Goal: Task Accomplishment & Management: Manage account settings

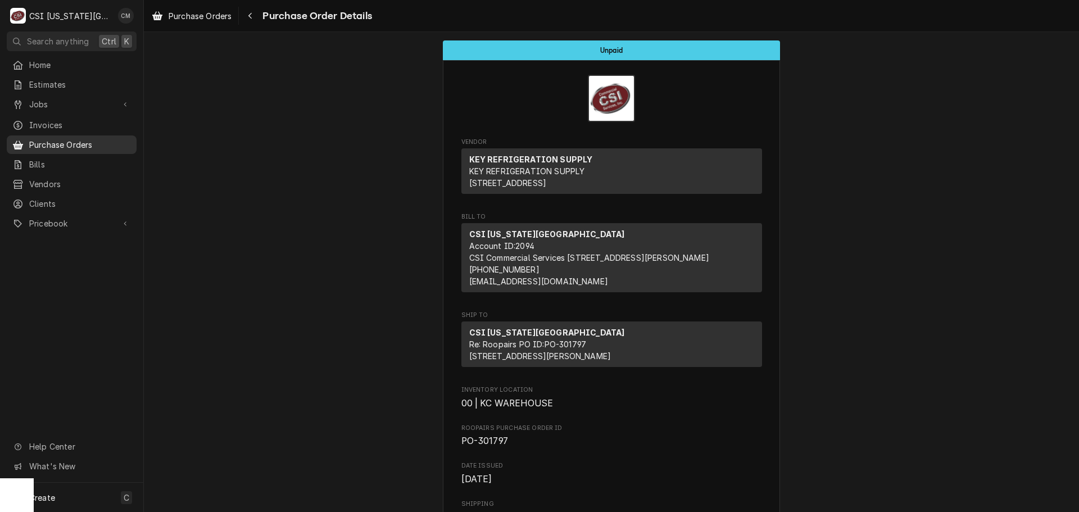
click at [70, 139] on span "Purchase Orders" at bounding box center [80, 145] width 102 height 12
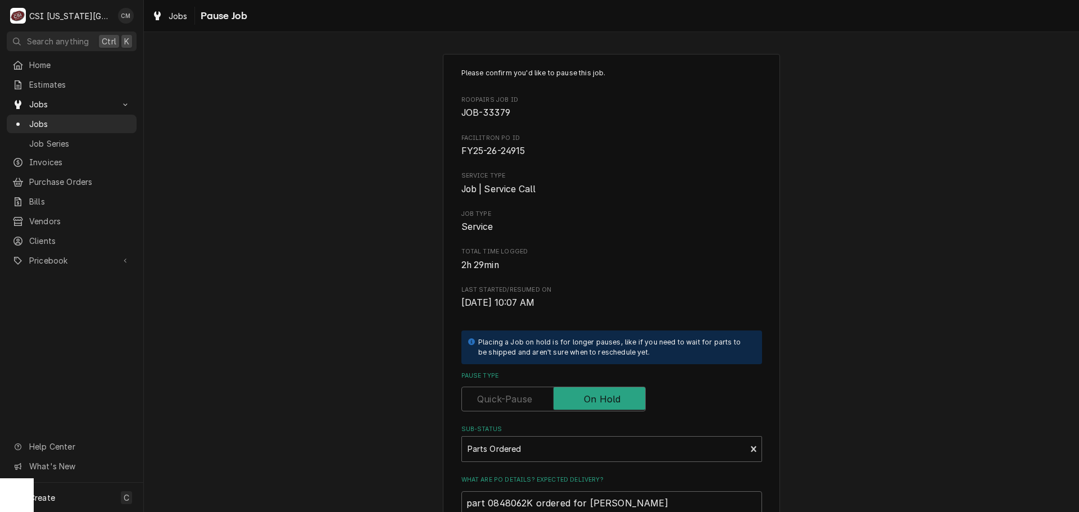
type textarea "x"
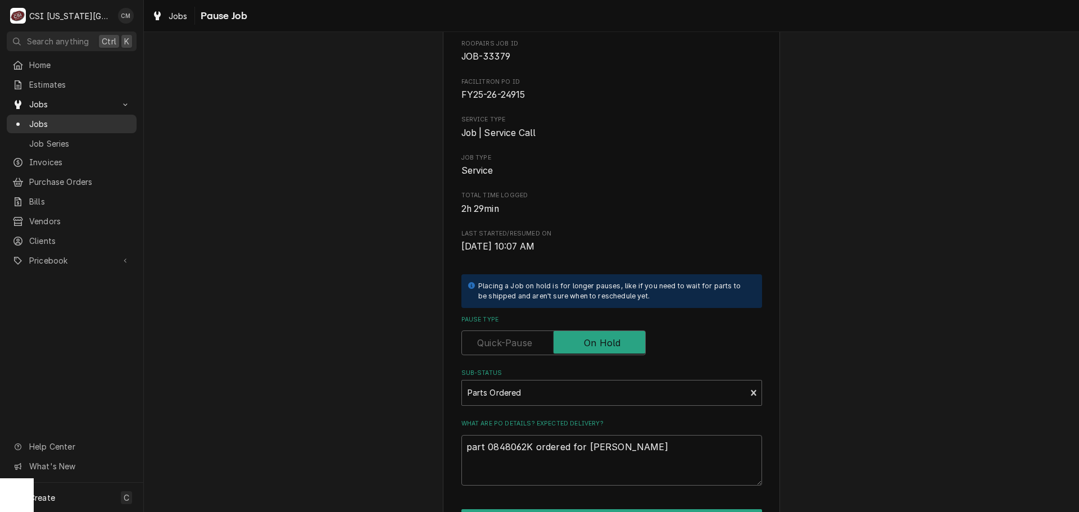
click at [62, 119] on span "Jobs" at bounding box center [80, 124] width 102 height 12
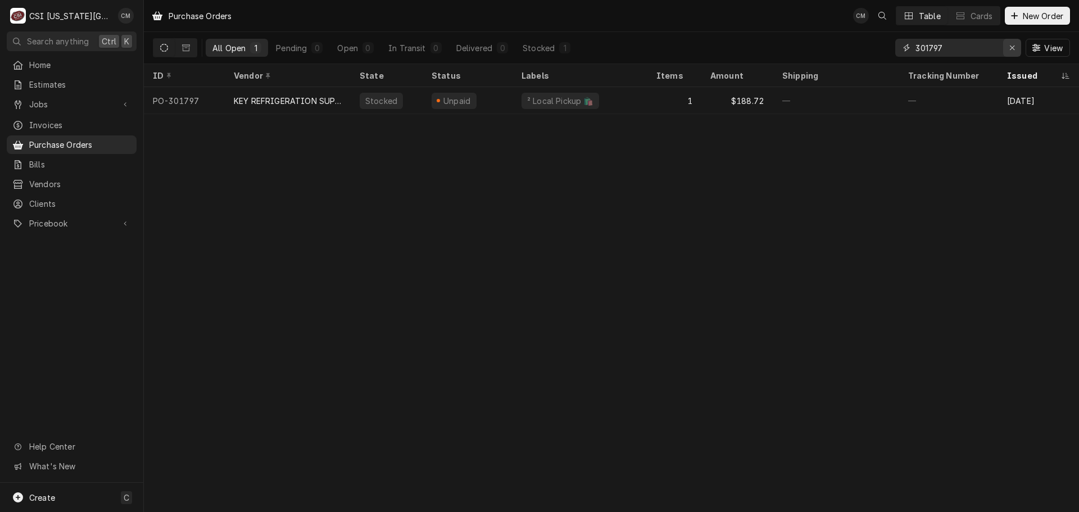
click at [1010, 46] on icon "Erase input" at bounding box center [1012, 48] width 6 height 8
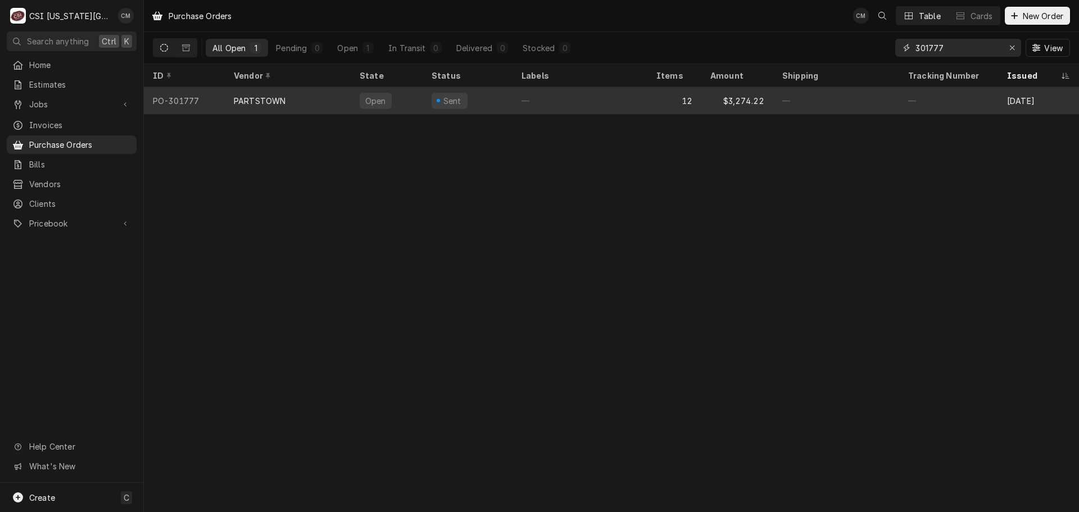
type input "301777"
click at [604, 99] on div "—" at bounding box center [579, 100] width 135 height 27
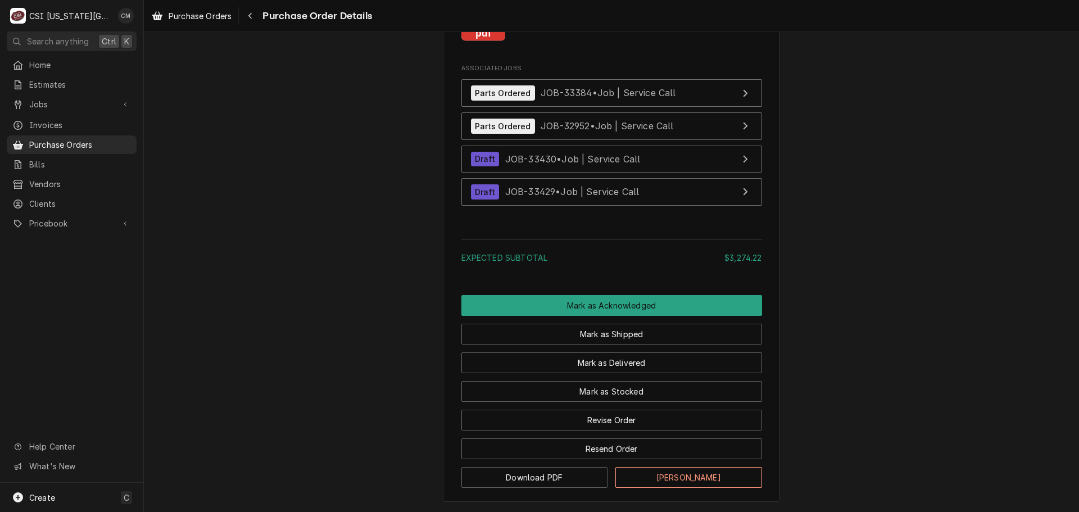
scroll to position [3498, 0]
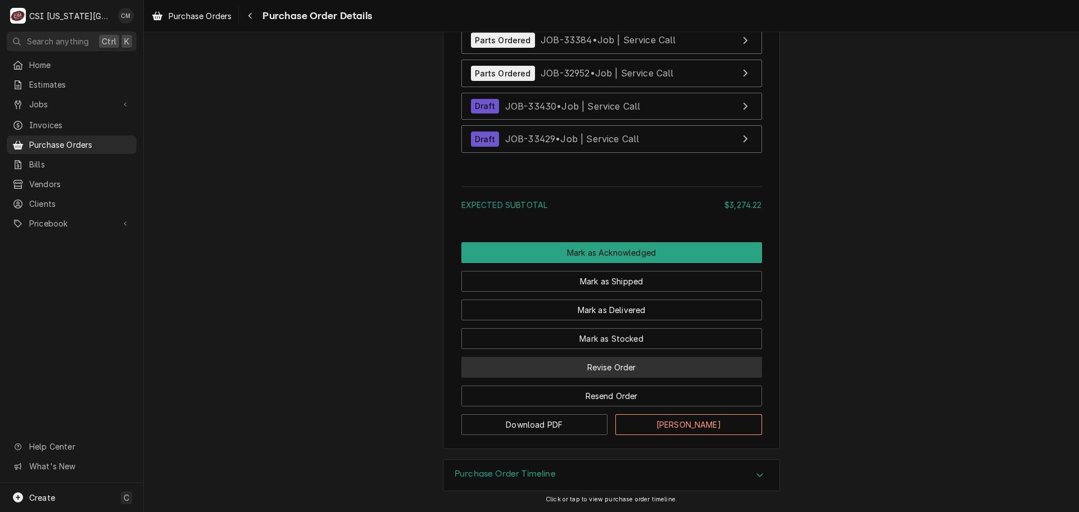
click at [649, 367] on button "Revise Order" at bounding box center [611, 367] width 301 height 21
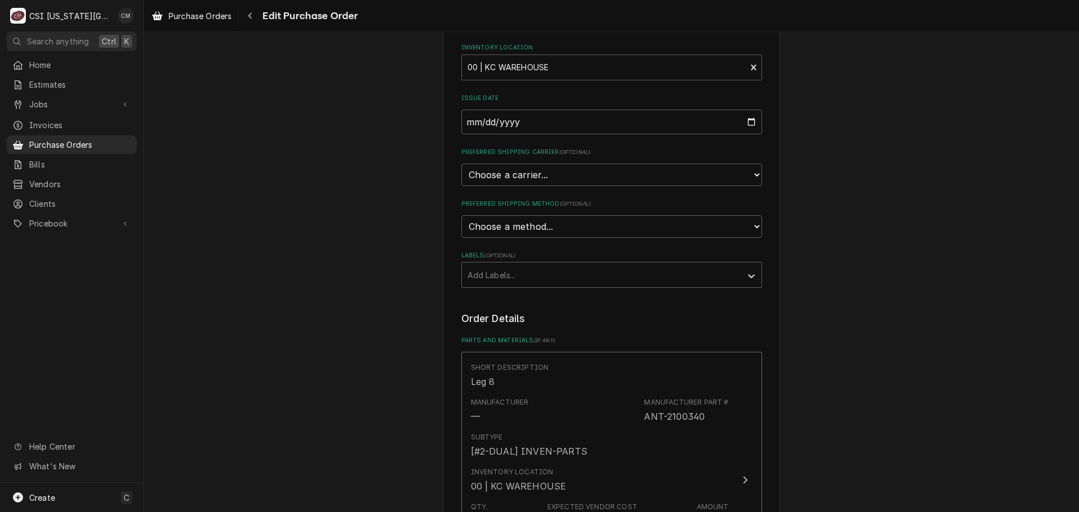
scroll to position [15, 0]
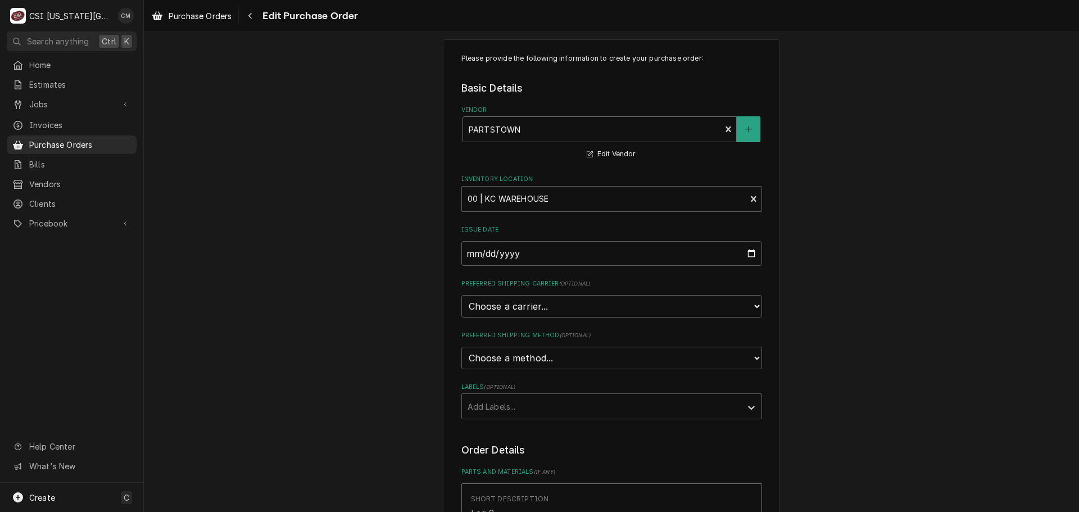
click at [563, 130] on div "Vendor" at bounding box center [591, 129] width 247 height 20
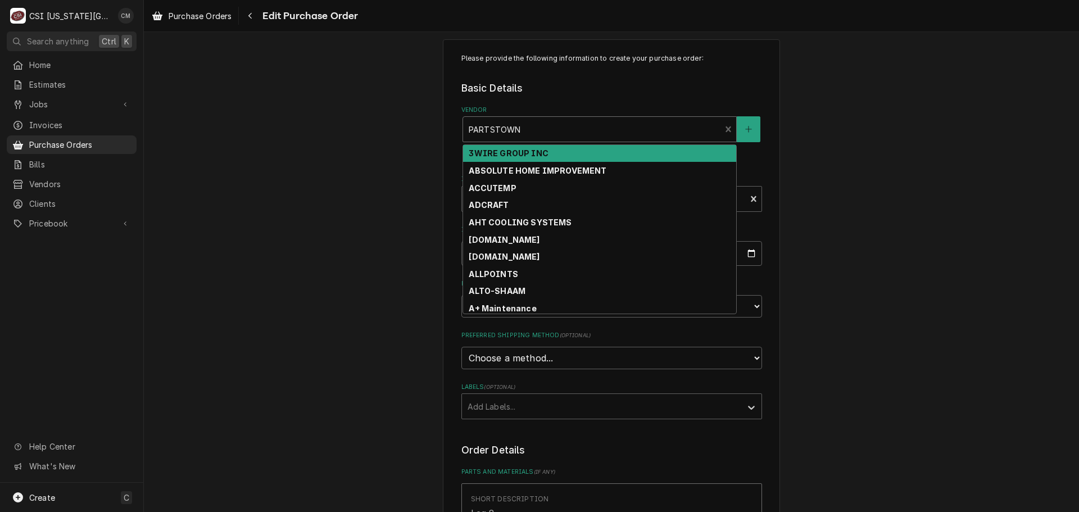
type textarea "x"
type input "h"
type textarea "x"
type input "ho"
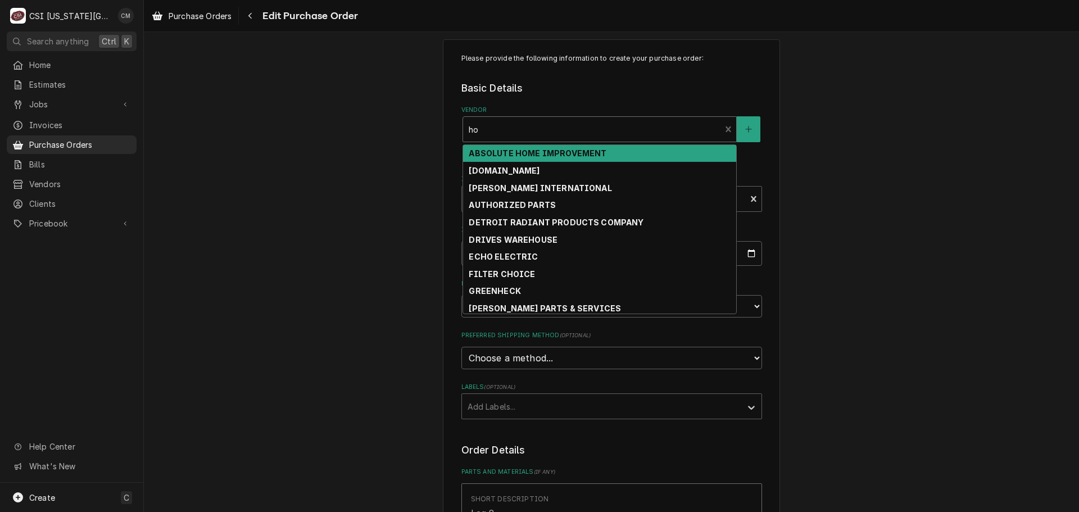
type textarea "x"
type input "hom"
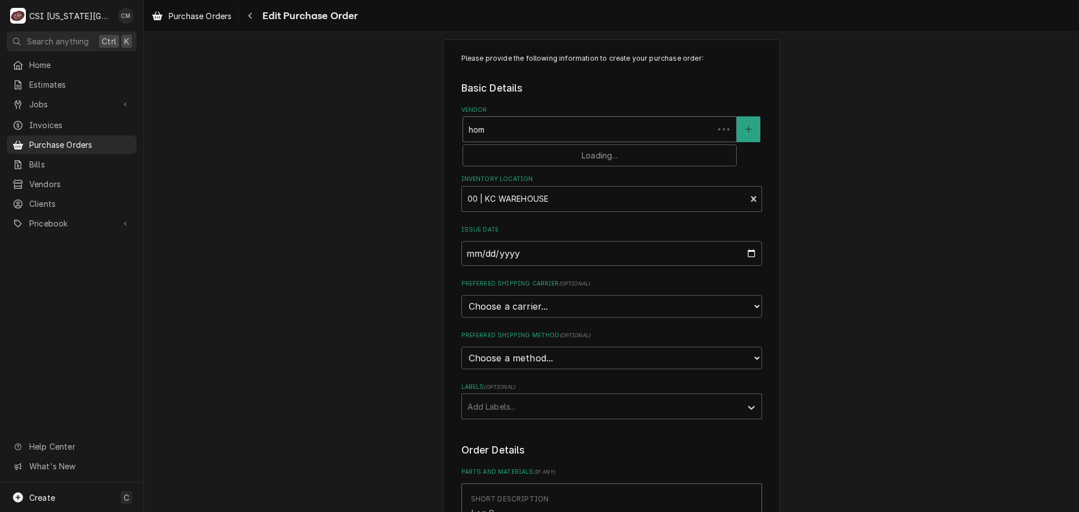
type textarea "x"
type input "home"
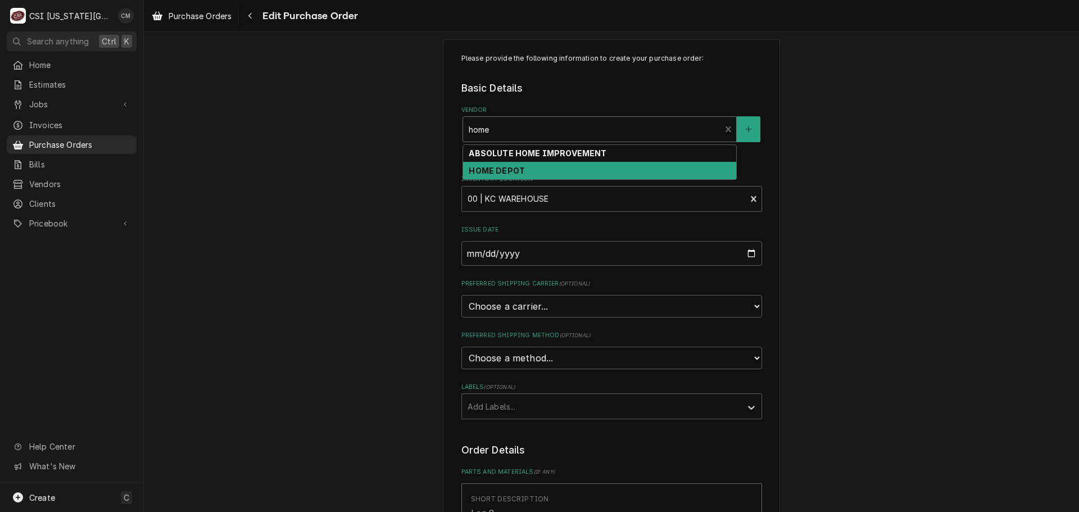
click at [538, 166] on div "HOME DEPOT" at bounding box center [599, 170] width 273 height 17
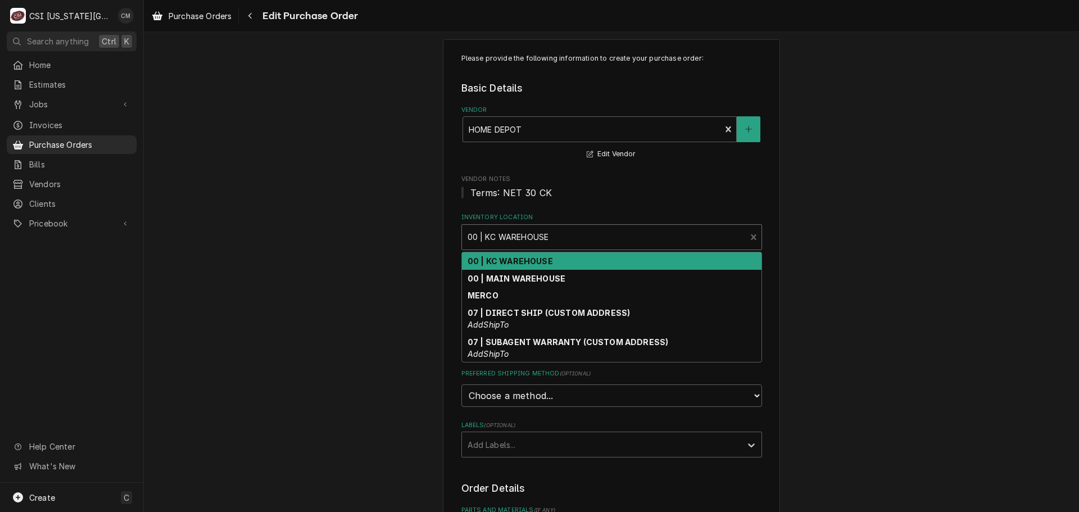
click at [706, 235] on div "Inventory Location" at bounding box center [603, 237] width 273 height 20
click at [703, 261] on div "00 | KC WAREHOUSE" at bounding box center [611, 260] width 299 height 17
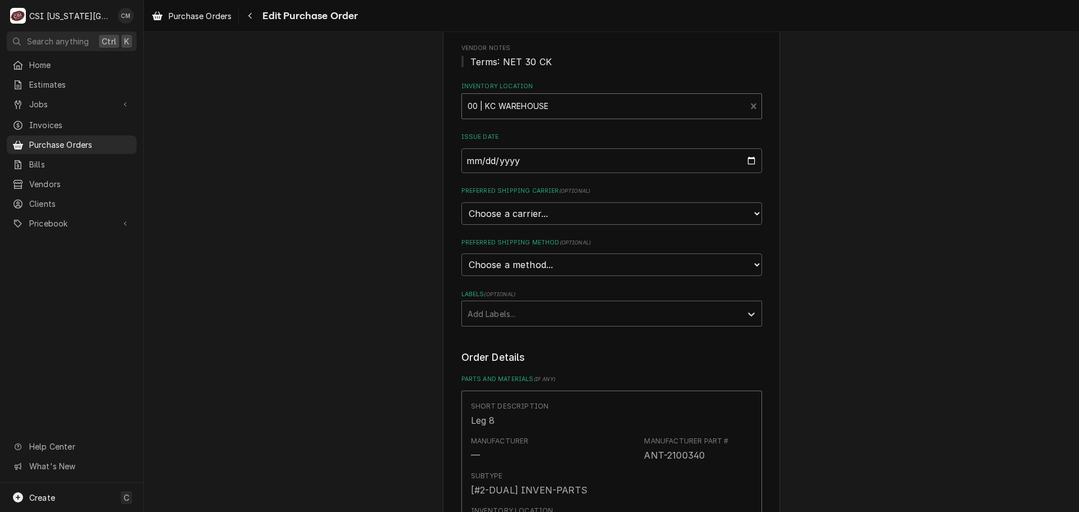
scroll to position [183, 0]
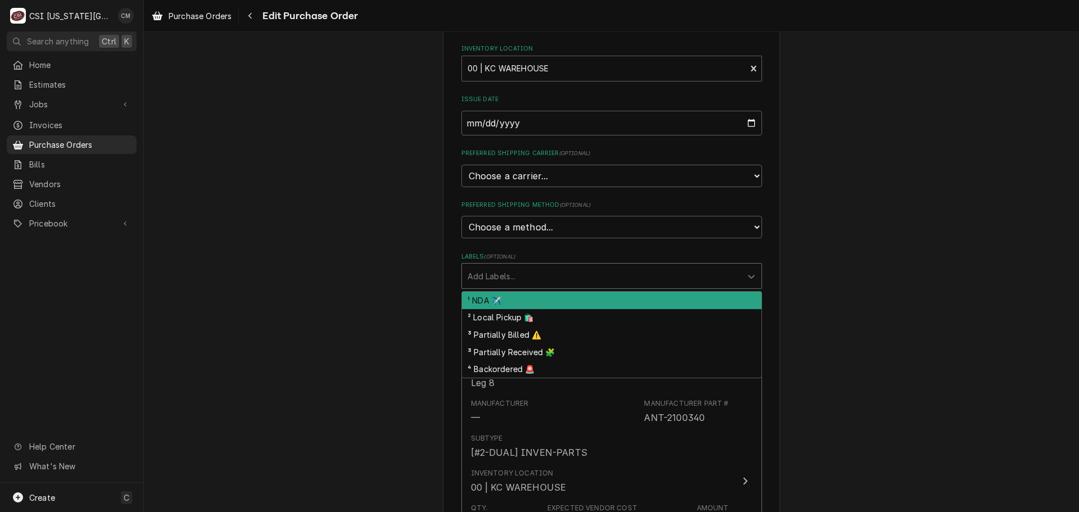
click at [694, 274] on div "Labels" at bounding box center [601, 276] width 268 height 20
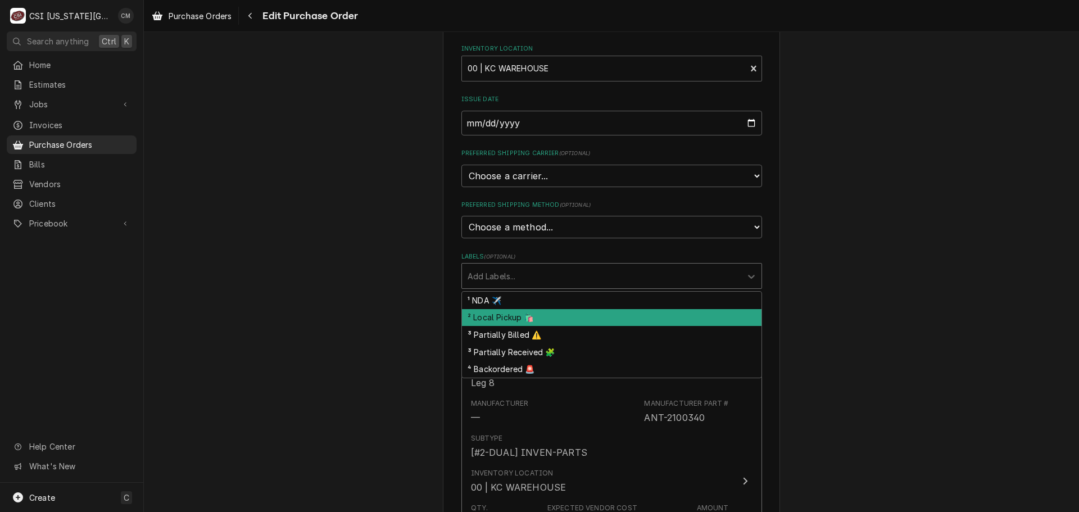
click at [674, 319] on div "² Local Pickup 🛍️" at bounding box center [611, 317] width 299 height 17
type textarea "x"
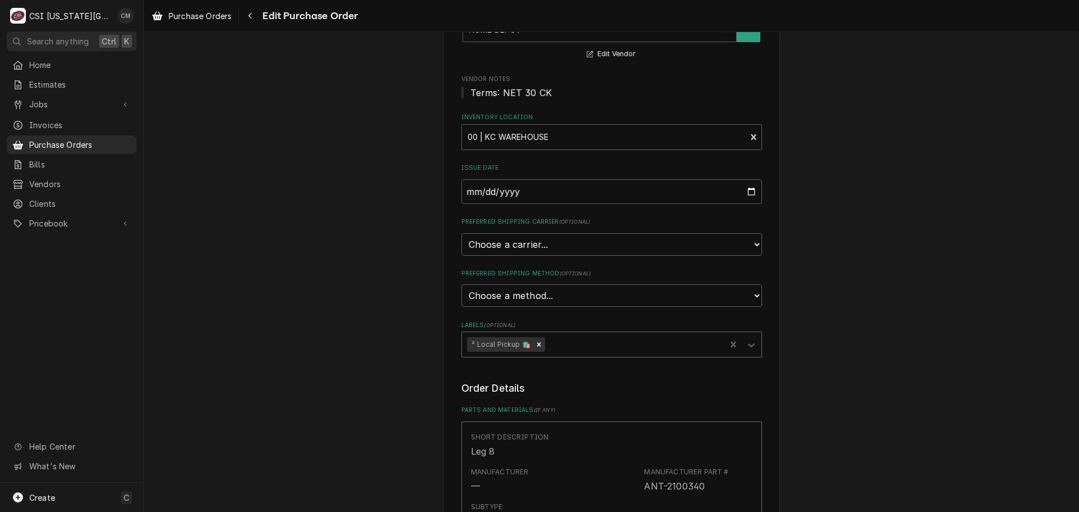
scroll to position [0, 0]
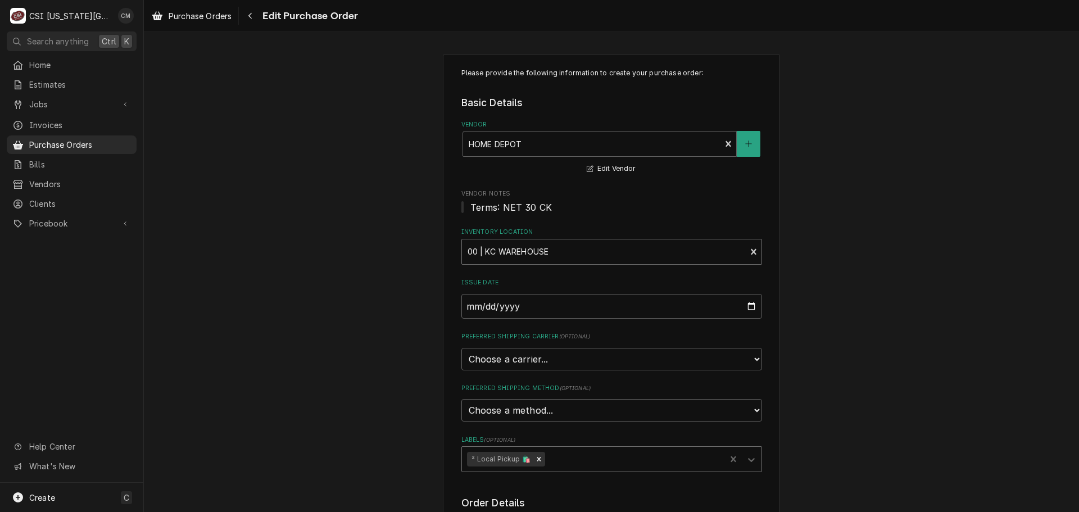
click at [709, 255] on div "Inventory Location" at bounding box center [603, 252] width 273 height 20
click at [699, 361] on select "Choose a carrier... U.S. Postal Service Stamps.com FedEx UPS DHL Express DHL EC…" at bounding box center [611, 359] width 301 height 22
click at [686, 411] on select "Choose a method... Ground Next Day Early AM Next Day Air 2 Day Air Other" at bounding box center [611, 410] width 301 height 22
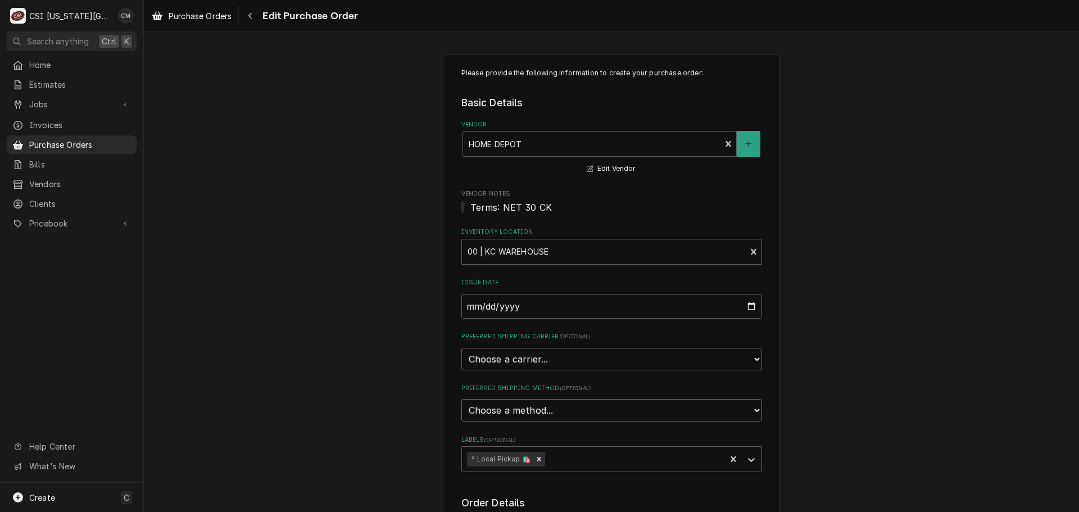
click at [686, 411] on select "Choose a method... Ground Next Day Early AM Next Day Air 2 Day Air Other" at bounding box center [611, 410] width 301 height 22
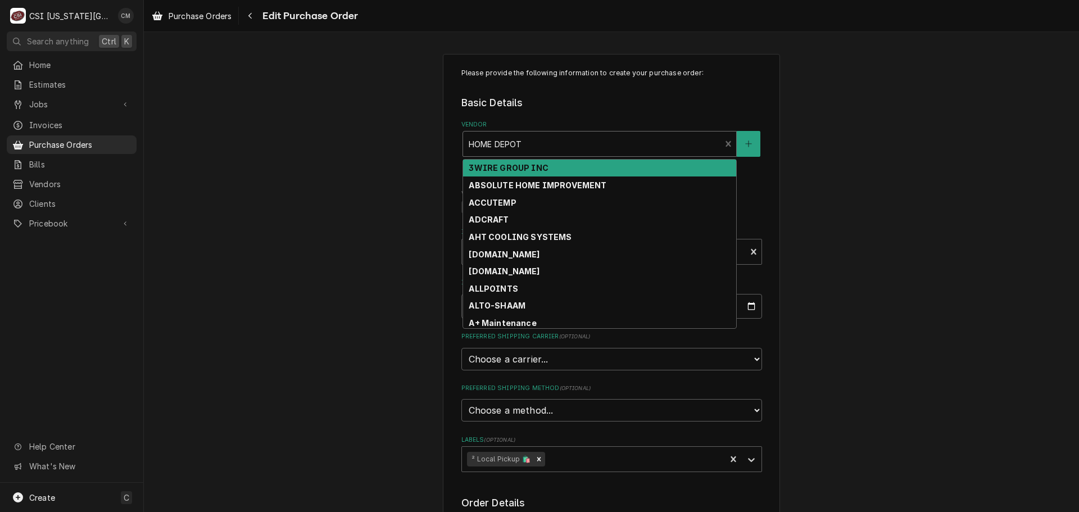
click at [657, 142] on div "Vendor" at bounding box center [591, 144] width 247 height 20
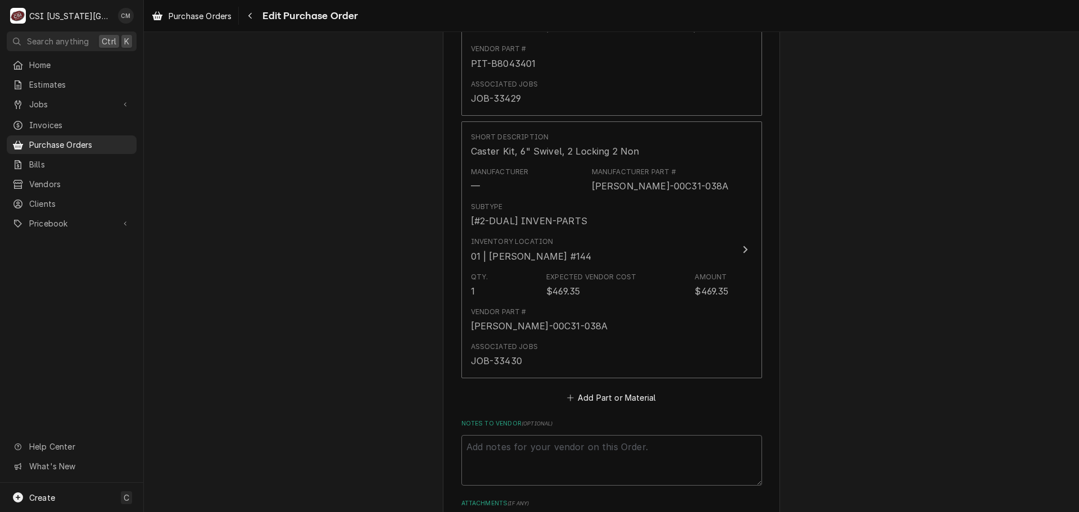
scroll to position [3483, 0]
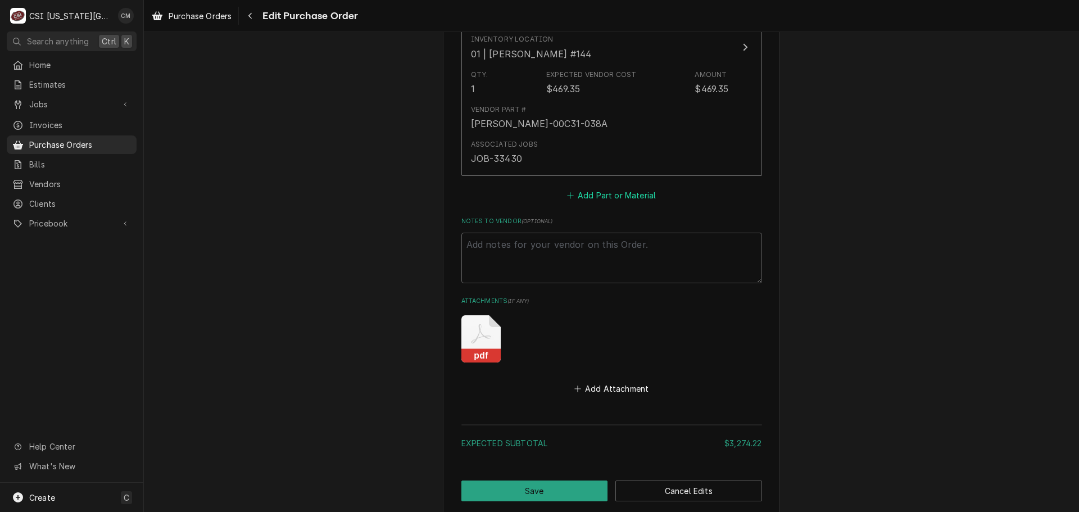
click at [635, 188] on button "Add Part or Material" at bounding box center [611, 196] width 93 height 16
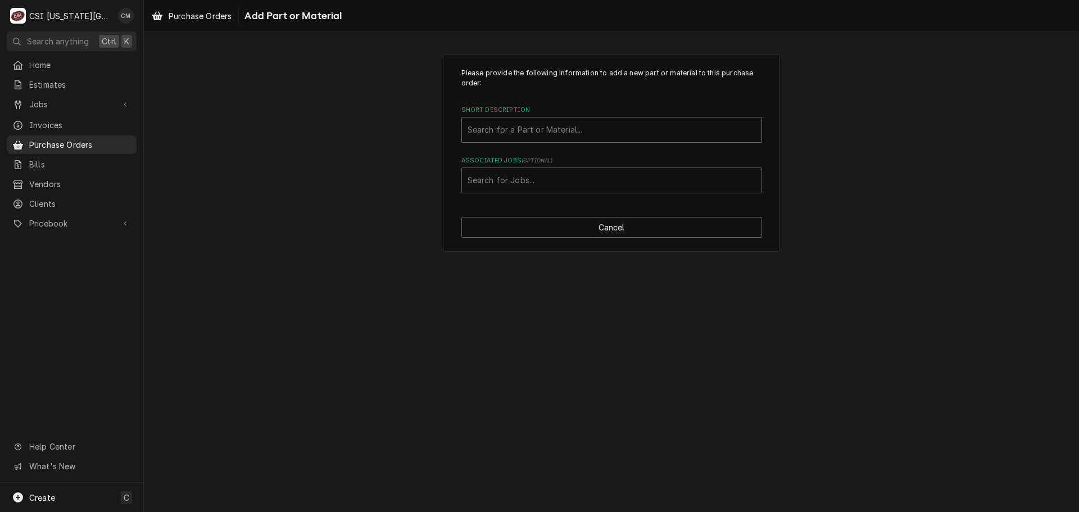
click at [588, 126] on div "Short Description" at bounding box center [611, 130] width 288 height 20
type input "tool replace"
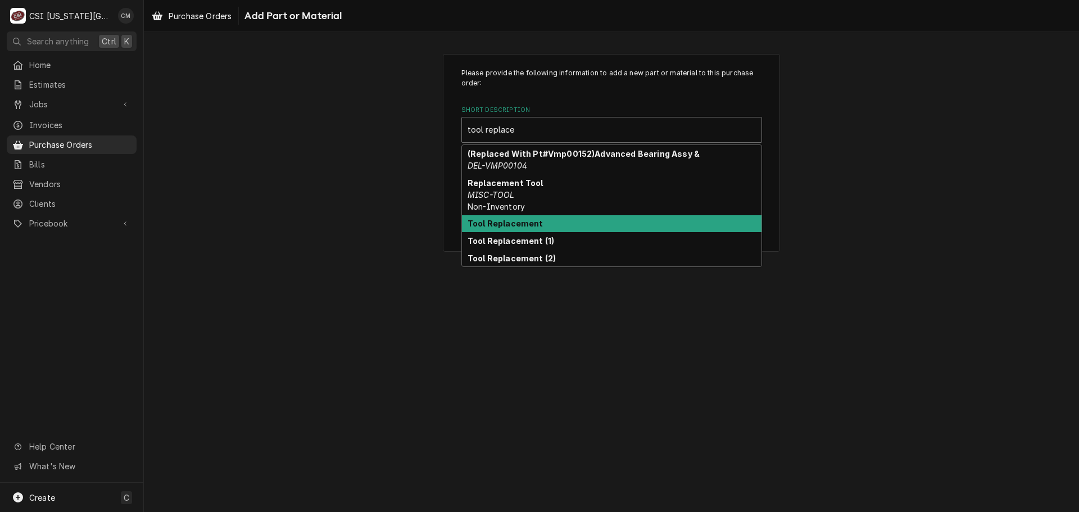
click at [615, 220] on div "Tool Replacement" at bounding box center [611, 223] width 299 height 17
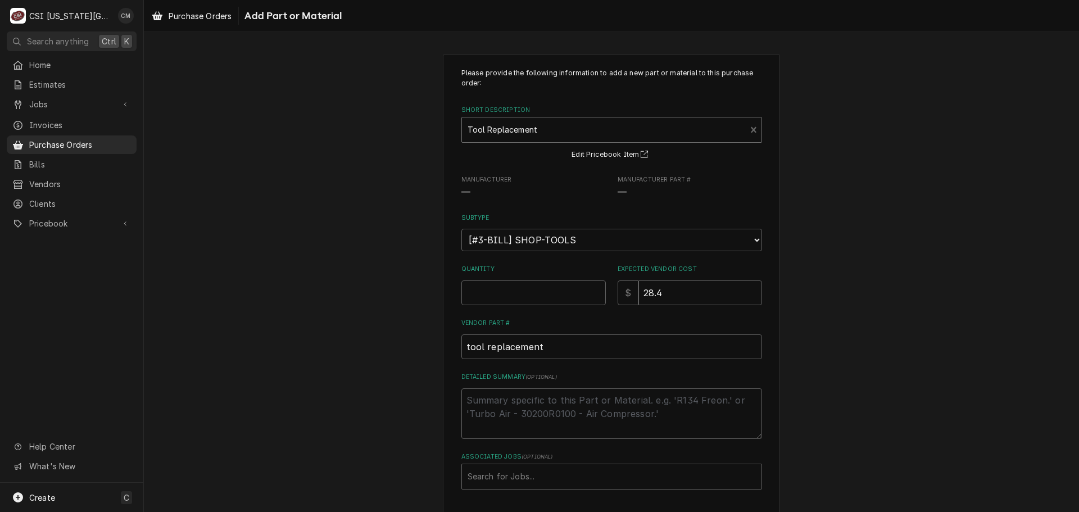
type textarea "x"
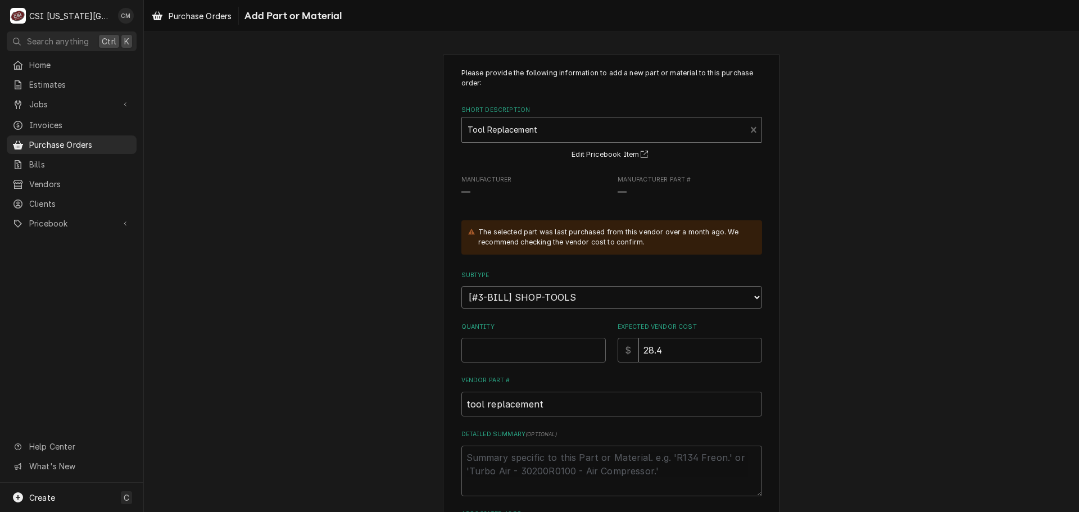
click at [585, 295] on select "Choose a subtype... [#2-DUAL] AFTERHRS-WH-CHG-2 [#2-DUAL] BEV-EQUIP [#2-DUAL] B…" at bounding box center [611, 297] width 301 height 22
click at [586, 126] on div "Short Description" at bounding box center [603, 130] width 273 height 20
type input "tool"
drag, startPoint x: 521, startPoint y: 128, endPoint x: 482, endPoint y: 122, distance: 39.1
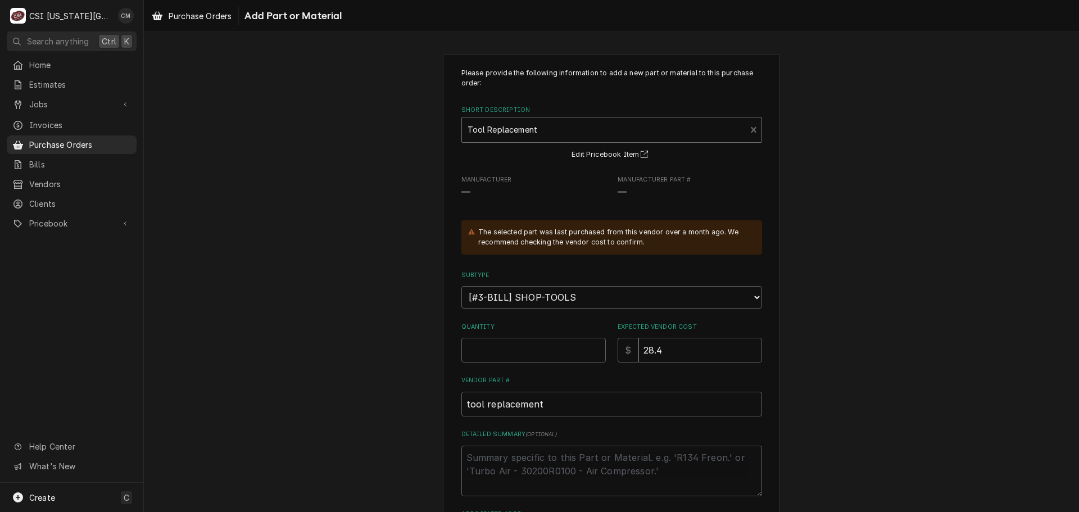
click at [482, 122] on div "Short Description" at bounding box center [603, 130] width 273 height 20
click at [787, 173] on div "Please provide the following information to add a new part or material to this …" at bounding box center [611, 329] width 935 height 571
click at [608, 128] on div "Short Description" at bounding box center [603, 130] width 273 height 20
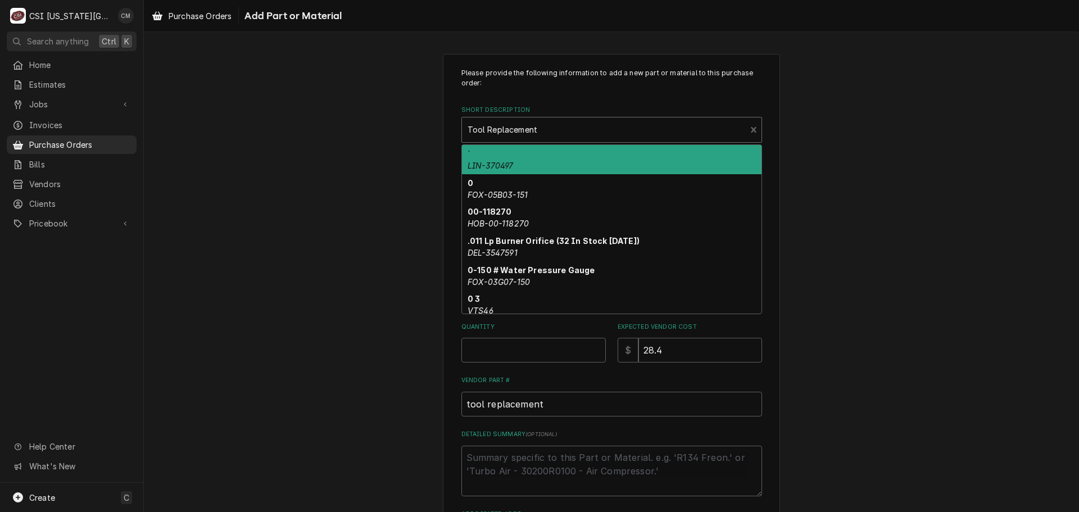
click at [799, 180] on div "Please provide the following information to add a new part or material to this …" at bounding box center [611, 329] width 935 height 571
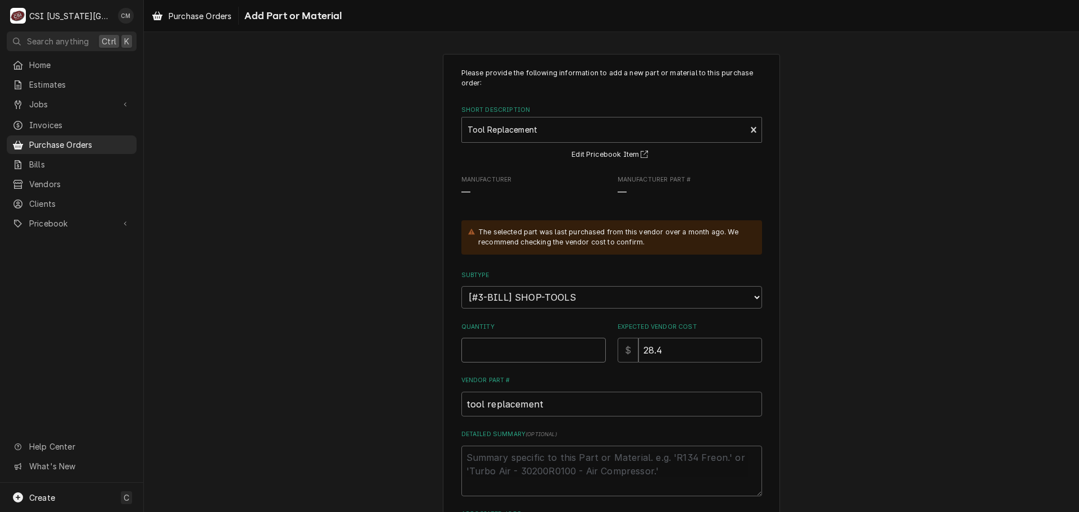
click at [548, 356] on input "Quantity" at bounding box center [533, 350] width 144 height 25
type textarea "x"
type input "1"
type textarea "x"
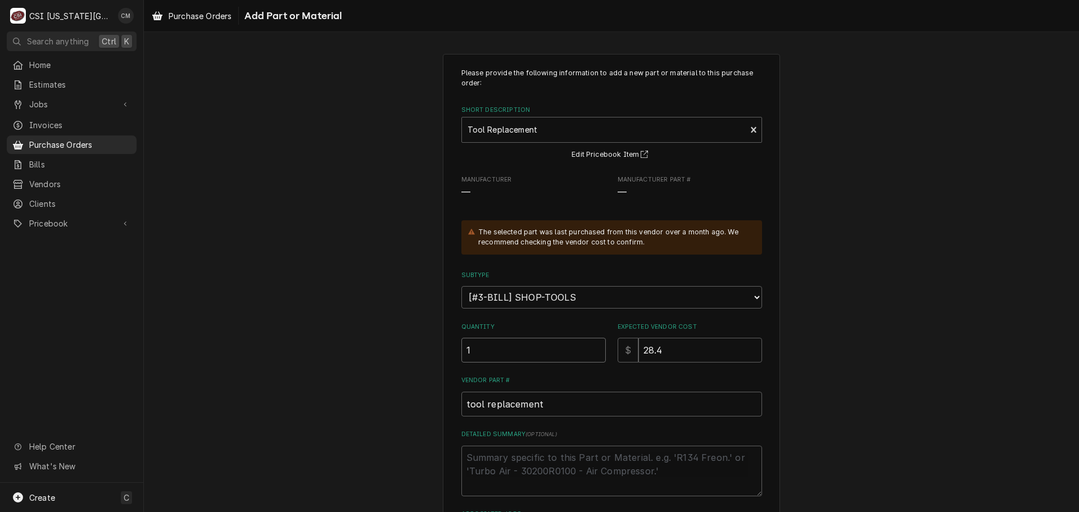
type input "1"
click at [666, 348] on input "28.4" at bounding box center [700, 350] width 124 height 25
type textarea "x"
type input "28.44"
type textarea "x"
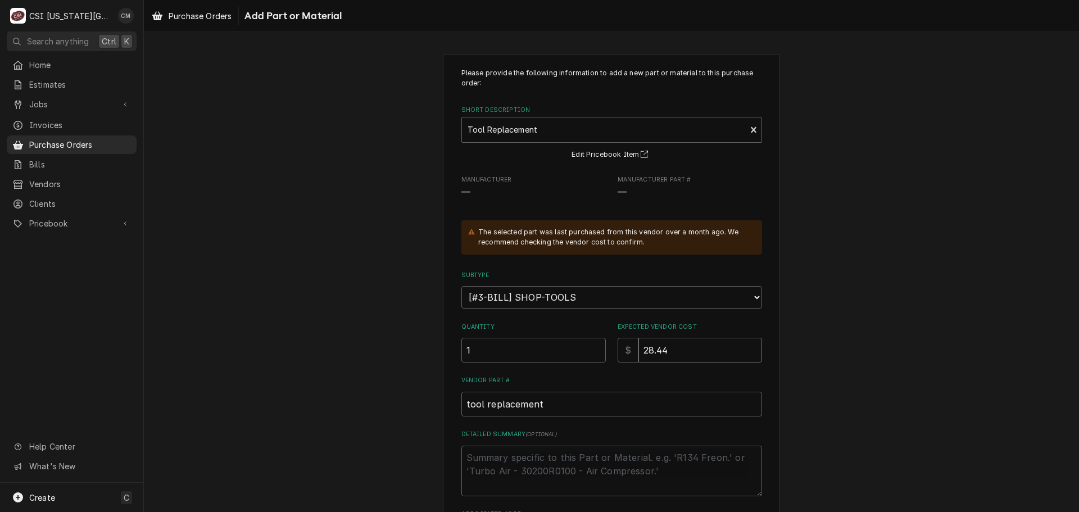
type input "28.448"
type textarea "x"
type input "28.4487"
type textarea "x"
type input "28.44872"
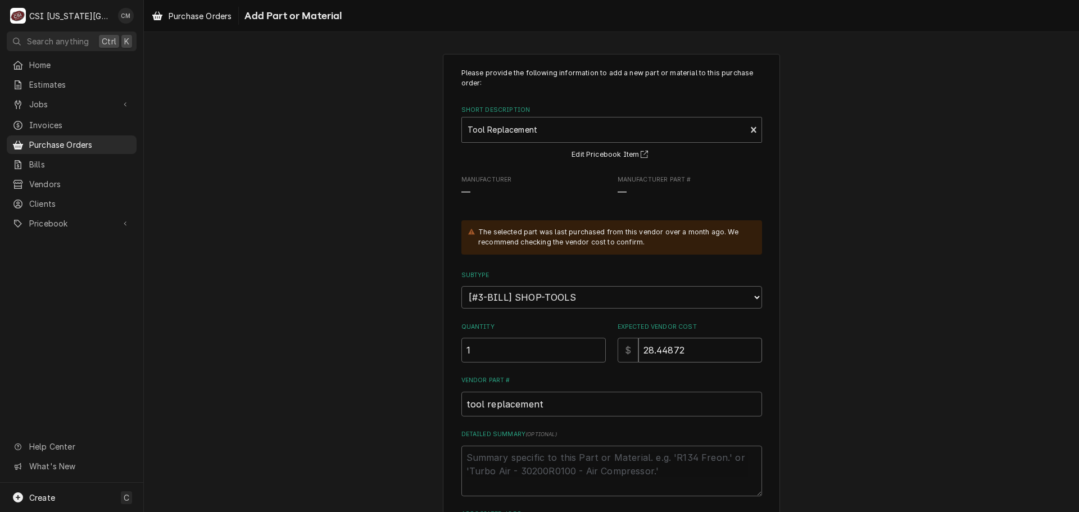
drag, startPoint x: 684, startPoint y: 349, endPoint x: 581, endPoint y: 343, distance: 103.6
click at [581, 343] on div "Quantity 1 Expected Vendor Cost $ 28.44872" at bounding box center [611, 342] width 301 height 40
type textarea "x"
type input "4"
type textarea "x"
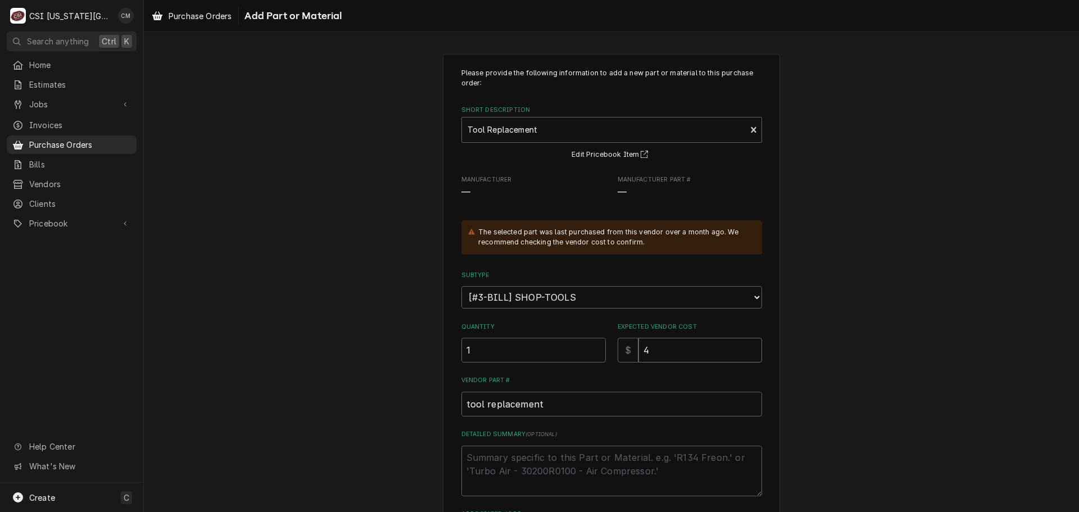
type input "48"
type textarea "x"
type input "48.7"
type textarea "x"
type input "48.72"
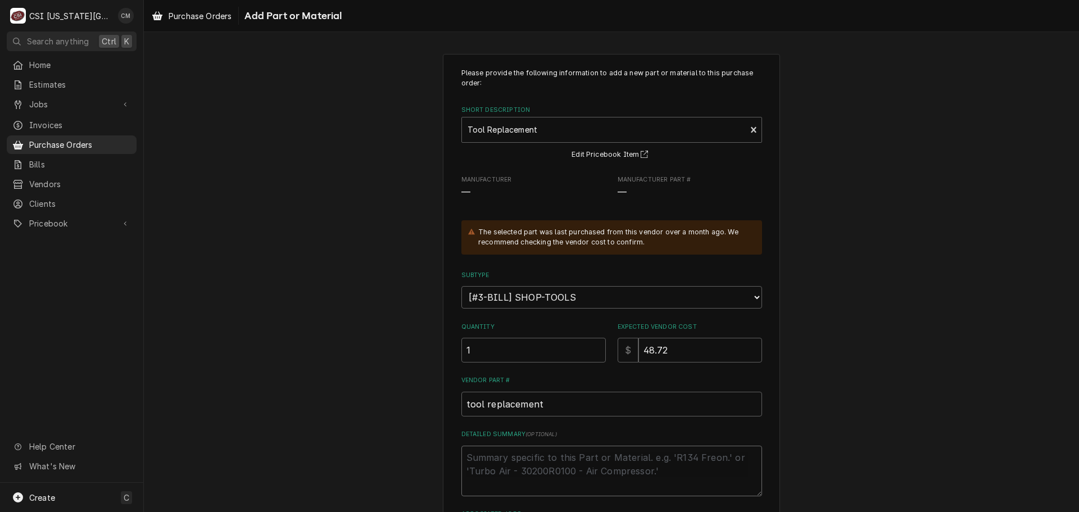
click at [566, 457] on textarea "Detailed Summary ( optional )" at bounding box center [611, 470] width 301 height 51
type textarea "x"
type textarea "8"
type textarea "x"
type textarea "89"
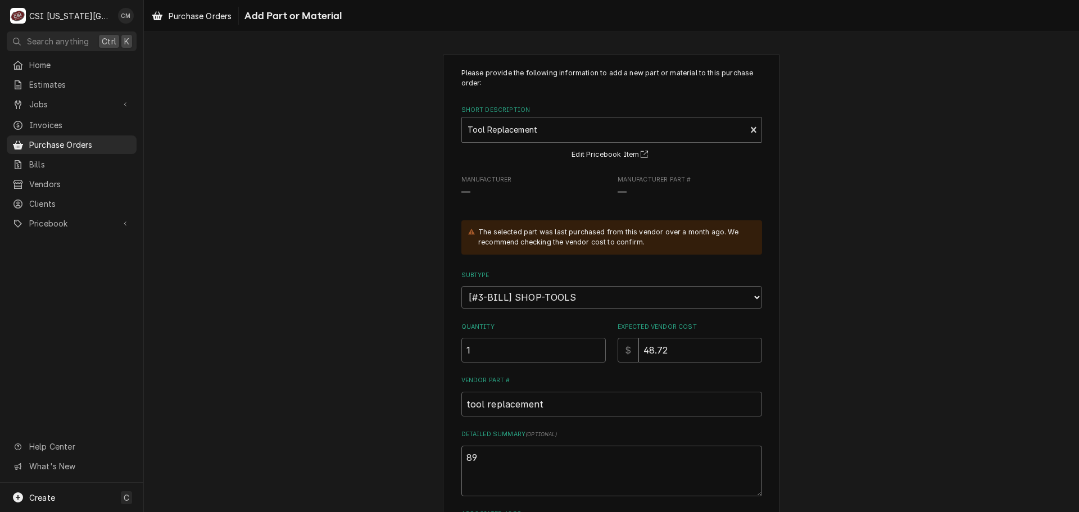
type textarea "x"
type textarea "899"
type textarea "x"
type textarea "8997"
type textarea "x"
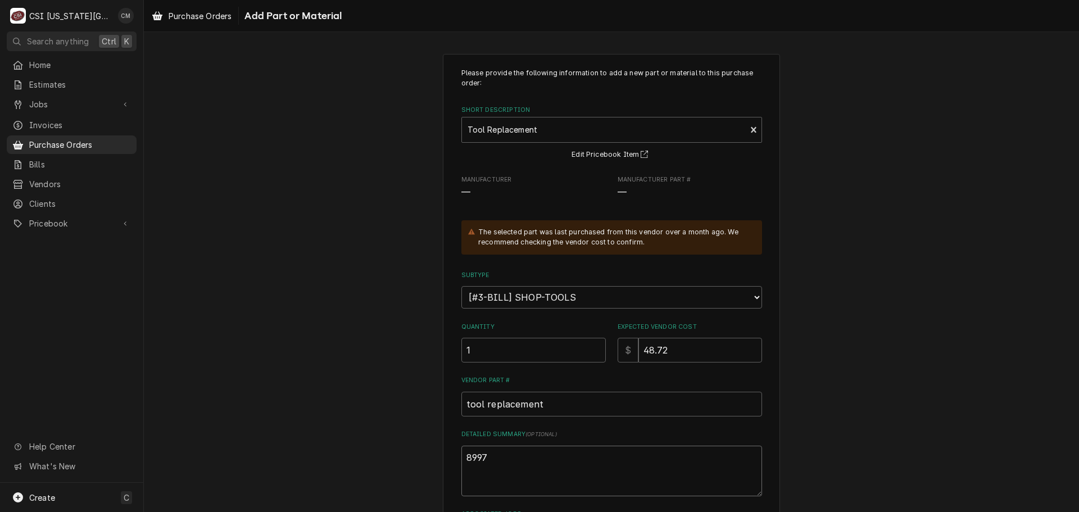
type textarea "89970"
type textarea "x"
type textarea "899700"
type textarea "x"
type textarea "8997004"
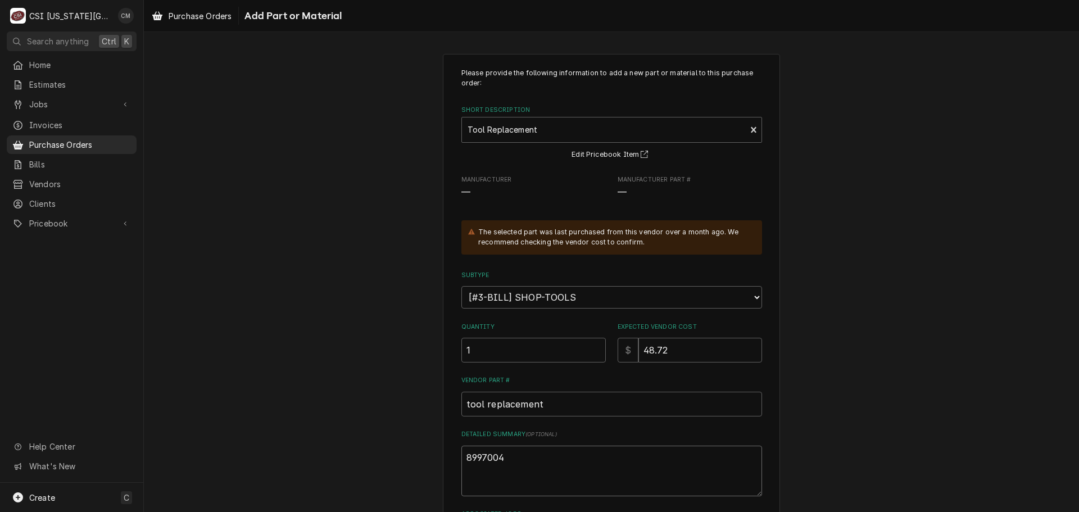
type textarea "x"
type textarea "89970046"
type textarea "x"
type textarea "899700466"
type textarea "x"
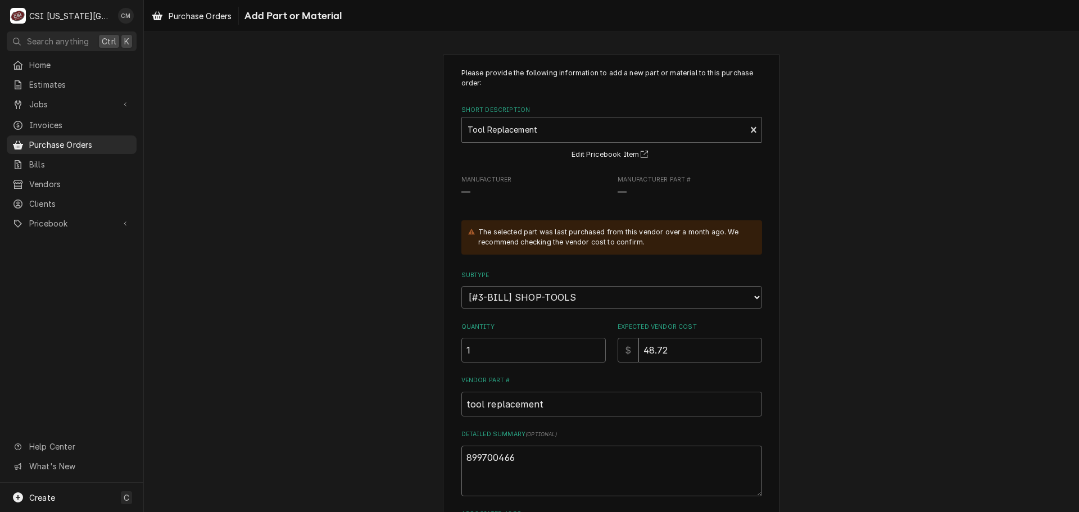
type textarea "8997004661"
type textarea "x"
type textarea "89970046612"
type textarea "x"
type textarea "899700466125"
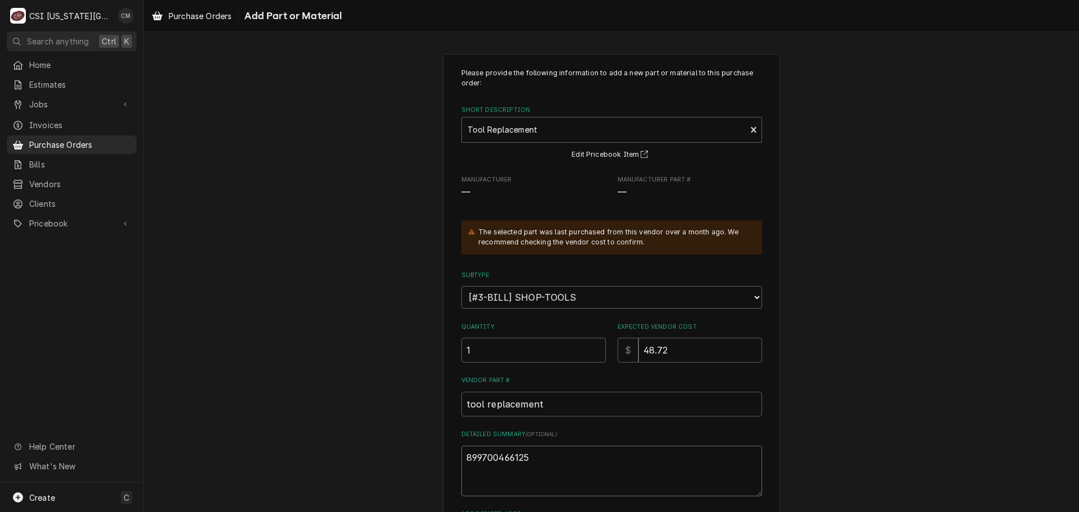
type textarea "x"
type textarea "8997004661257"
type textarea "x"
type textarea "8997004661257"
type textarea "x"
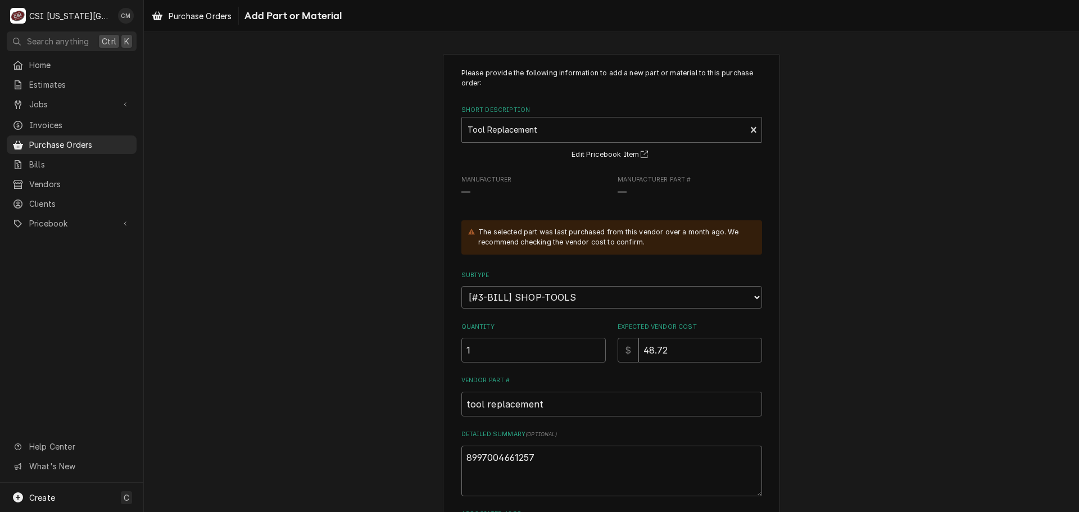
type textarea "8997004661257 e"
type textarea "x"
type textarea "8997004661257 ex"
type textarea "x"
type textarea "8997004661257 ext"
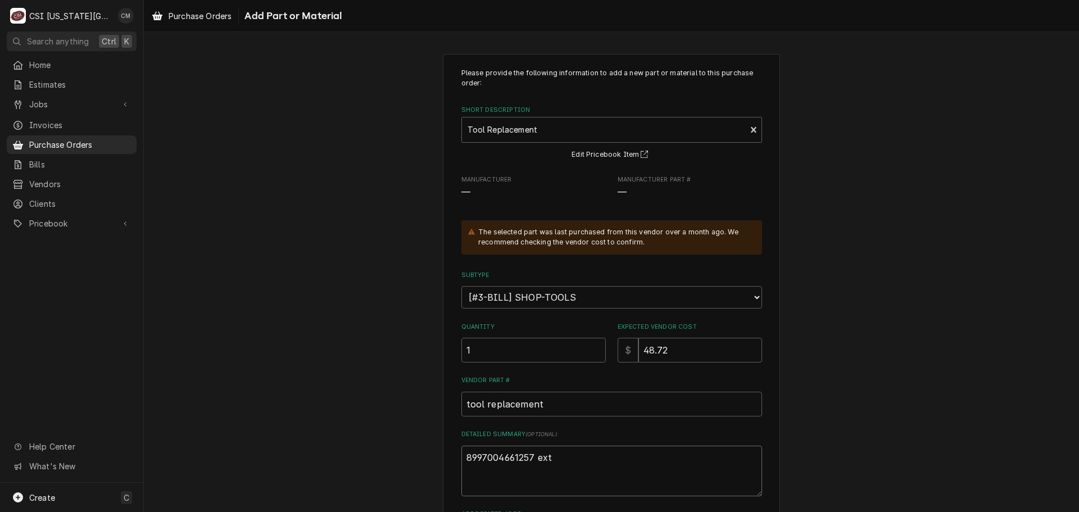
type textarea "x"
type textarea "8997004661257 exte"
type textarea "x"
type textarea "8997004661257 exten"
type textarea "x"
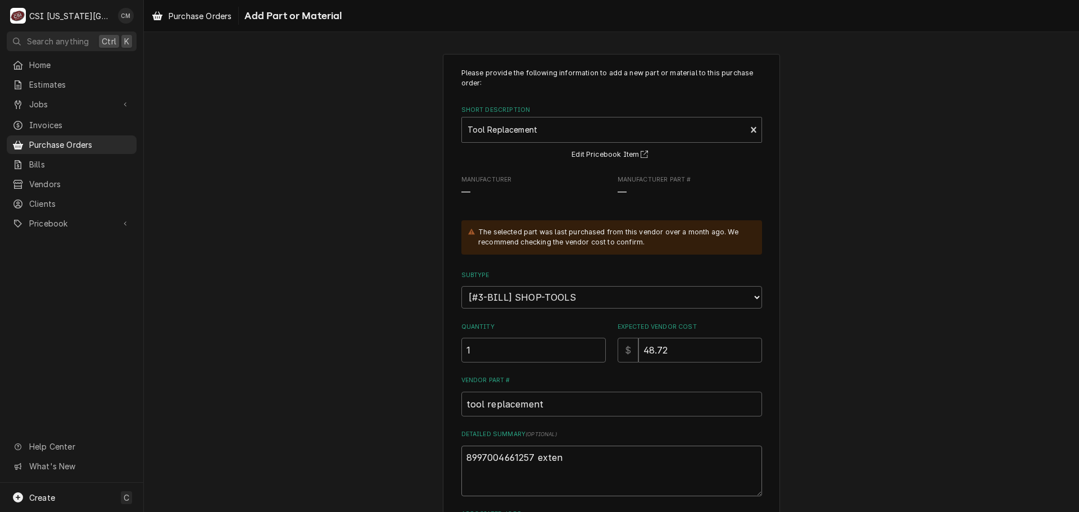
type textarea "8997004661257 extens"
type textarea "x"
type textarea "8997004661257 extensi"
type textarea "x"
type textarea "8997004661257 extensio"
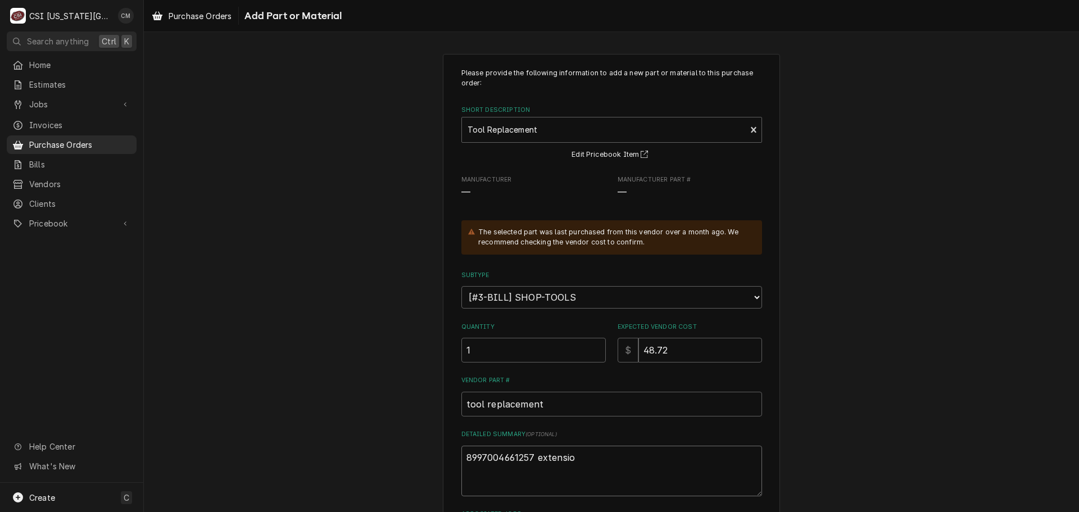
type textarea "x"
type textarea "8997004661257 extension"
type textarea "x"
type textarea "8997004661257 extension"
type textarea "x"
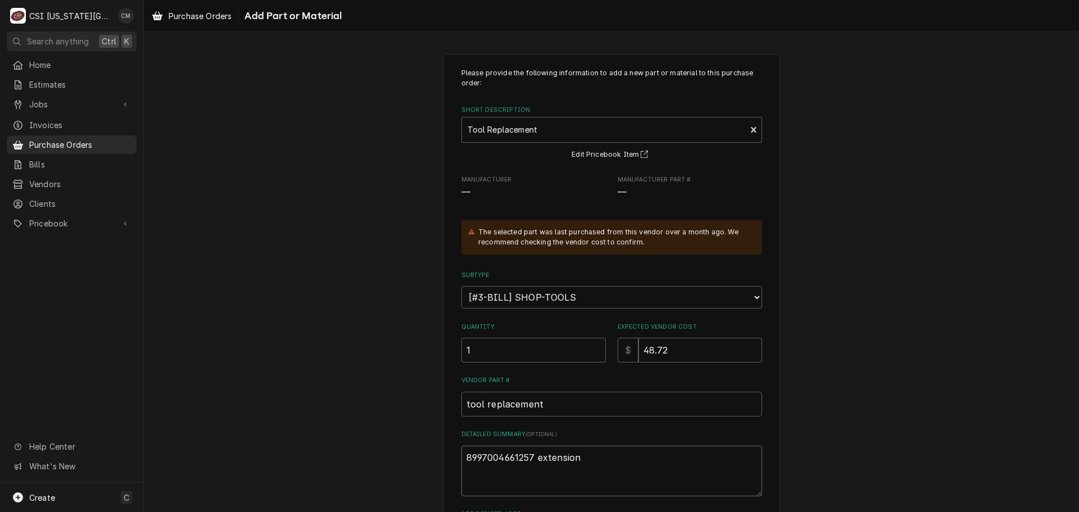
type textarea "8997004661257 extension c"
type textarea "x"
type textarea "8997004661257 extension co"
type textarea "x"
type textarea "8997004661257 extension cor"
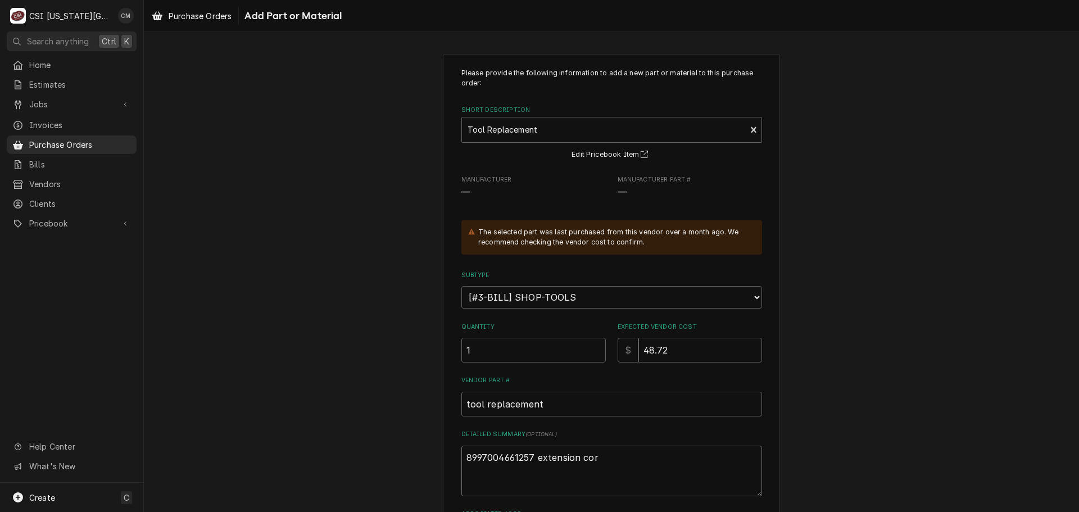
type textarea "x"
type textarea "8997004661257 extension cord"
type textarea "x"
type textarea "8997004661257 extension cord."
type textarea "x"
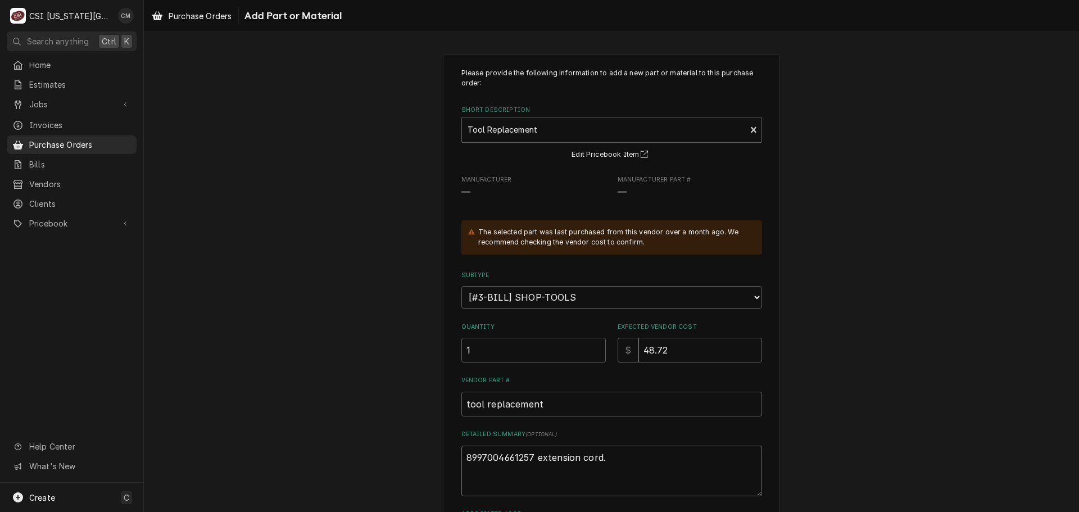
type textarea "8997004661257 extension cord."
type textarea "x"
type textarea "8997004661257 extension cord. $"
type textarea "x"
type textarea "8997004661257 extension cord. $2"
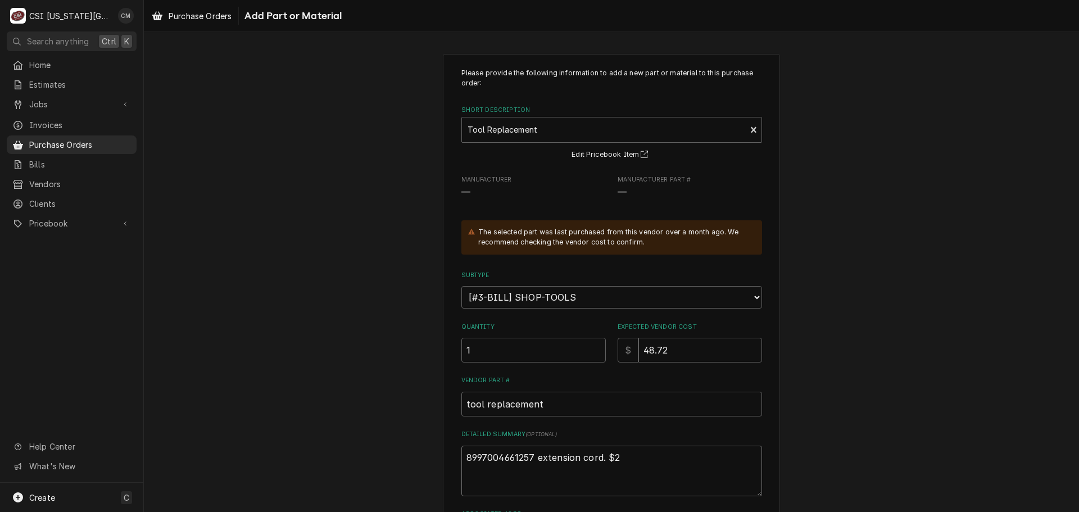
type textarea "x"
type textarea "8997004661257 extension cord. $29"
type textarea "x"
type textarea "8997004661257 extension cord. $29."
type textarea "x"
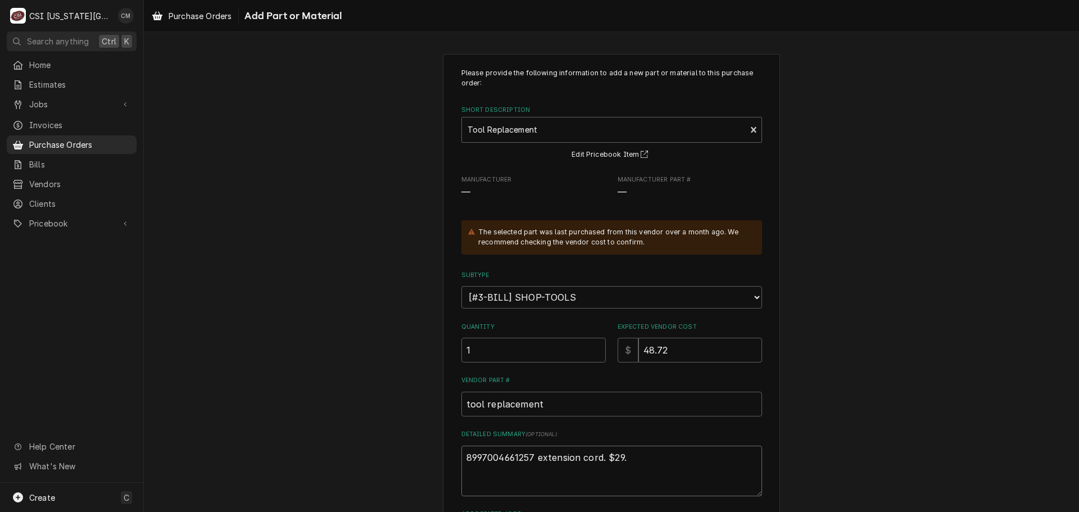
type textarea "8997004661257 extension cord. $29.9"
type textarea "x"
type textarea "8997004661257 extension cord. $29.98"
type textarea "x"
type textarea "8997004661257 extension cord. $29.98"
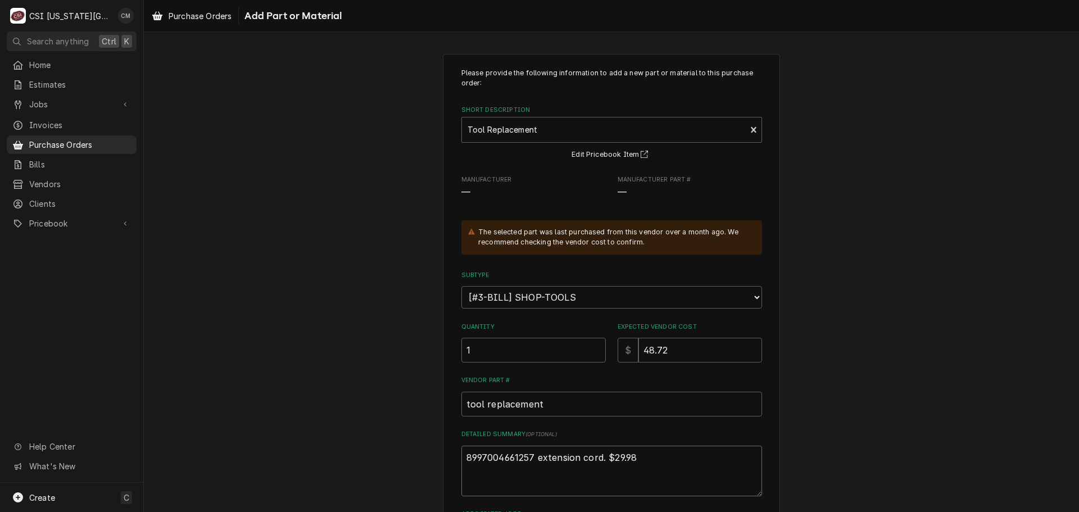
type textarea "x"
type textarea "8997004661257 extension cord. $29.98 6"
type textarea "x"
type textarea "8997004661257 extension cord. $29.98 67"
type textarea "x"
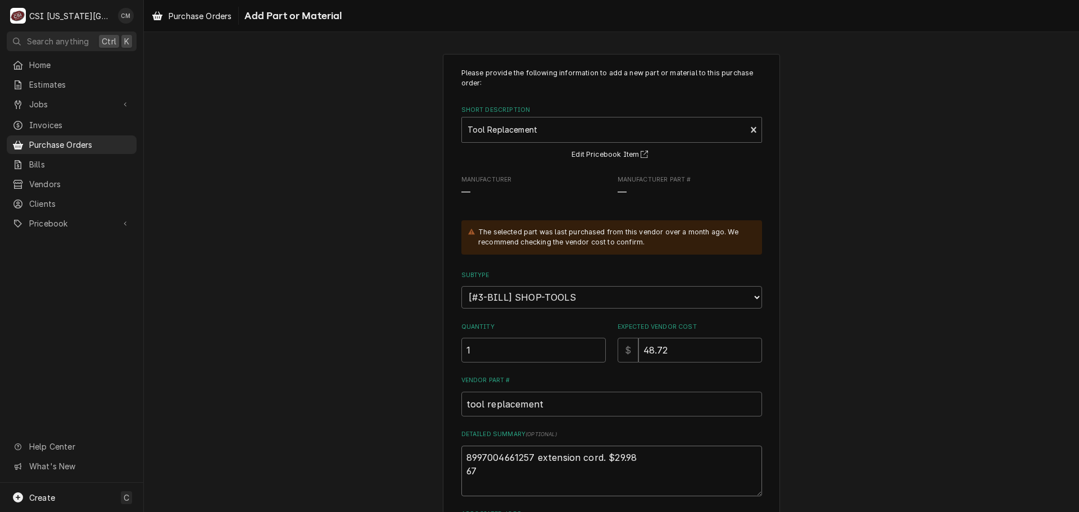
type textarea "8997004661257 extension cord. $29.98 679"
type textarea "x"
type textarea "8997004661257 extension cord. $29.98 6790"
type textarea "x"
type textarea "8997004661257 extension cord. $29.98 67906"
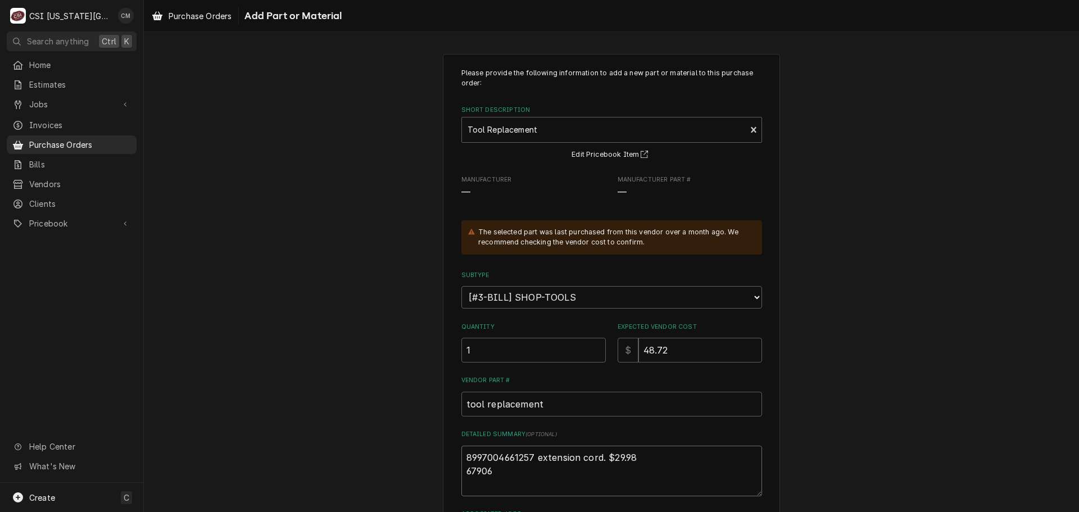
type textarea "x"
type textarea "8997004661257 extension cord. $29.98 679067"
type textarea "x"
type textarea "8997004661257 extension cord. $29.98 6790670"
type textarea "x"
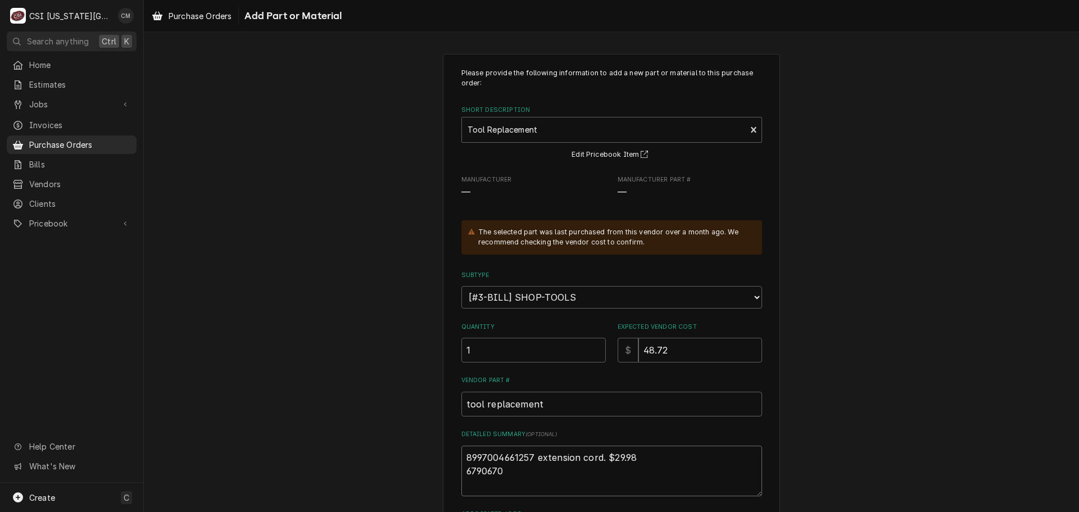
type textarea "8997004661257 extension cord. $29.98 67906709"
type textarea "x"
type textarea "8997004661257 extension cord. $29.98 679067097"
type textarea "x"
type textarea "8997004661257 extension cord. $29.98 6790670970"
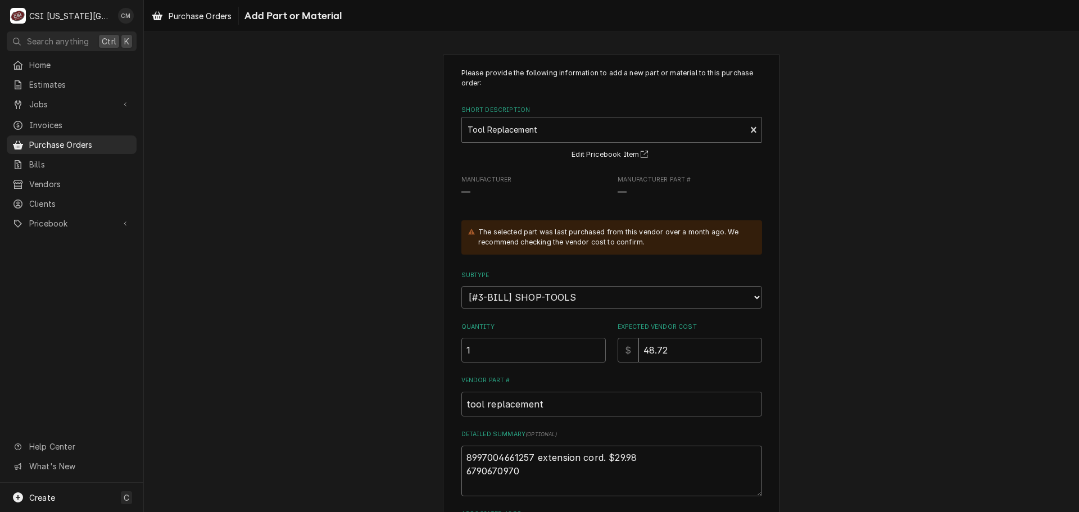
type textarea "x"
type textarea "8997004661257 extension cord. $29.98 67906709702"
type textarea "x"
type textarea "8997004661257 extension cord. $29.98 679067097029"
type textarea "x"
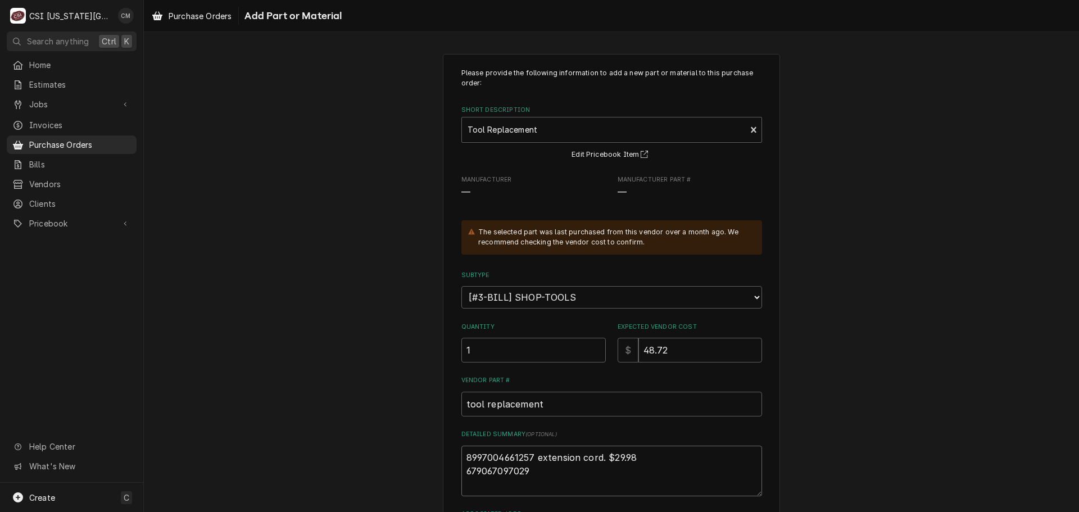
type textarea "8997004661257 extension cord. $29.98 6790670970290"
click at [533, 458] on textarea "8997004661257 extension cord. $29.98 6790670970290" at bounding box center [611, 470] width 301 height 51
type textarea "x"
type textarea "8997004661257 -extension cord. $29.98 6790670970290"
type textarea "x"
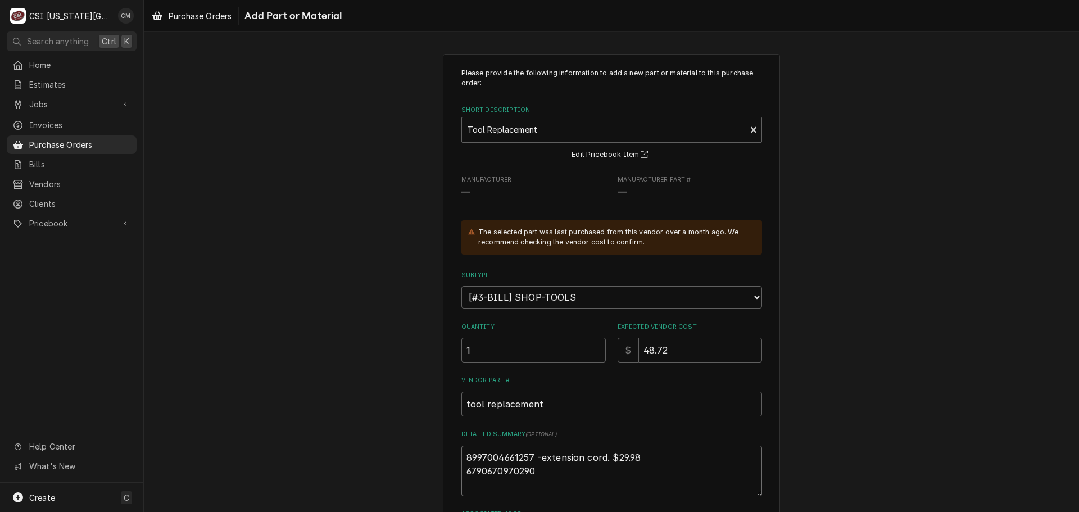
type textarea "8997004661257 - extension cord. $29.98 6790670970290"
click at [533, 469] on textarea "8997004661257 - extension cord. $29.98 6790670970290" at bounding box center [611, 470] width 301 height 51
type textarea "x"
type textarea "8997004661257 - extension cord. $29.98 6790670970290"
type textarea "x"
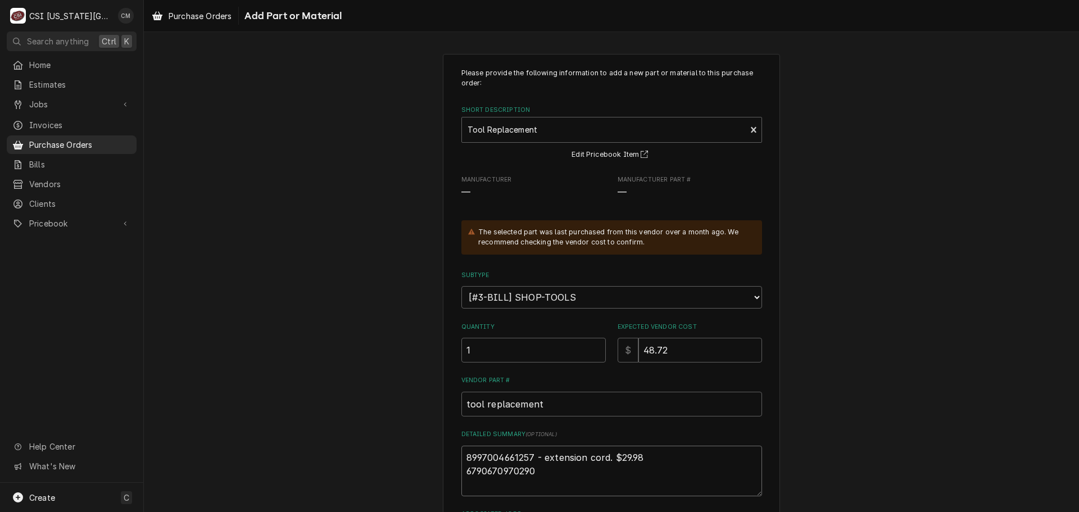
type textarea "8997004661257 - extension cord. $29.98 6790670970290 -"
type textarea "x"
type textarea "8997004661257 - extension cord. $29.98 6790670970290 -"
type textarea "x"
type textarea "8997004661257 - extension cord. $29.98 6790670970290 - p"
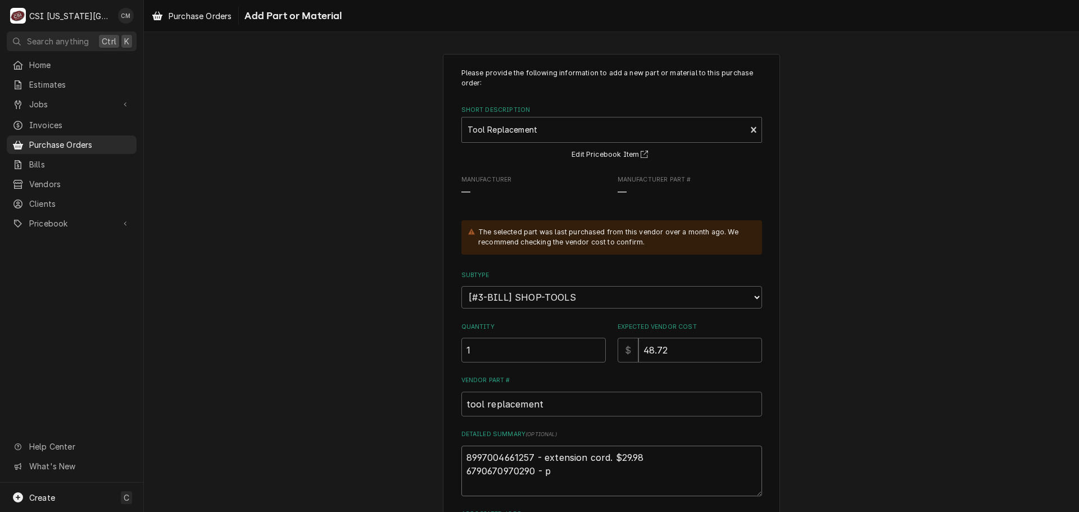
type textarea "x"
type textarea "8997004661257 - extension cord. $29.98 6790670970290 - po"
type textarea "x"
type textarea "8997004661257 - extension cord. $29.98 6790670970290 - poe"
type textarea "x"
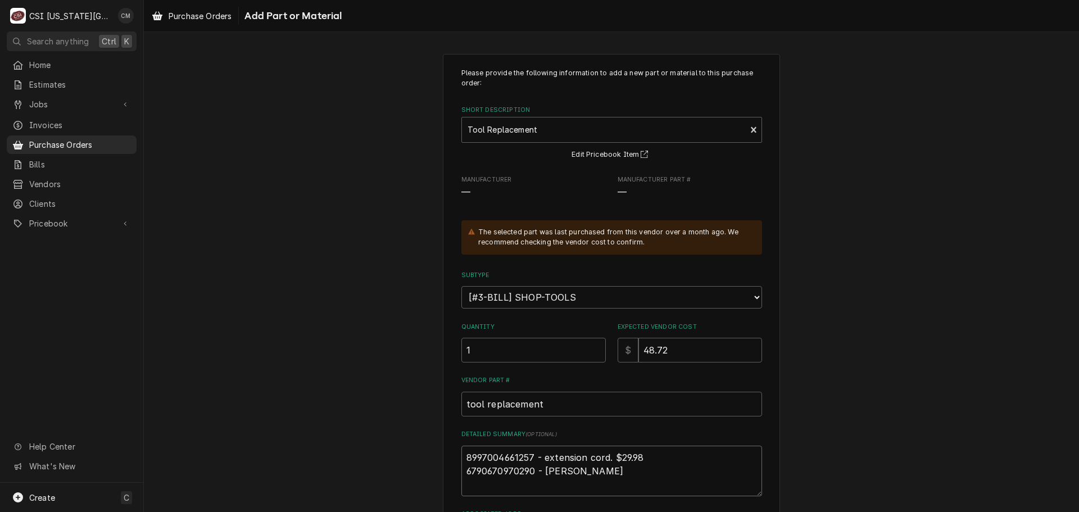
type textarea "8997004661257 - extension cord. $29.98 6790670970290 - po"
type textarea "x"
type textarea "8997004661257 - extension cord. $29.98 6790670970290 - pow"
type textarea "x"
type textarea "8997004661257 - extension cord. $29.98 6790670970290 - powe"
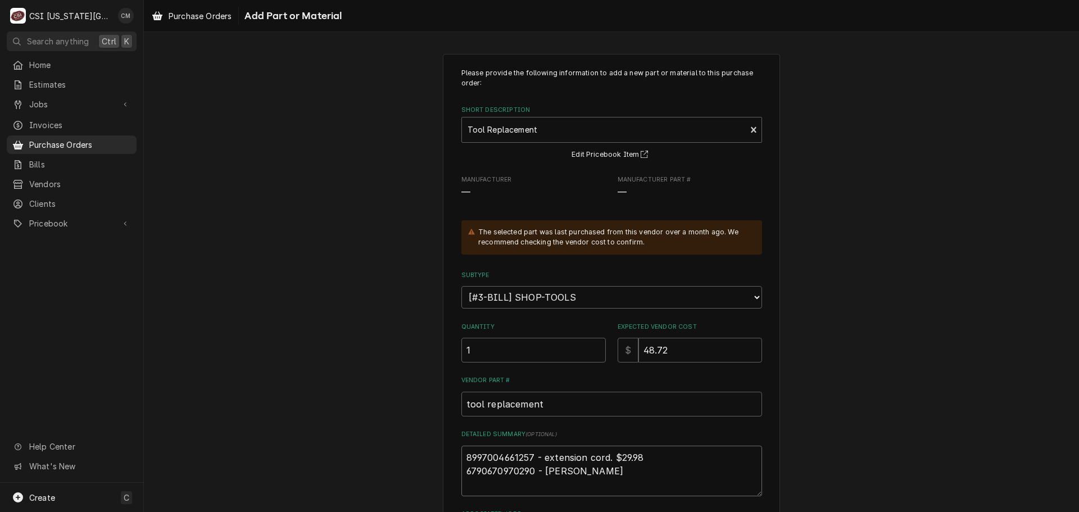
type textarea "x"
type textarea "8997004661257 - extension cord. $29.98 6790670970290 - power"
type textarea "x"
type textarea "8997004661257 - extension cord. $29.98 6790670970290 - power"
type textarea "x"
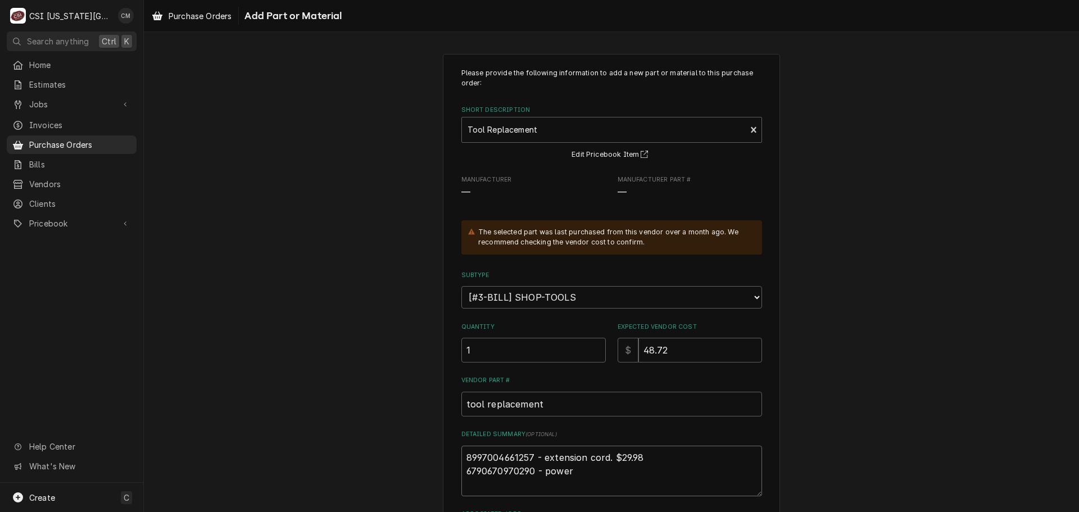
type textarea "8997004661257 - extension cord. $29.98 6790670970290 - power s"
type textarea "x"
type textarea "8997004661257 - extension cord. $29.98 6790670970290 - power st"
type textarea "x"
type textarea "8997004661257 - extension cord. $29.98 6790670970290 - power str"
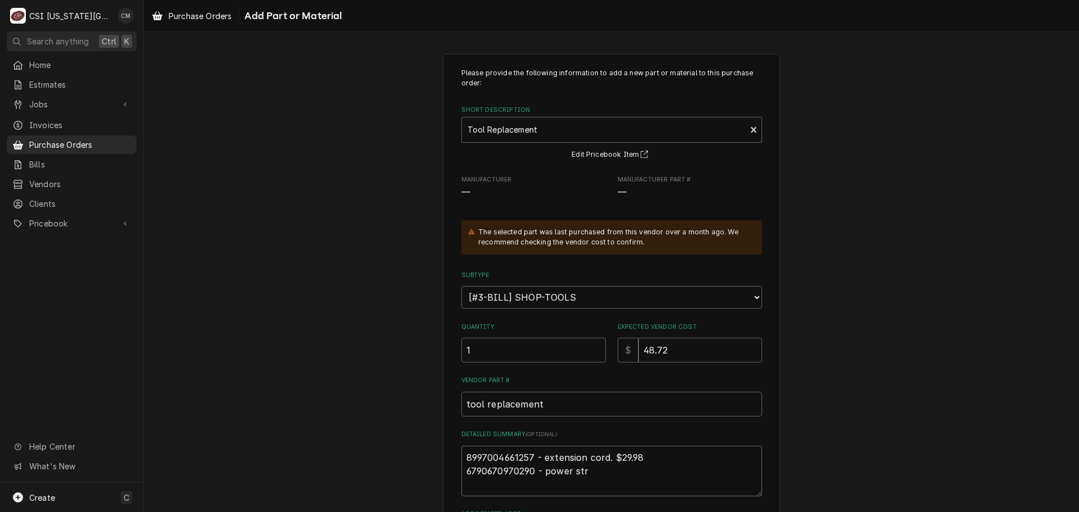
type textarea "x"
type textarea "8997004661257 - extension cord. $29.98 6790670970290 - power stri"
type textarea "x"
type textarea "8997004661257 - extension cord. $29.98 6790670970290 - power strip"
type textarea "x"
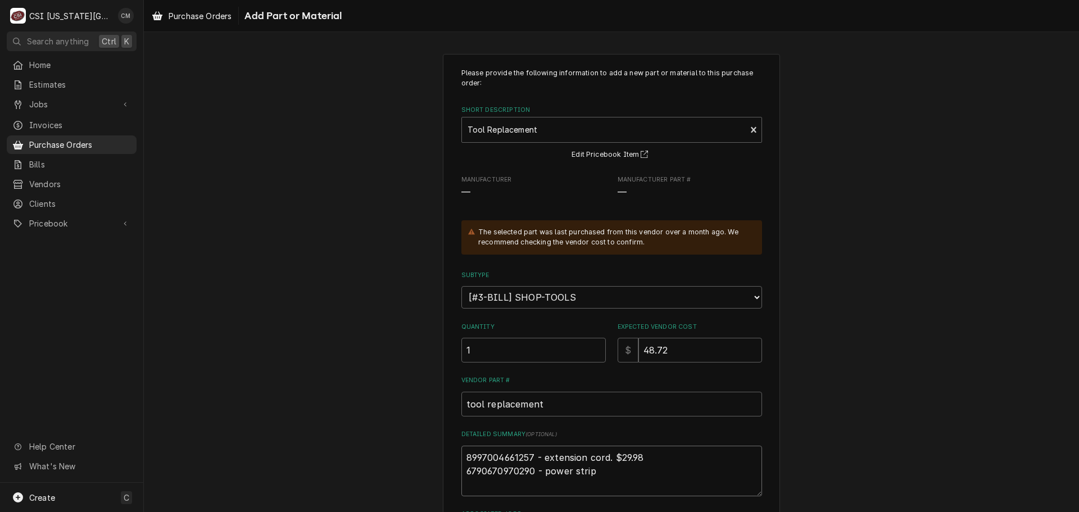
type textarea "8997004661257 - extension cord. $29.98 6790670970290 - power strip"
type textarea "x"
type textarea "8997004661257 - extension cord. $29.98 6790670970290 - power strip"
type textarea "x"
type textarea "8997004661257 - extension cord. $29.98 6790670970290 - power strip."
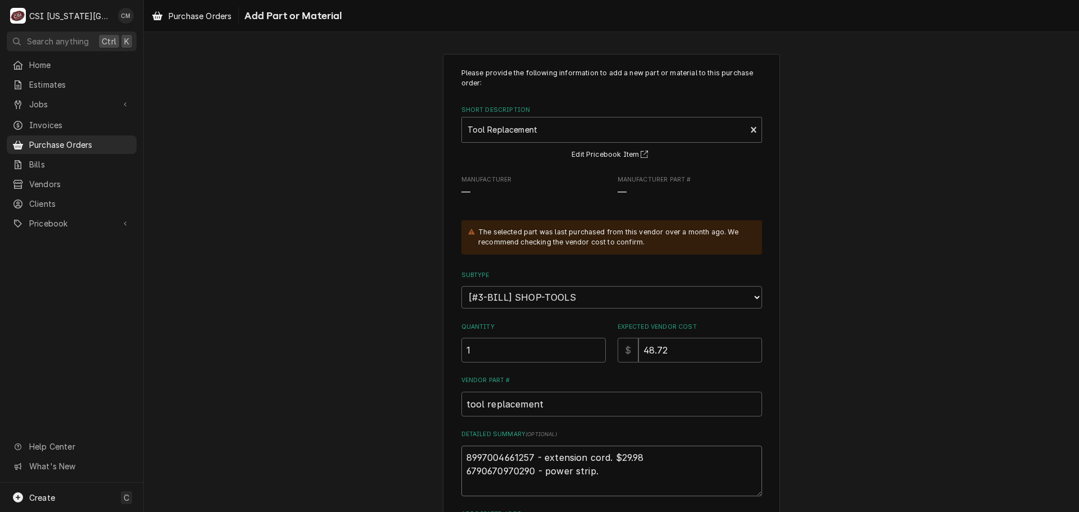
type textarea "x"
type textarea "8997004661257 - extension cord. $29.98 6790670970290 - power strip."
type textarea "x"
type textarea "8997004661257 - extension cord. $29.98 6790670970290 - power strip. $"
type textarea "x"
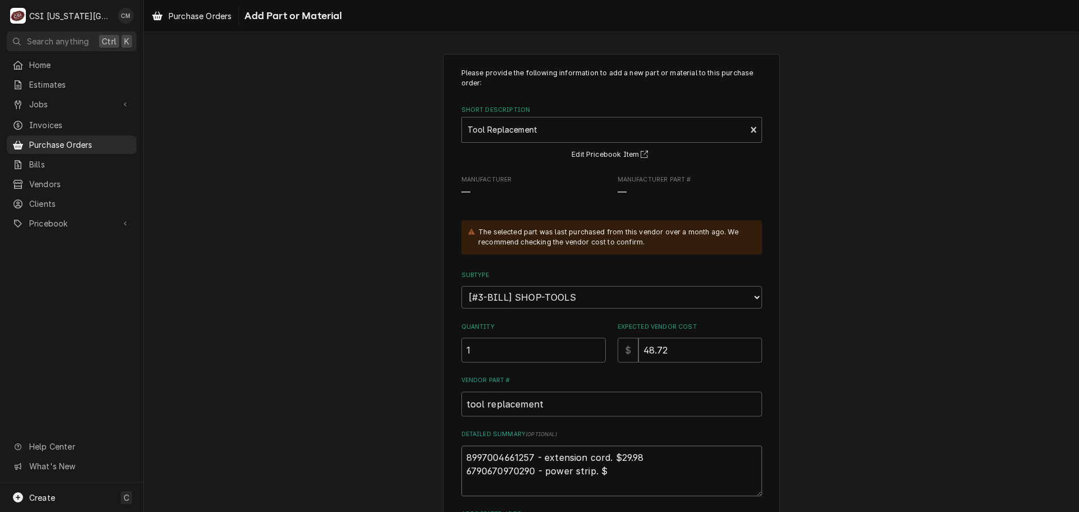
type textarea "8997004661257 - extension cord. $29.98 6790670970290 - power strip. $1"
type textarea "x"
type textarea "8997004661257 - extension cord. $29.98 6790670970290 - power strip. $14"
type textarea "x"
type textarea "8997004661257 - extension cord. $29.98 6790670970290 - power strip. $14."
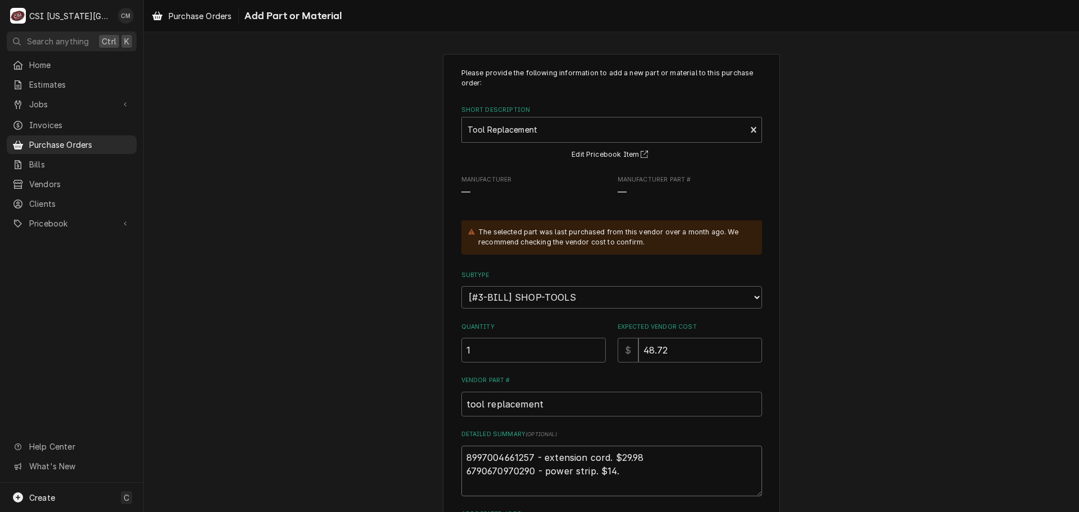
type textarea "x"
type textarea "8997004661257 - extension cord. $29.98 6790670970290 - power strip. $14.8"
type textarea "x"
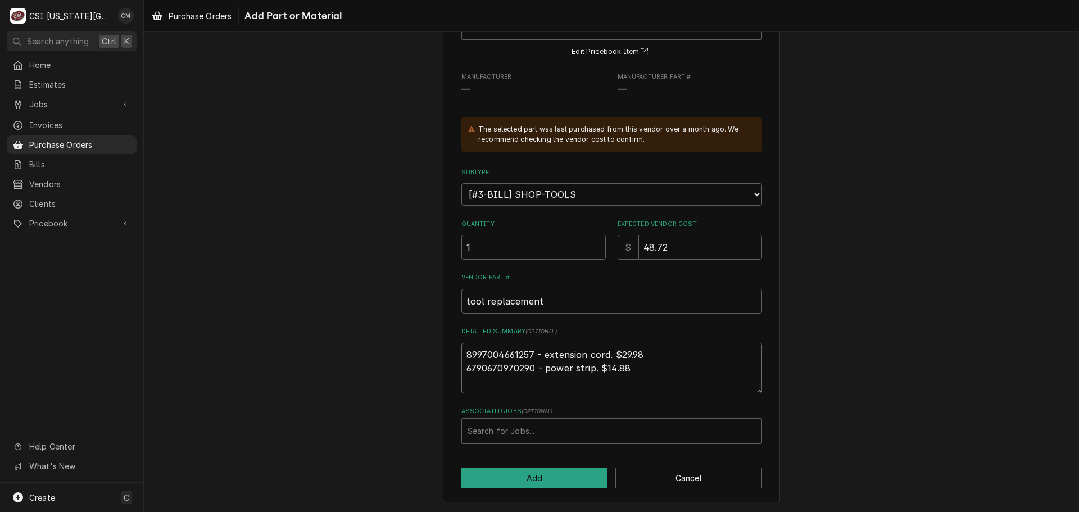
scroll to position [103, 0]
type textarea "8997004661257 - extension cord. $29.98 6790670970290 - power strip. $14.88"
click at [577, 431] on div "Associated Jobs" at bounding box center [611, 430] width 288 height 20
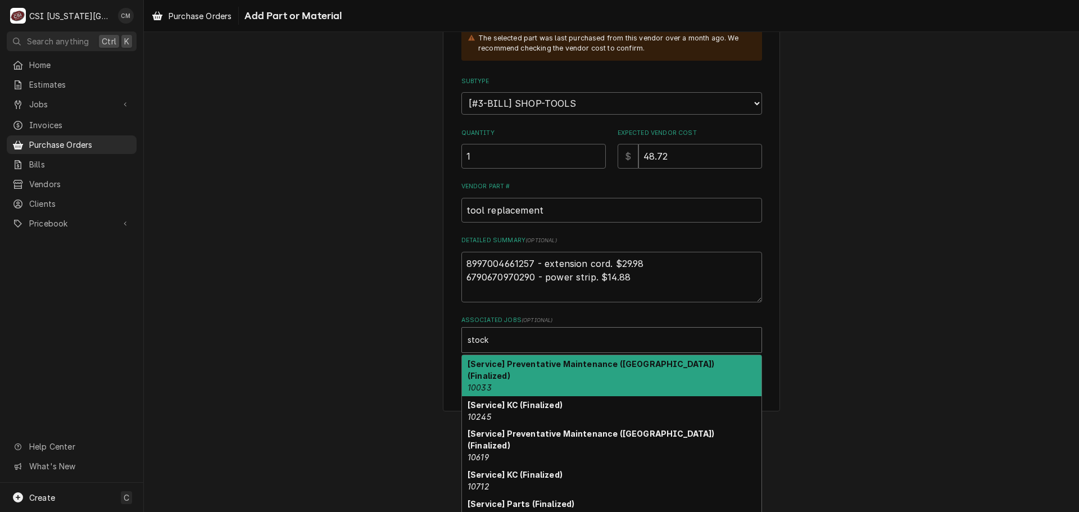
scroll to position [206, 0]
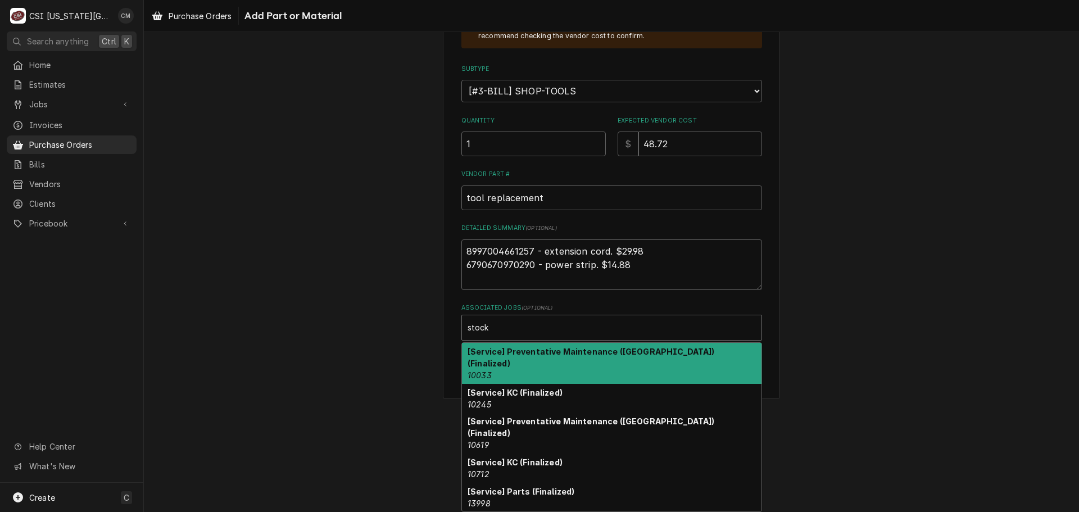
type input "stock"
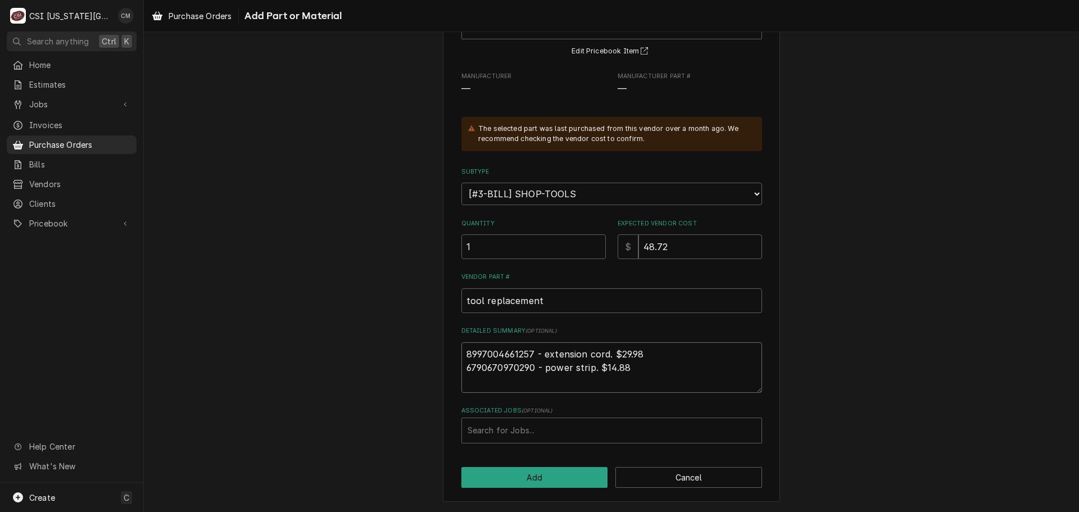
click at [474, 278] on div "Please provide the following information to add a new part or material to this …" at bounding box center [611, 204] width 301 height 479
click at [471, 381] on textarea "8997004661257 - extension cord. $29.98 6790670970290 - power strip. $14.88" at bounding box center [611, 367] width 301 height 51
click at [633, 376] on textarea "8997004661257 - extension cord. $29.98 6790670970290 - power strip. $14.88" at bounding box center [611, 367] width 301 height 51
type textarea "x"
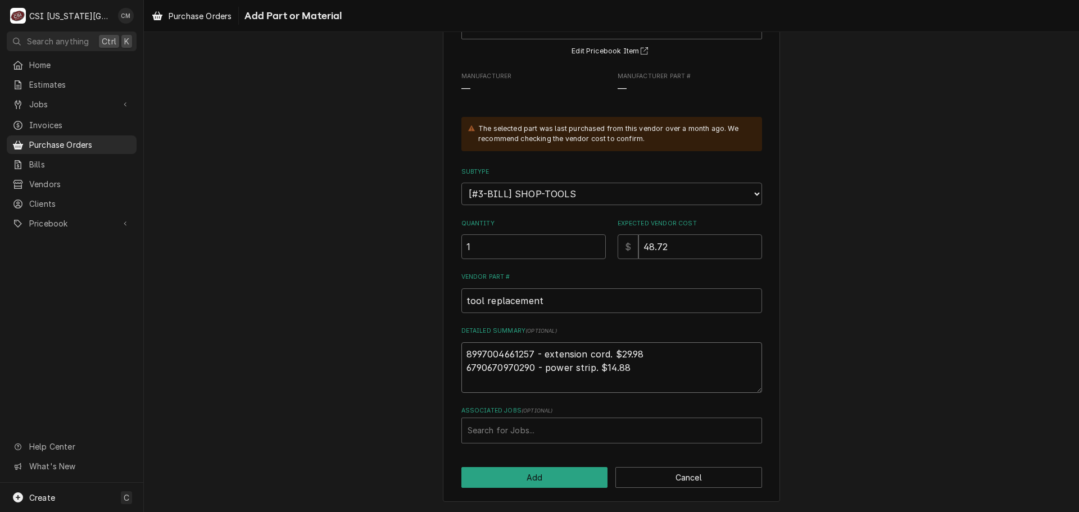
type textarea "8997004661257 - extension cord. $29.98 6790670970290 - power strip. $14.88"
type textarea "x"
type textarea "8997004661257 - extension cord. $29.98 6790670970290 - power strip. $14.88 s"
type textarea "x"
click at [689, 192] on select "Choose a subtype... [#2-DUAL] AFTERHRS-WH-CHG-2 [#2-DUAL] BEV-EQUIP [#2-DUAL] B…" at bounding box center [611, 194] width 301 height 22
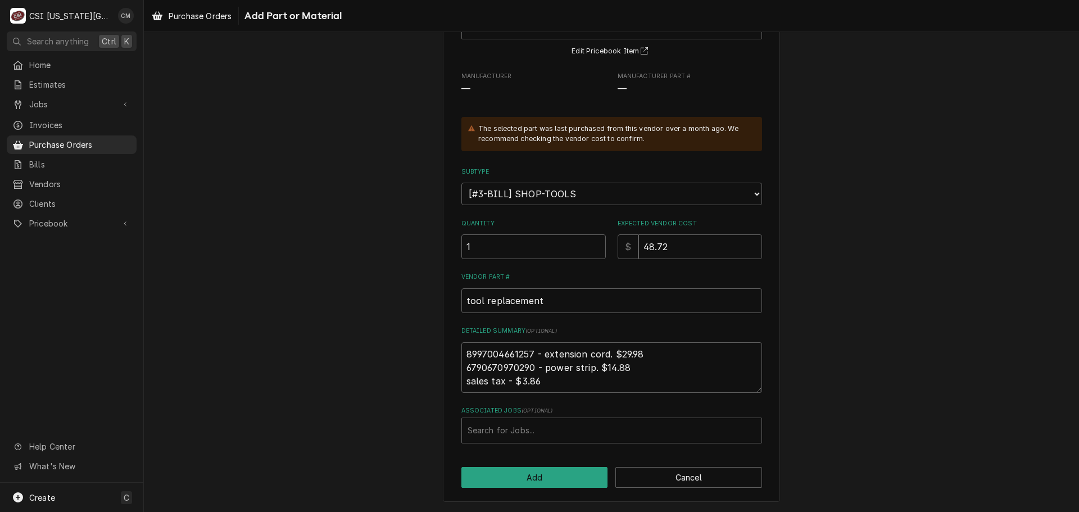
click at [825, 206] on div "Please provide the following information to add a new part or material to this …" at bounding box center [611, 225] width 935 height 571
click at [594, 430] on div "Associated Jobs" at bounding box center [611, 430] width 288 height 20
drag, startPoint x: 562, startPoint y: 330, endPoint x: 444, endPoint y: 327, distance: 117.4
click at [444, 327] on div "Please provide the following information to add a new part or material to this …" at bounding box center [611, 227] width 337 height 552
click at [562, 478] on button "Add" at bounding box center [534, 477] width 147 height 21
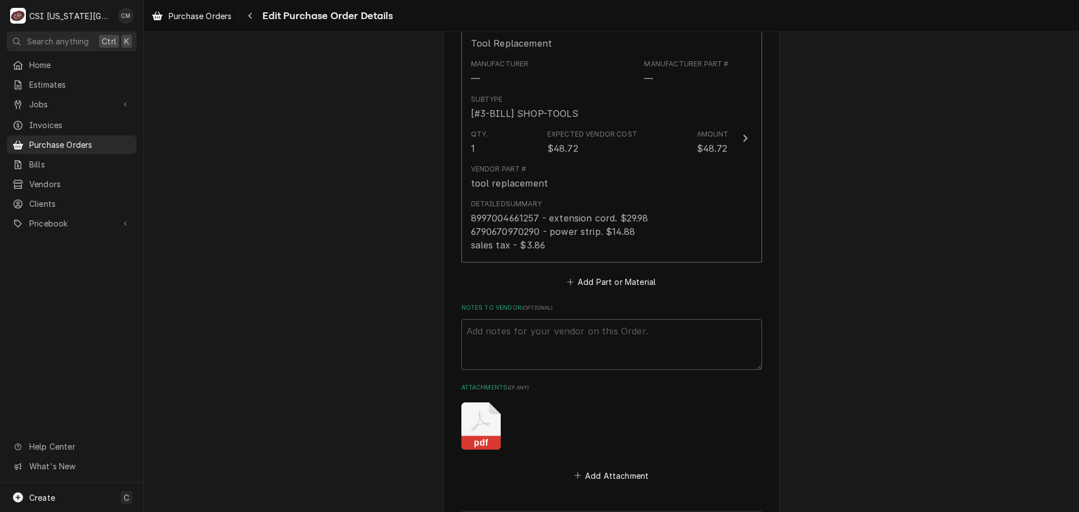
scroll to position [3790, 0]
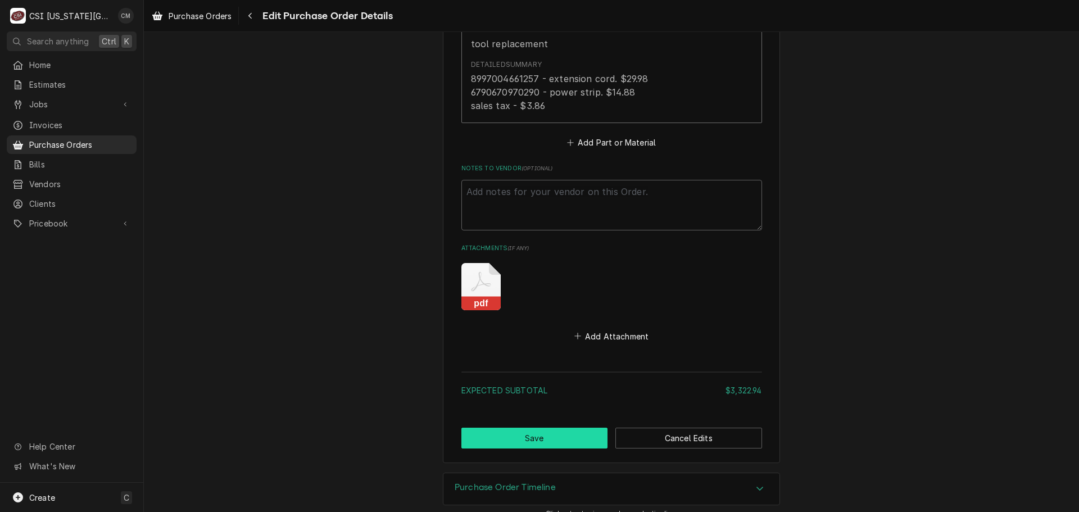
click at [577, 427] on button "Save" at bounding box center [534, 437] width 147 height 21
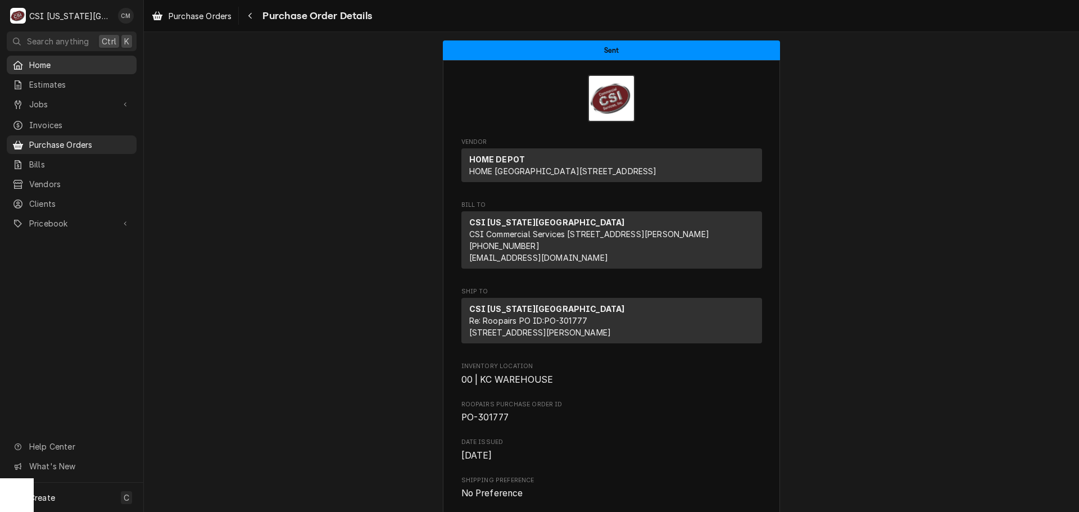
click at [60, 66] on span "Home" at bounding box center [80, 65] width 102 height 12
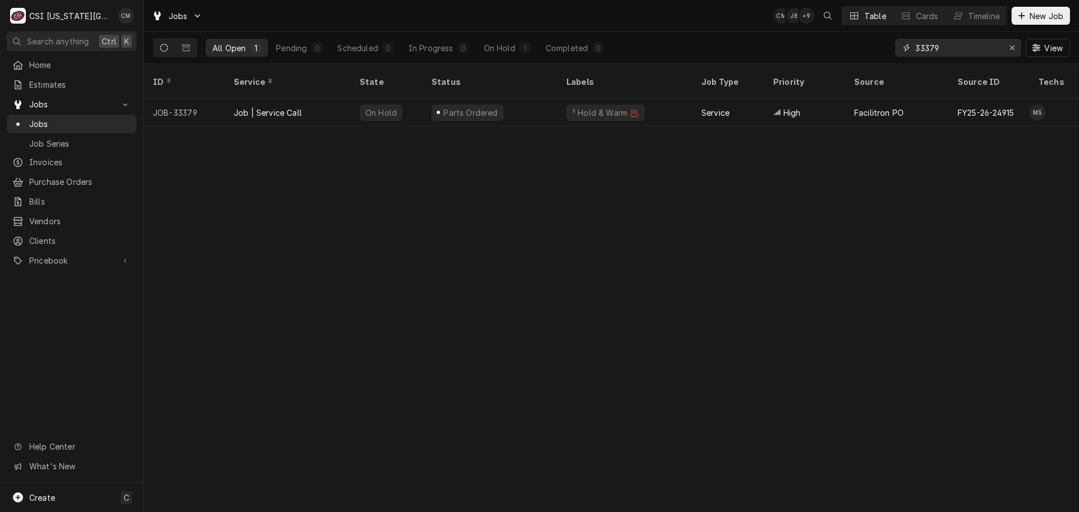
drag, startPoint x: 961, startPoint y: 44, endPoint x: 891, endPoint y: 48, distance: 69.8
click at [891, 48] on div "All Open 1 Pending 0 Scheduled 0 In Progress 0 On Hold 1 Completed 0 33379 View" at bounding box center [611, 47] width 917 height 31
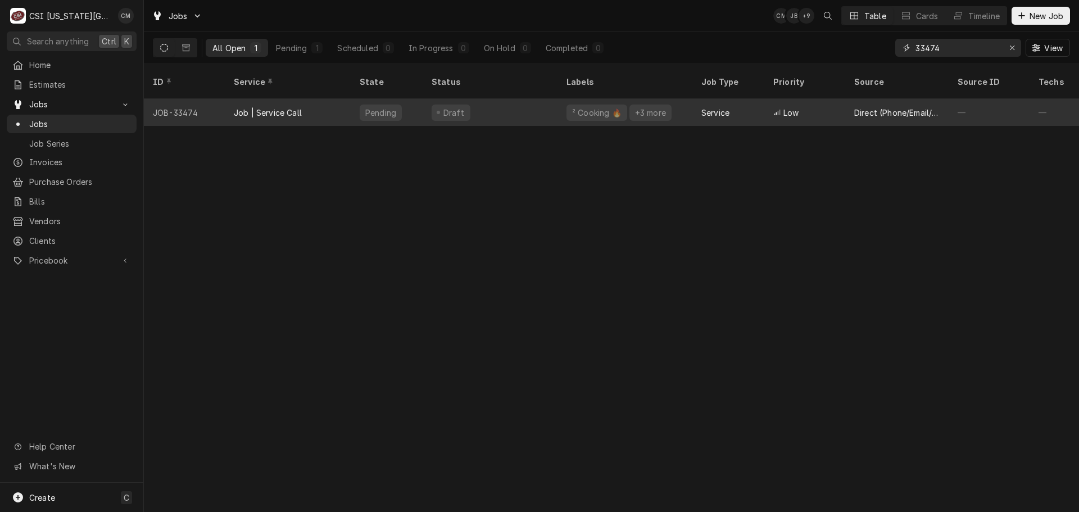
type input "33474"
click at [503, 99] on div "Draft" at bounding box center [489, 112] width 135 height 27
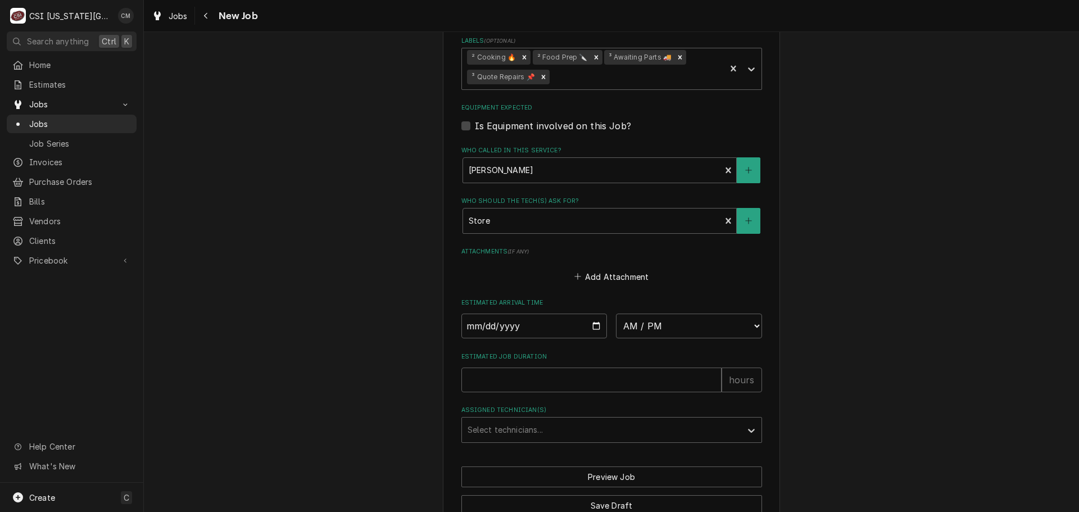
scroll to position [1216, 0]
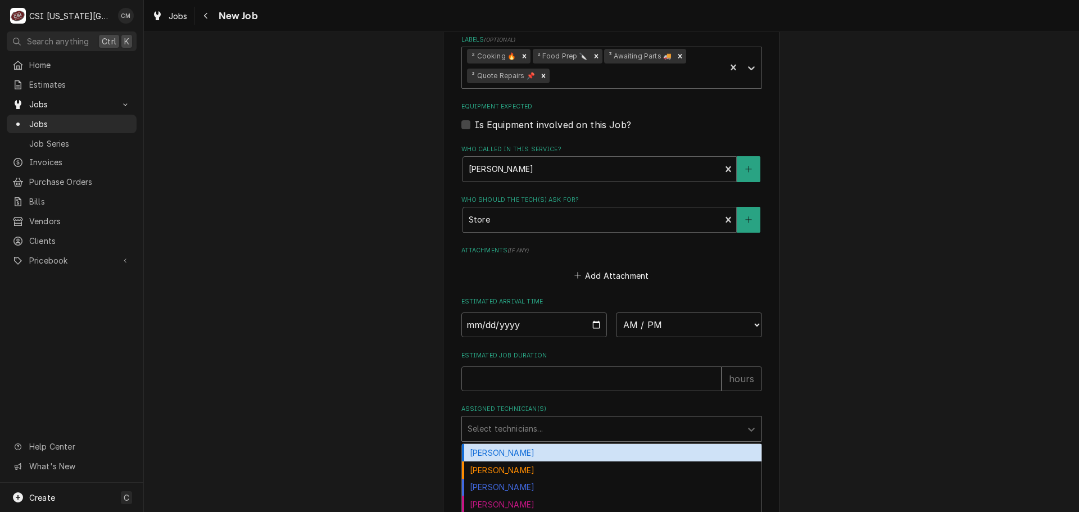
click at [701, 419] on div "Assigned Technician(s)" at bounding box center [601, 429] width 268 height 20
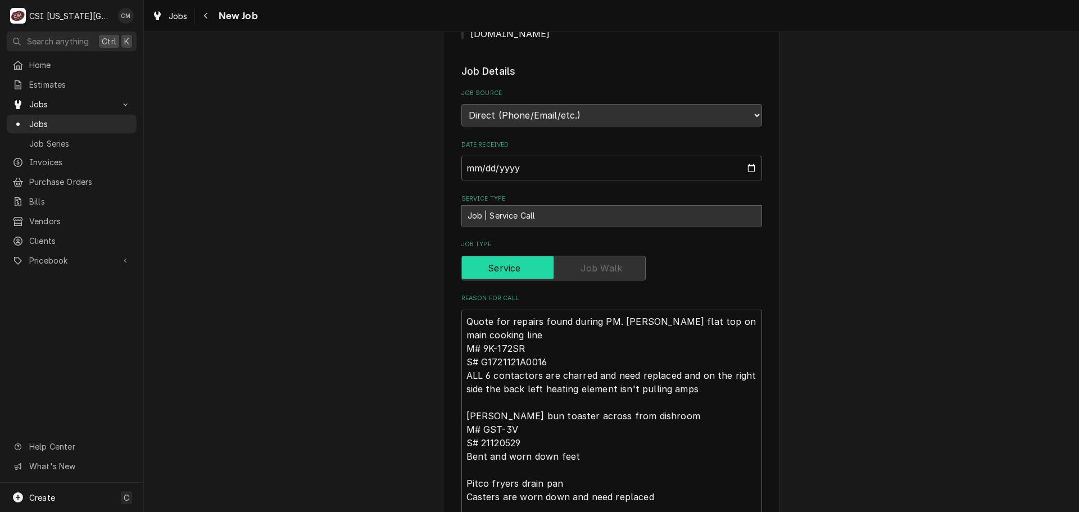
scroll to position [449, 0]
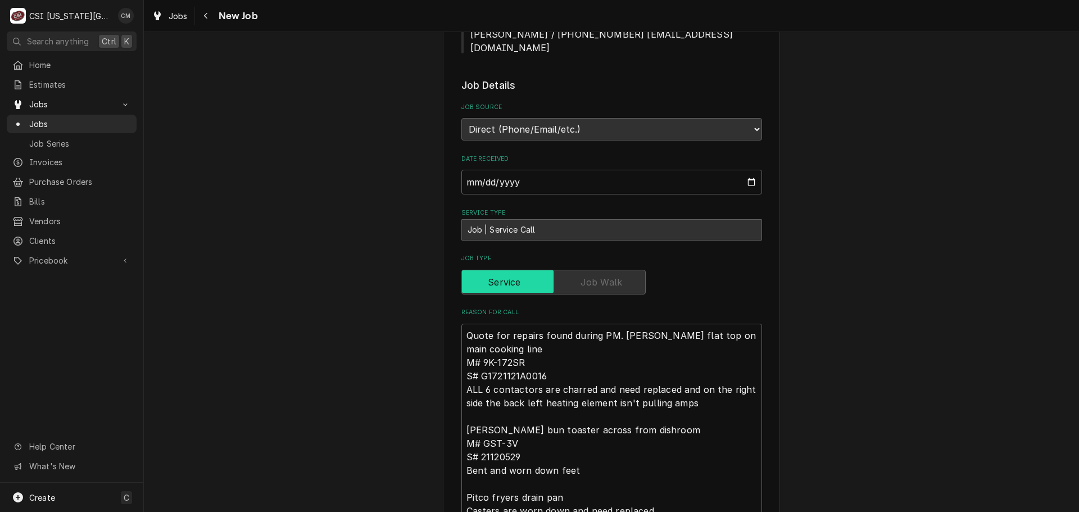
type textarea "x"
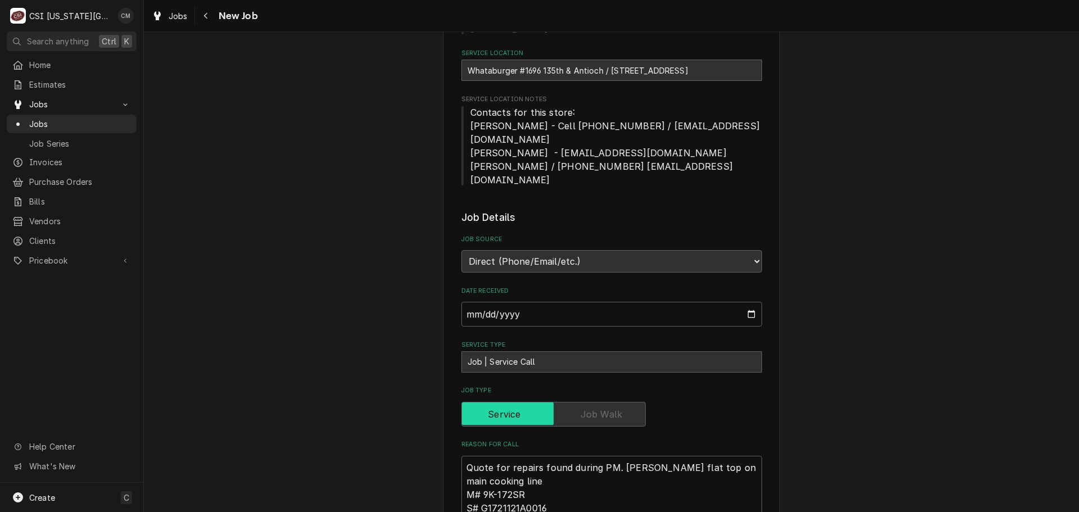
scroll to position [0, 0]
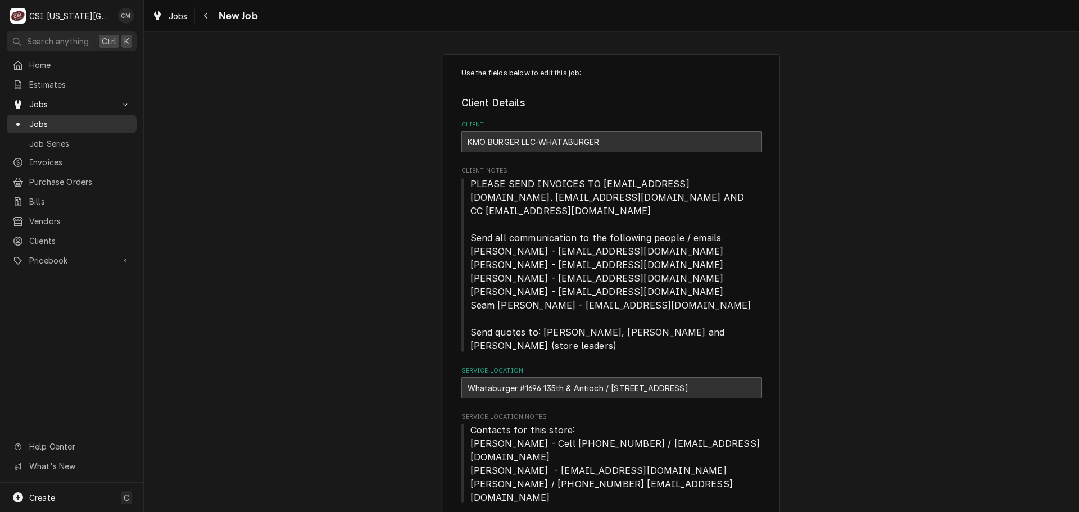
click at [65, 119] on span "Jobs" at bounding box center [80, 124] width 102 height 12
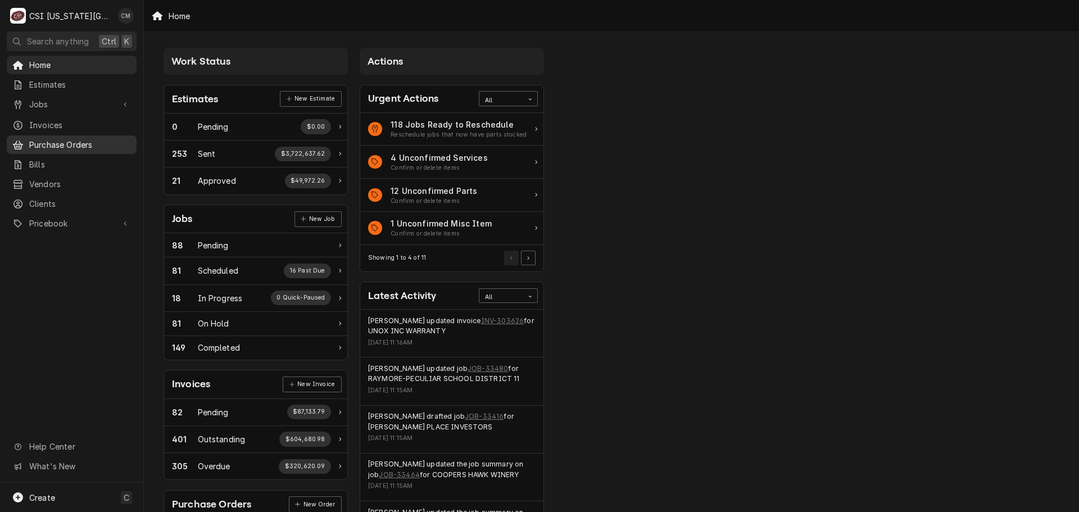
click at [93, 139] on span "Purchase Orders" at bounding box center [80, 145] width 102 height 12
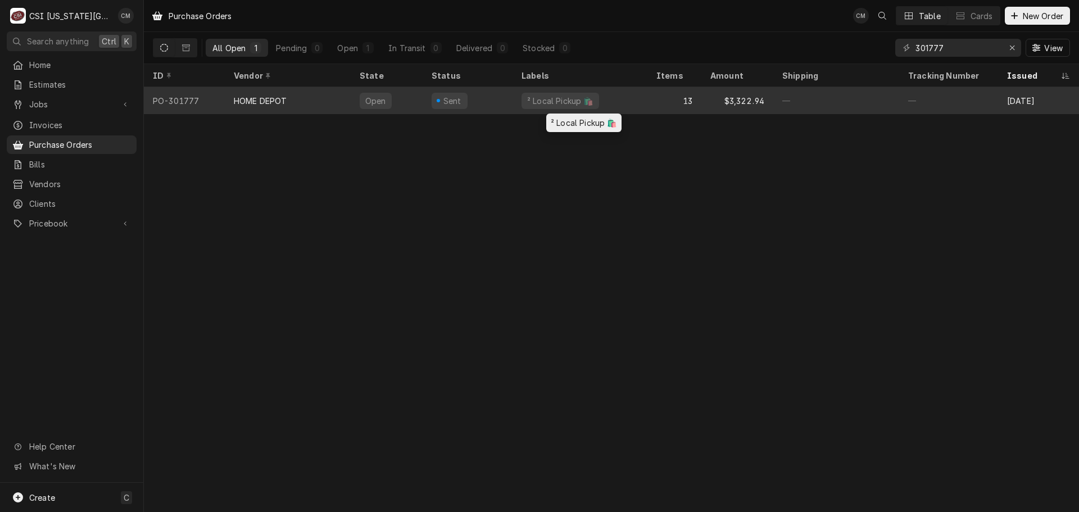
click at [624, 101] on div "² Local Pickup 🛍️" at bounding box center [579, 100] width 135 height 27
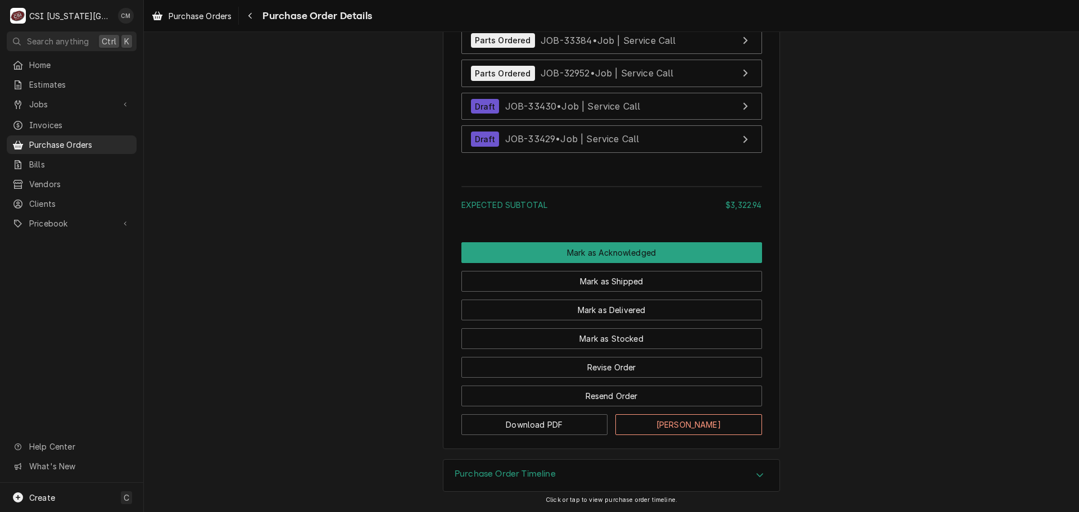
scroll to position [3424, 0]
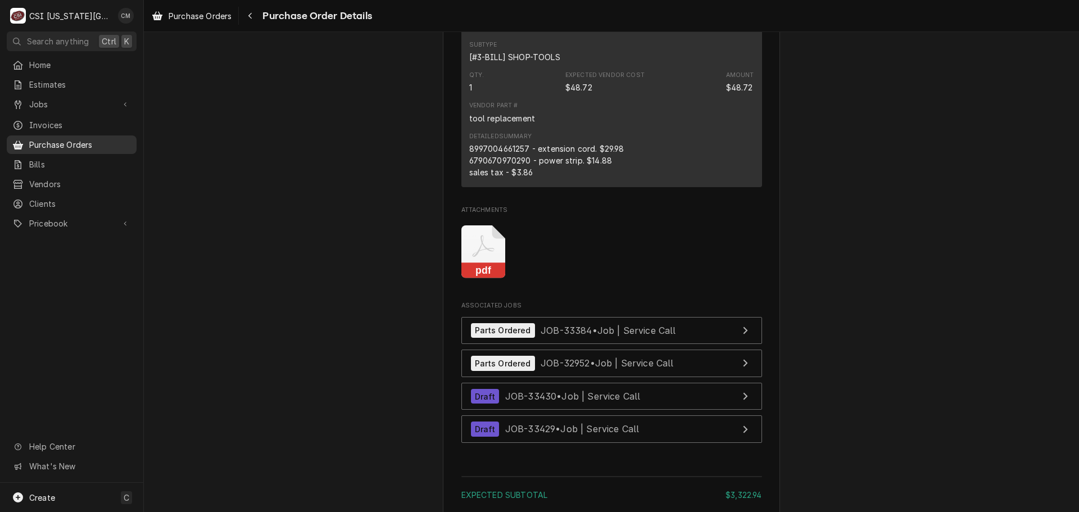
click at [85, 142] on span "Purchase Orders" at bounding box center [80, 145] width 102 height 12
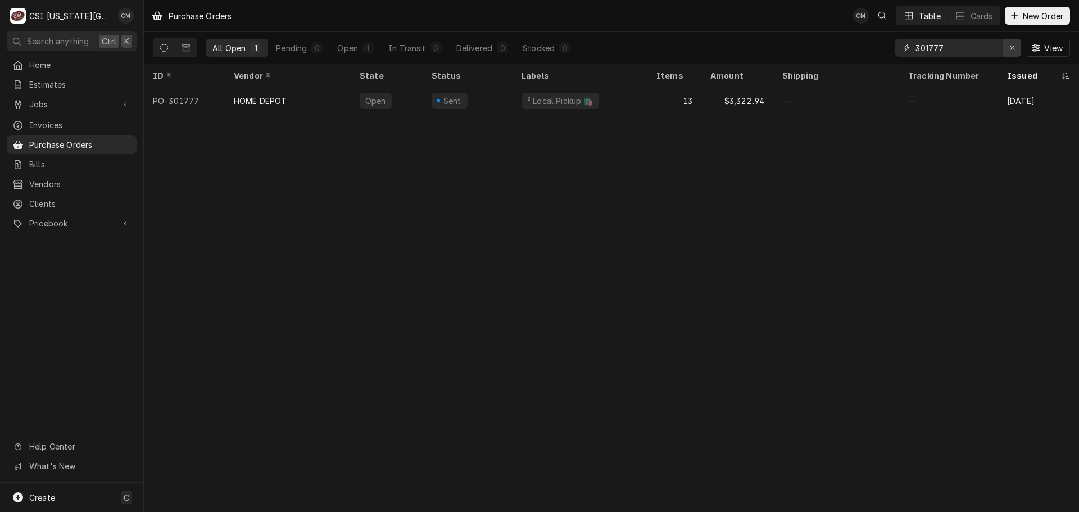
click at [1009, 45] on icon "Erase input" at bounding box center [1012, 48] width 6 height 8
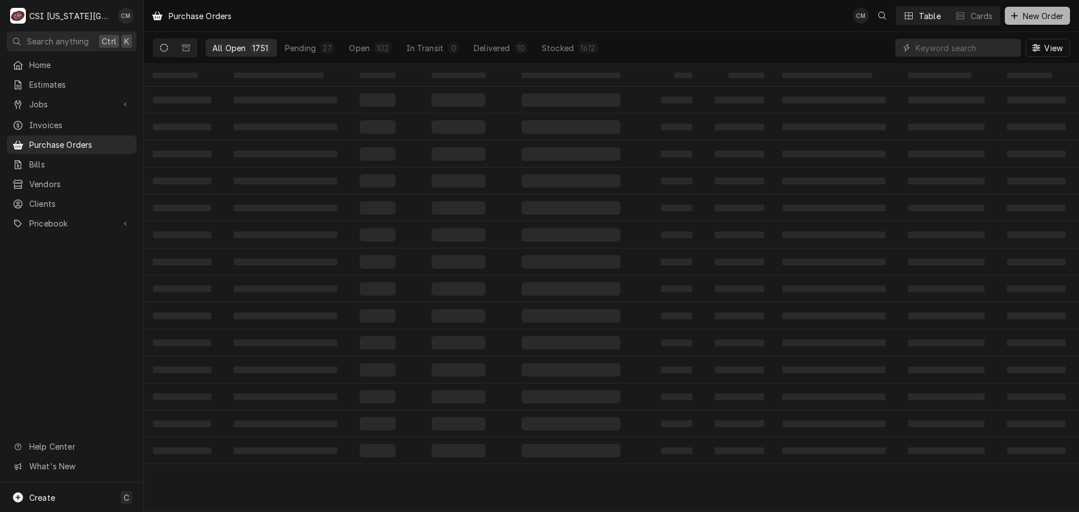
click at [1042, 8] on button "New Order" at bounding box center [1036, 16] width 65 height 18
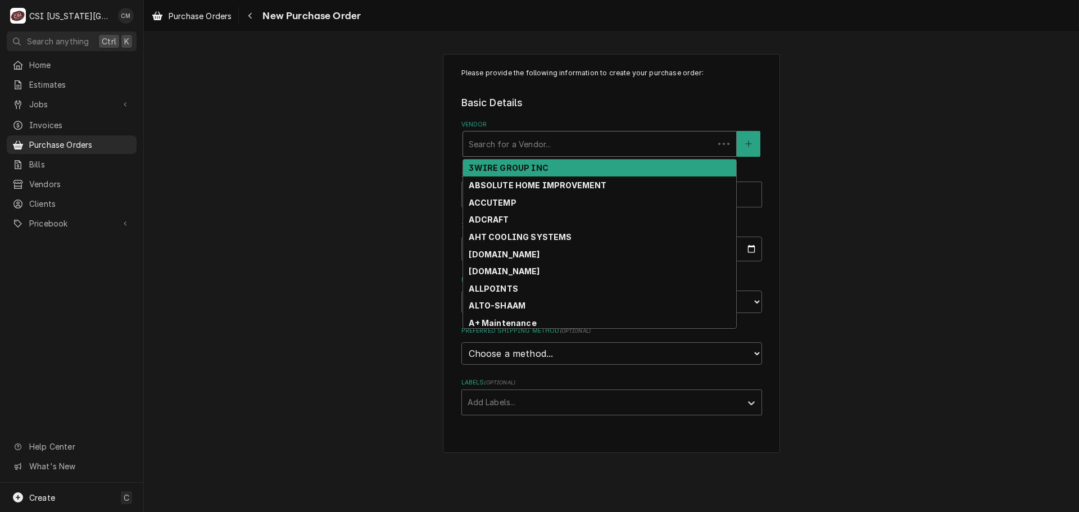
click at [612, 153] on div "Vendor" at bounding box center [587, 144] width 239 height 20
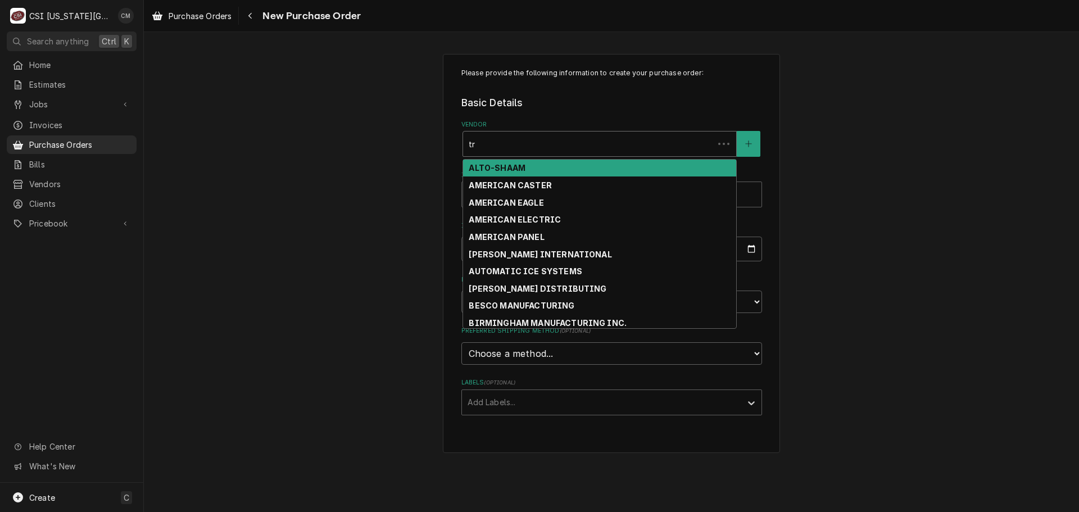
type input "t"
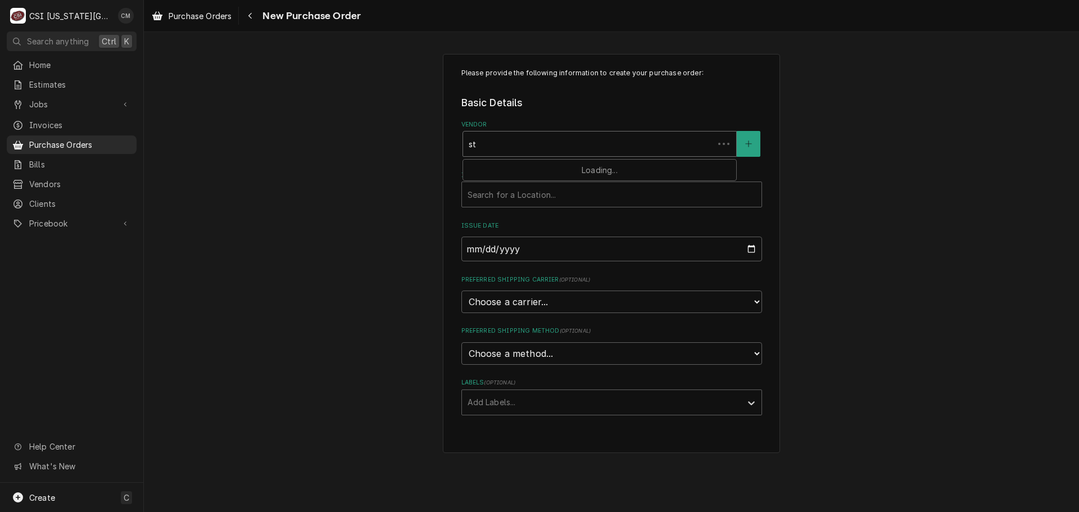
type input "s"
type input "foxx"
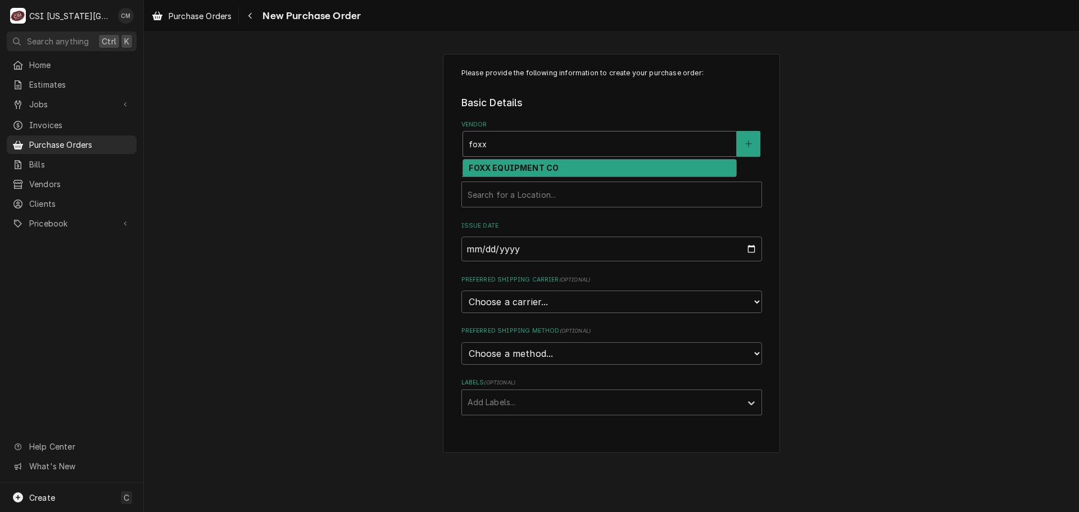
click at [615, 163] on div "FOXX EQUIPMENT CO" at bounding box center [599, 168] width 273 height 17
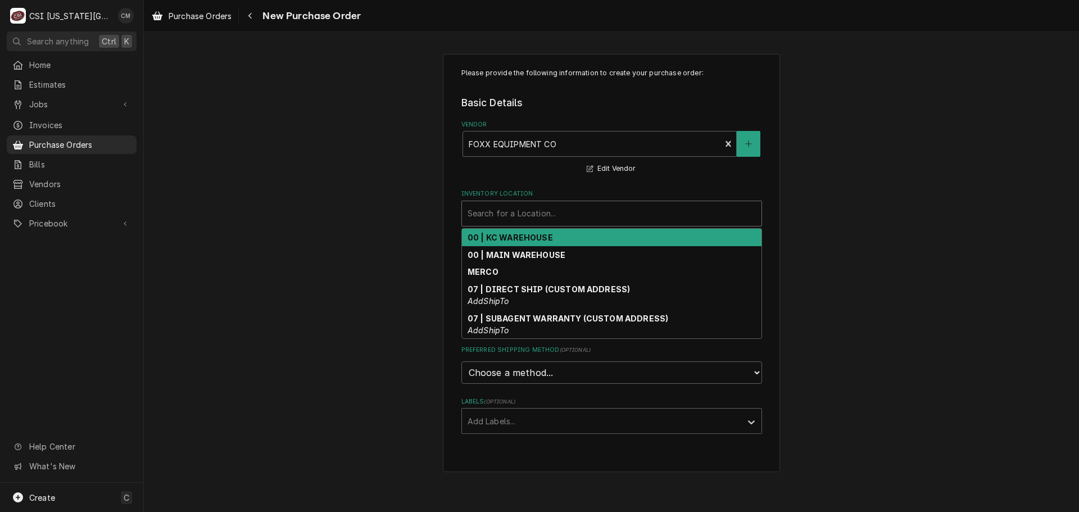
click at [611, 215] on div "Inventory Location" at bounding box center [611, 213] width 288 height 20
click at [600, 240] on div "00 | KC WAREHOUSE" at bounding box center [611, 237] width 299 height 17
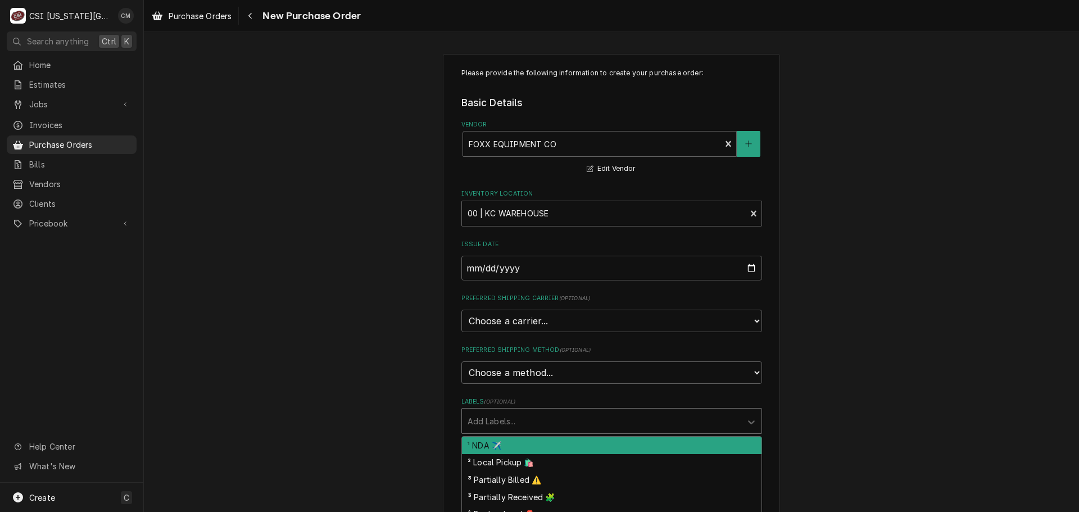
click at [650, 422] on div "Labels" at bounding box center [601, 421] width 268 height 20
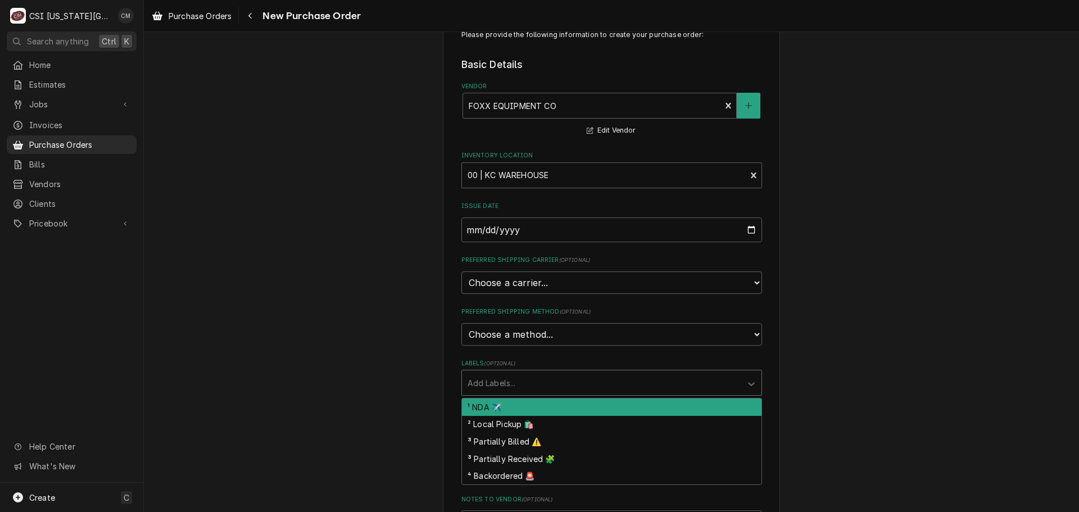
scroll to position [56, 0]
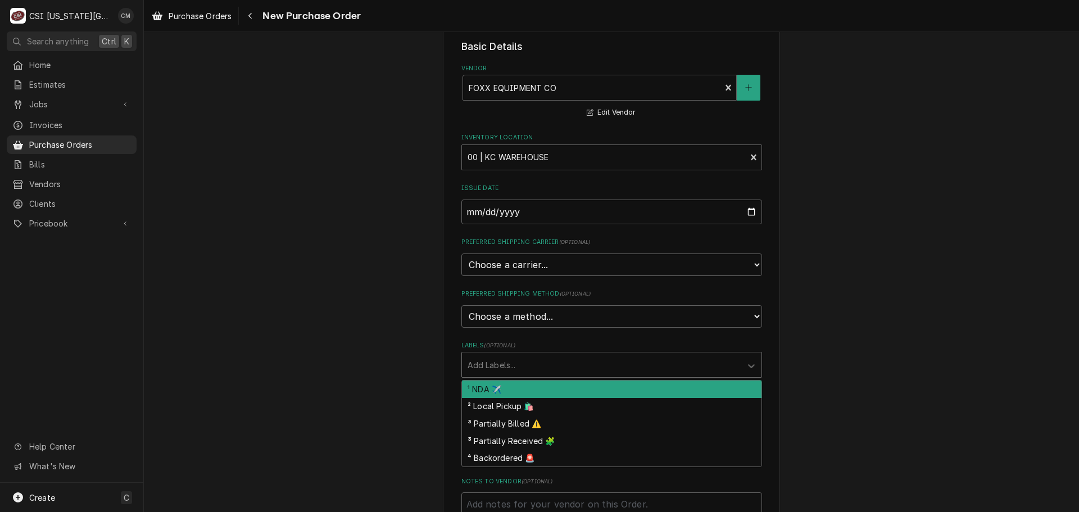
click at [624, 380] on div "¹ NDA ✈️ ² Local Pickup 🛍️ ³ Partially Billed ⚠️ ³ Partially Received 🧩 ⁴ Backo…" at bounding box center [611, 423] width 301 height 87
click at [624, 380] on div "¹ NDA ✈️" at bounding box center [611, 388] width 299 height 17
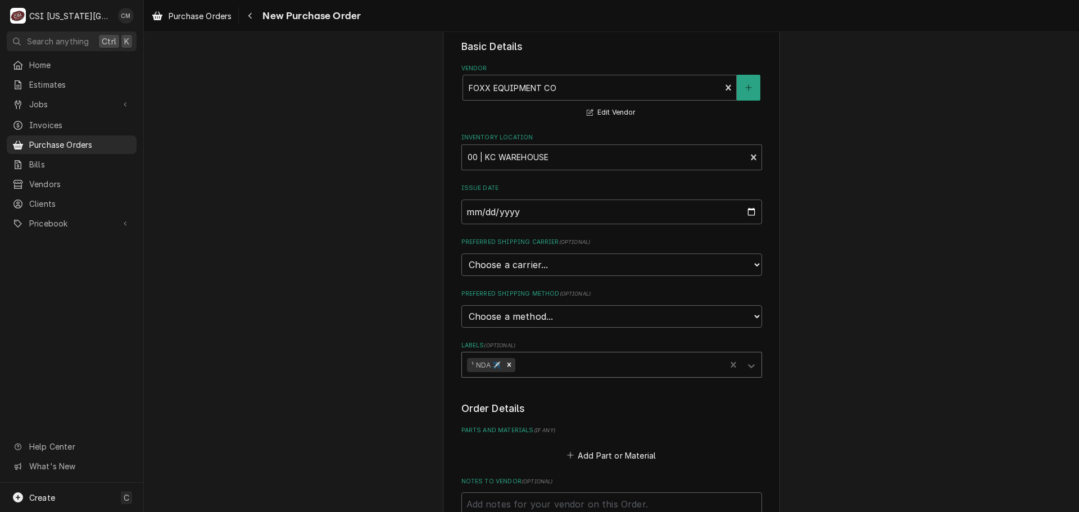
click at [766, 390] on div "Please provide the following information to create your purchase order: Basic D…" at bounding box center [611, 369] width 337 height 743
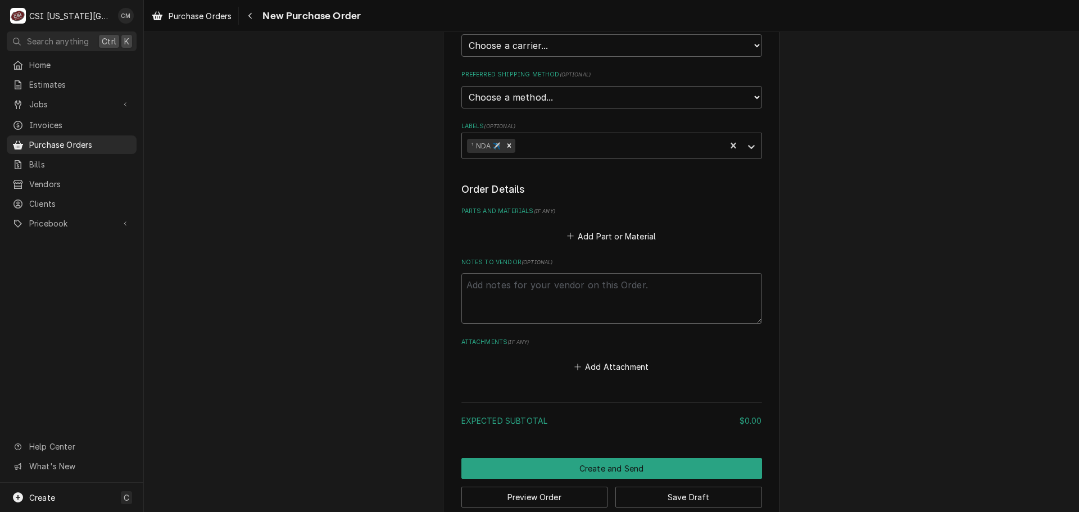
scroll to position [281, 0]
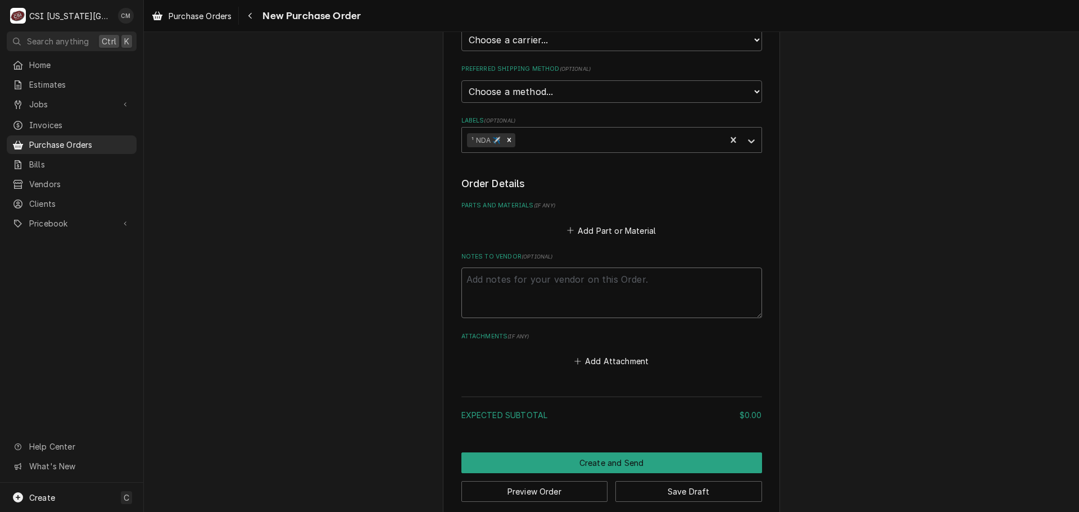
click at [581, 290] on textarea "Notes to Vendor ( optional )" at bounding box center [611, 292] width 301 height 51
type textarea "x"
type textarea "M"
type textarea "x"
type textarea "Mc"
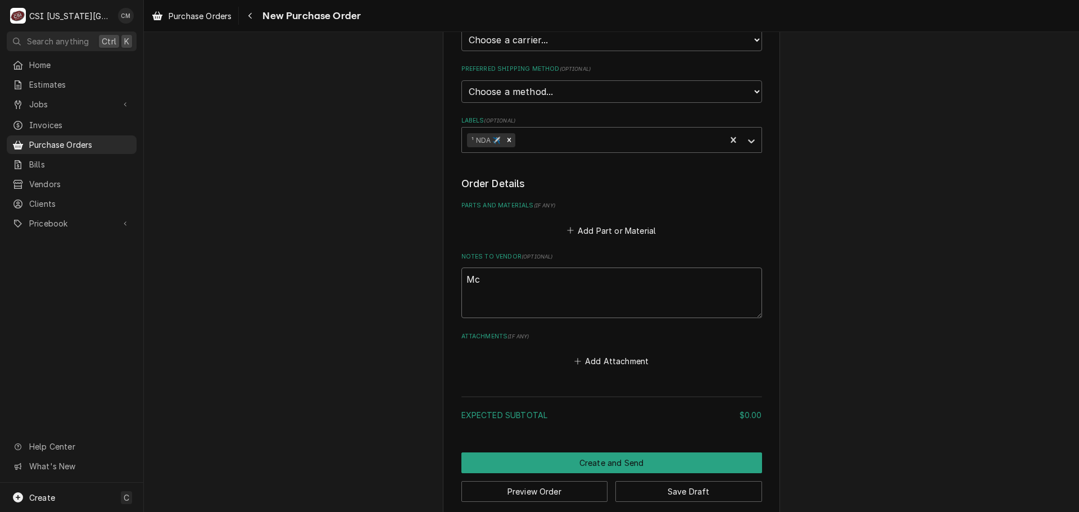
type textarea "x"
type textarea "Mck"
type textarea "x"
type textarea "Mcke"
type textarea "x"
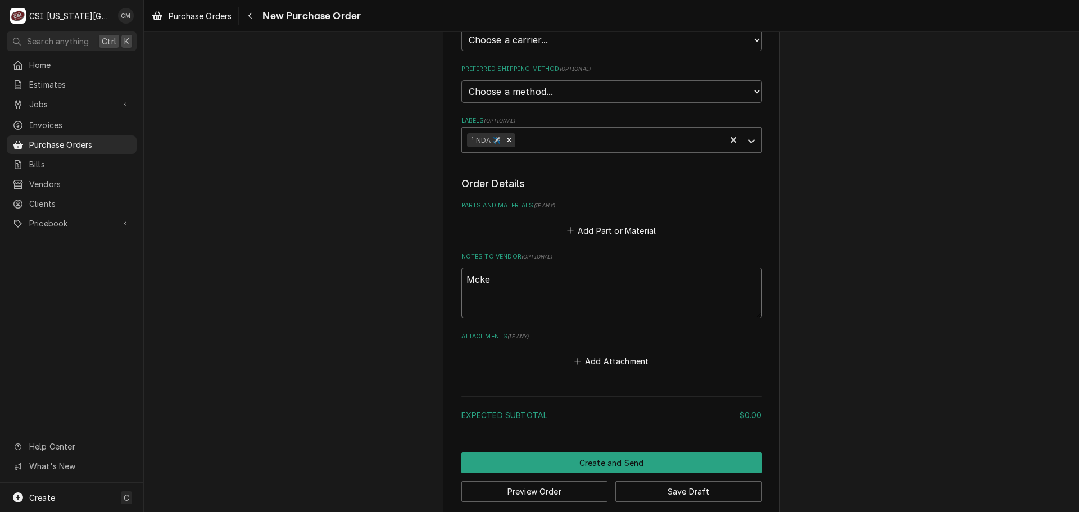
type textarea "Mckel"
type textarea "x"
type textarea "Mckelv"
type textarea "x"
type textarea "Mckelve"
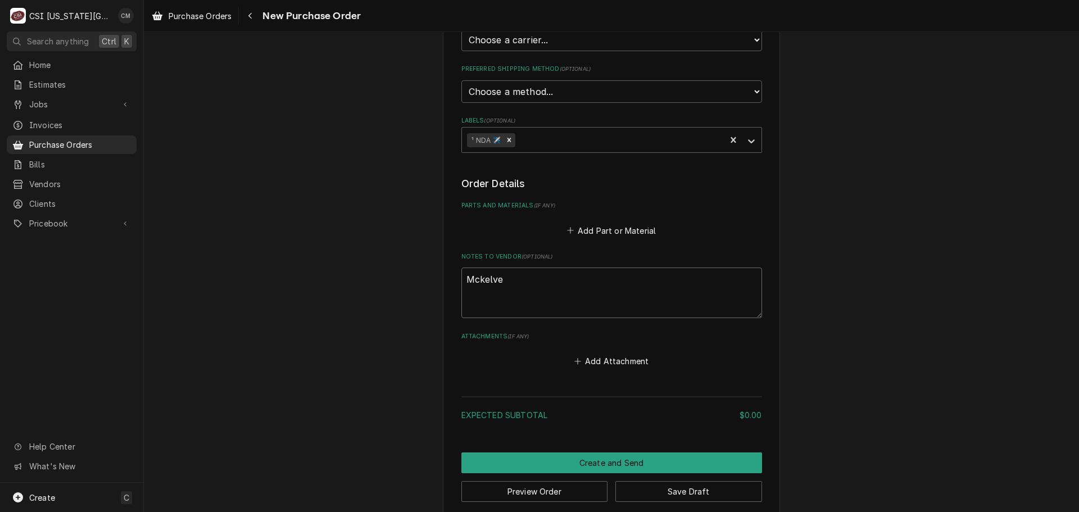
type textarea "x"
type textarea "Mckelvet"
type textarea "x"
type textarea "Mckelve"
type textarea "x"
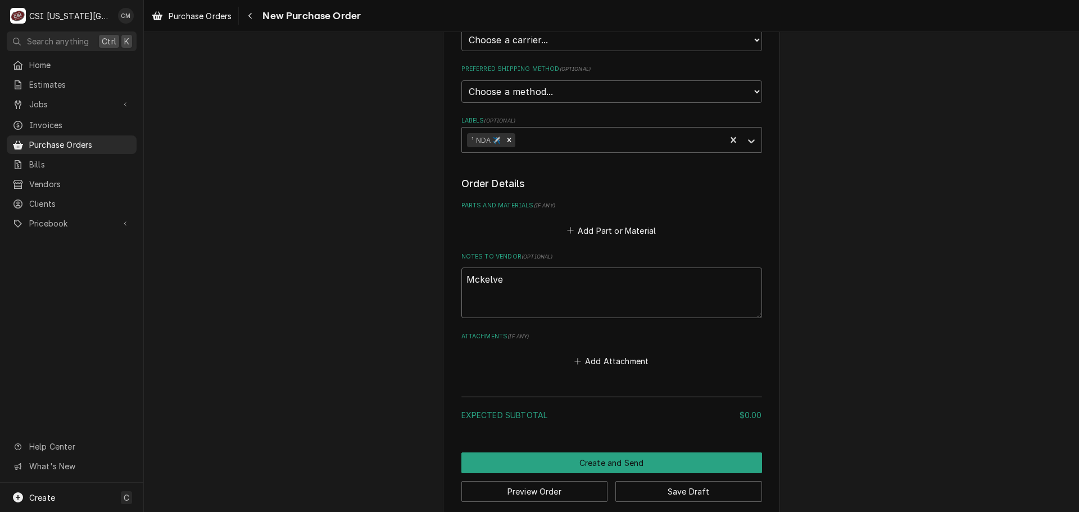
type textarea "Mckelvey"
type textarea "x"
type textarea "Mckelvey"
type textarea "x"
type textarea "Mckelvey ,"
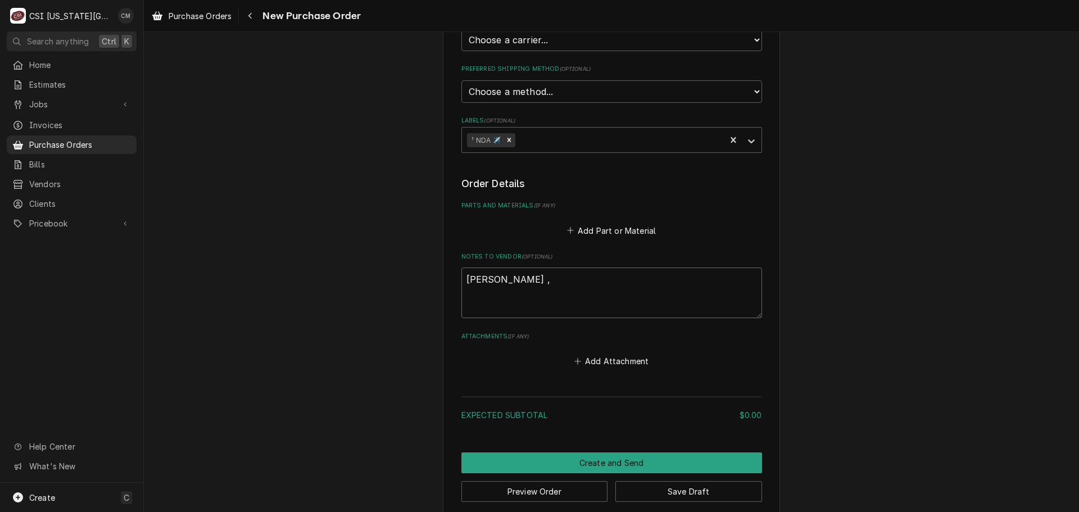
type textarea "x"
type textarea "Mckelvey ,"
click at [602, 284] on textarea "Mckelvey ," at bounding box center [611, 292] width 301 height 51
type textarea "x"
type textarea "Mckelvey , t"
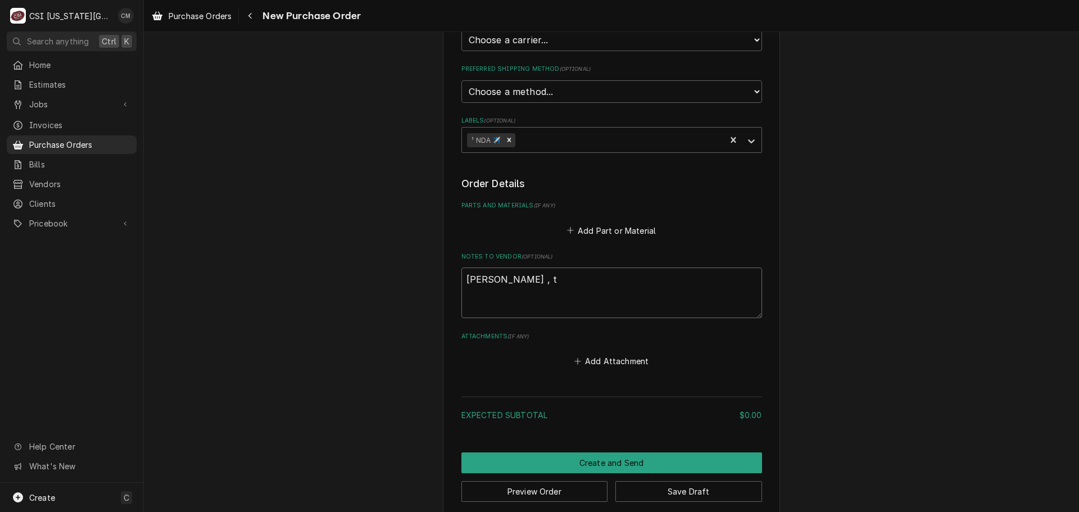
type textarea "x"
type textarea "Mckelvey , tr"
type textarea "x"
type textarea "Mckelvey , tru"
type textarea "x"
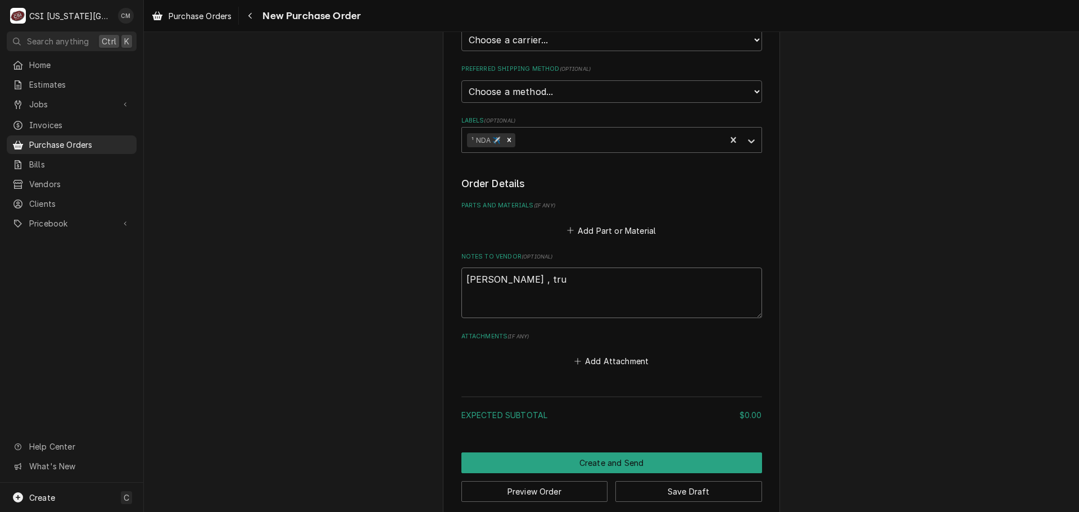
type textarea "Mckelvey , truc"
type textarea "x"
type textarea "Mckelvey , truck"
type textarea "x"
type textarea "Mckelvey , truck"
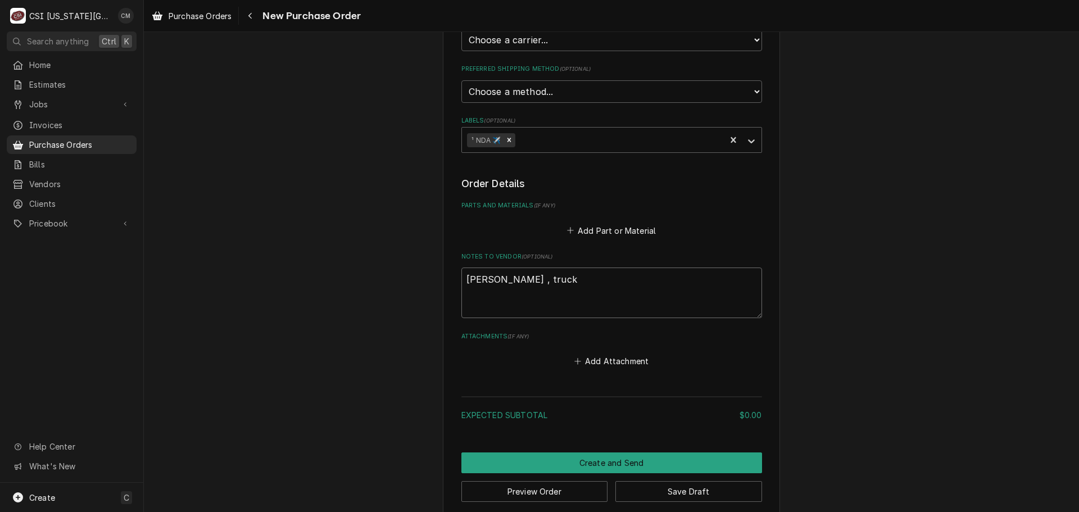
type textarea "x"
type textarea "Mckelvey , truck s"
type textarea "x"
type textarea "Mckelvey , truck st"
type textarea "x"
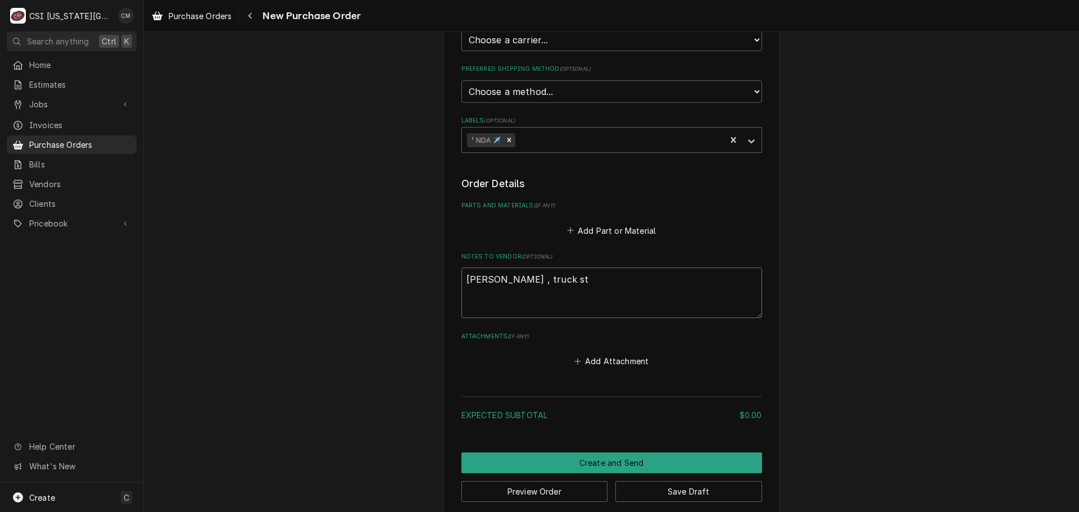
type textarea "Mckelvey , truck sto"
type textarea "x"
type textarea "Mckelvey , truck stoc"
type textarea "x"
type textarea "Mckelvey , truck stock"
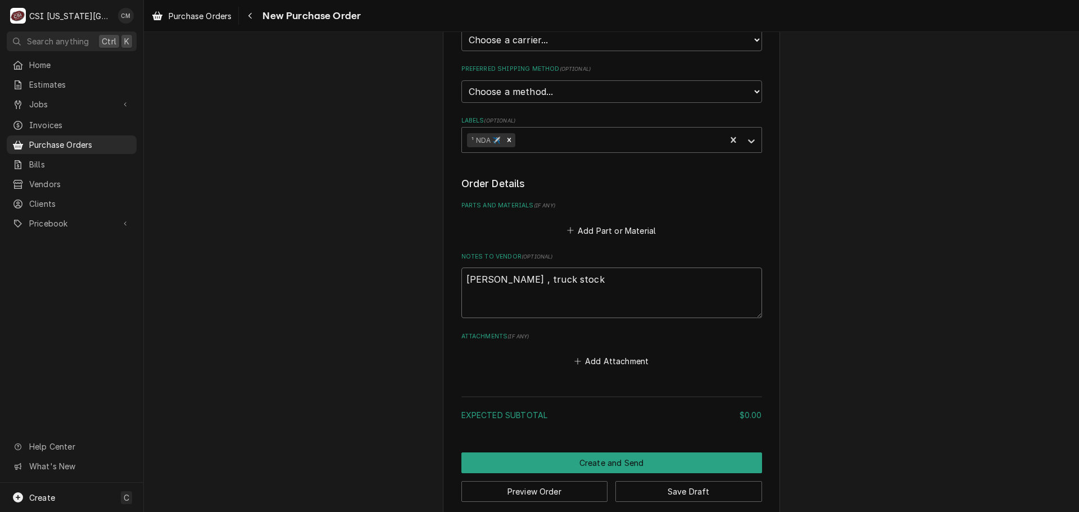
type textarea "x"
type textarea "Mckelvey , truck stock"
type textarea "x"
type textarea "Mckelvey , truck stock p"
type textarea "x"
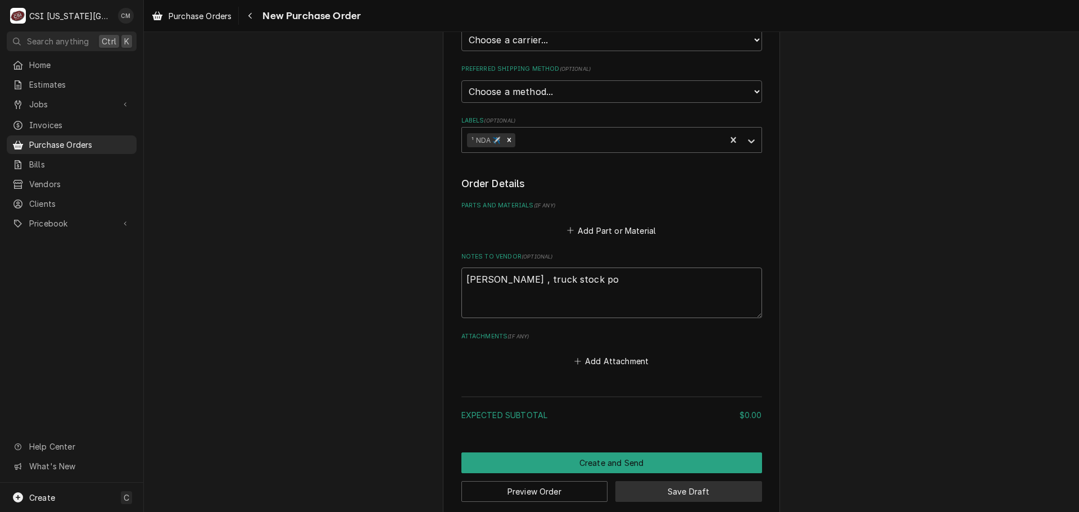
type textarea "Mckelvey , truck stock po"
click at [678, 486] on button "Save Draft" at bounding box center [688, 491] width 147 height 21
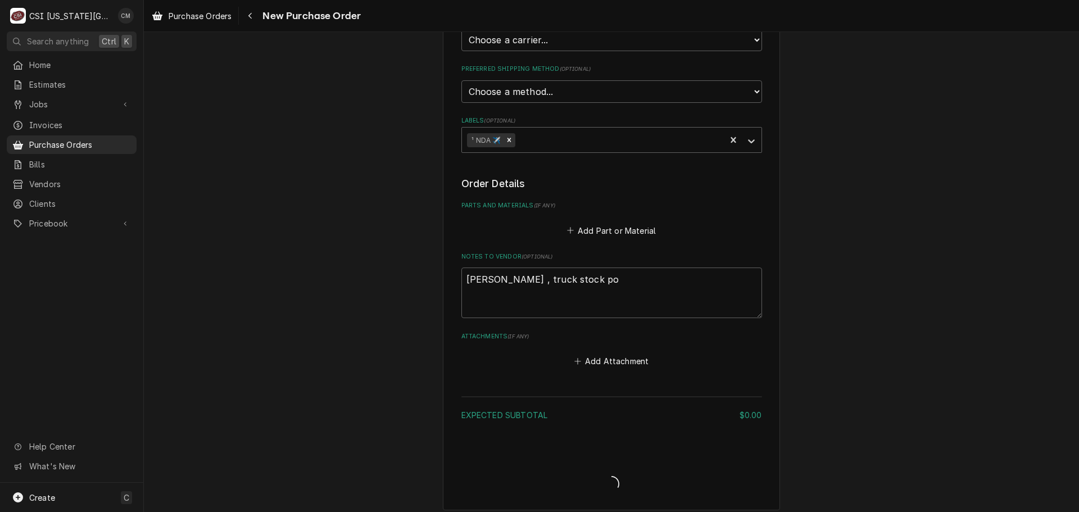
type textarea "x"
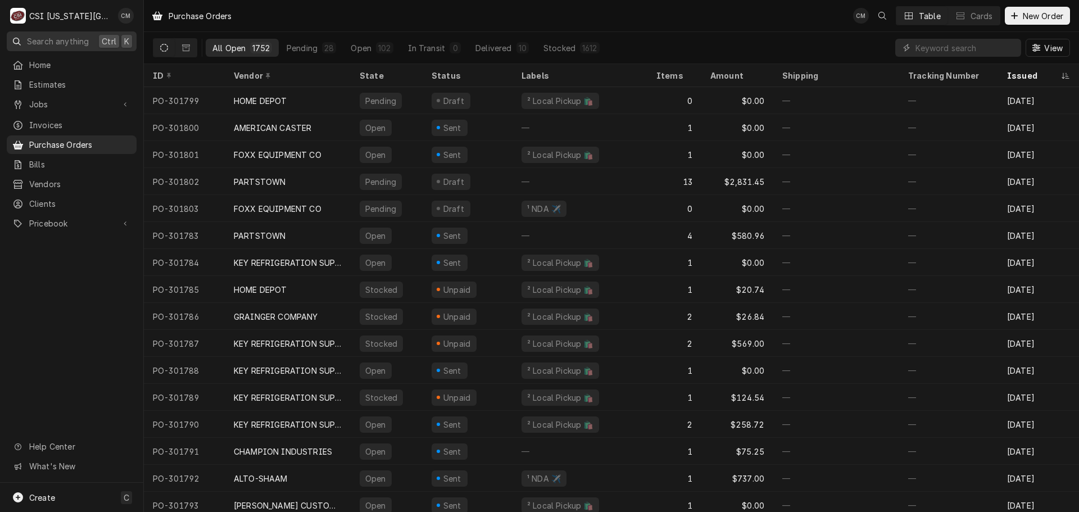
click at [44, 40] on span "Search anything" at bounding box center [58, 41] width 62 height 12
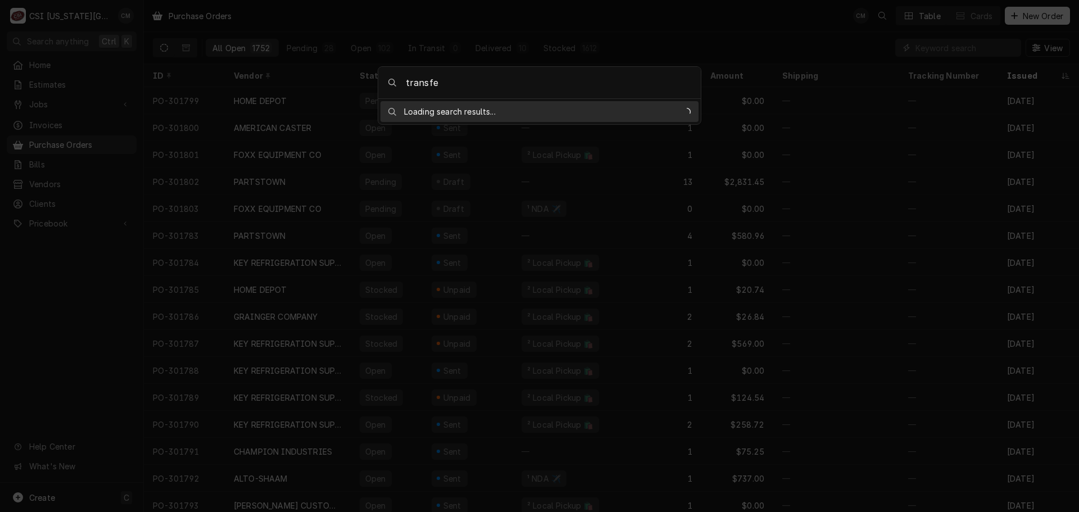
type input "transfer"
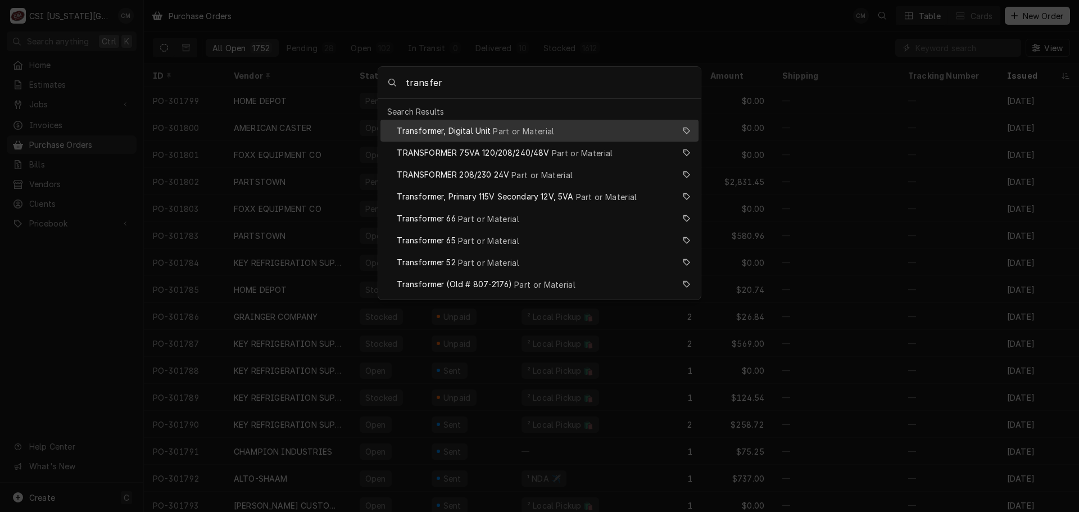
drag, startPoint x: 651, startPoint y: 89, endPoint x: 361, endPoint y: 88, distance: 289.9
click at [361, 88] on body "C CSI Kansas City CM Search anything Ctrl K Home Estimates Jobs Jobs Job Series…" at bounding box center [539, 256] width 1079 height 512
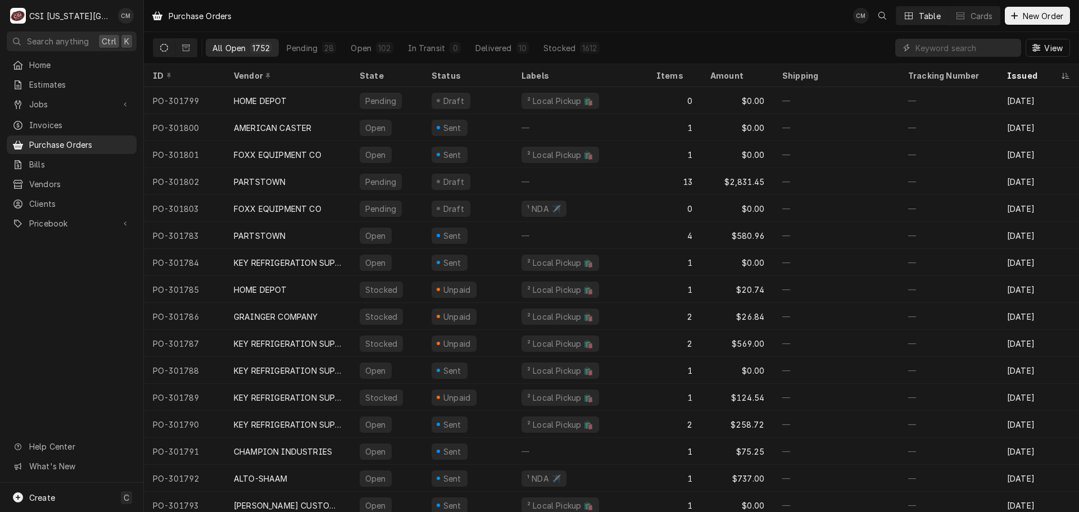
click at [790, 78] on body "C CSI Kansas City CM Search anything Ctrl K Home Estimates Jobs Jobs Job Series…" at bounding box center [539, 256] width 1079 height 512
click at [948, 44] on input "Dynamic Content Wrapper" at bounding box center [965, 48] width 100 height 18
click at [1050, 17] on span "New Order" at bounding box center [1042, 16] width 45 height 12
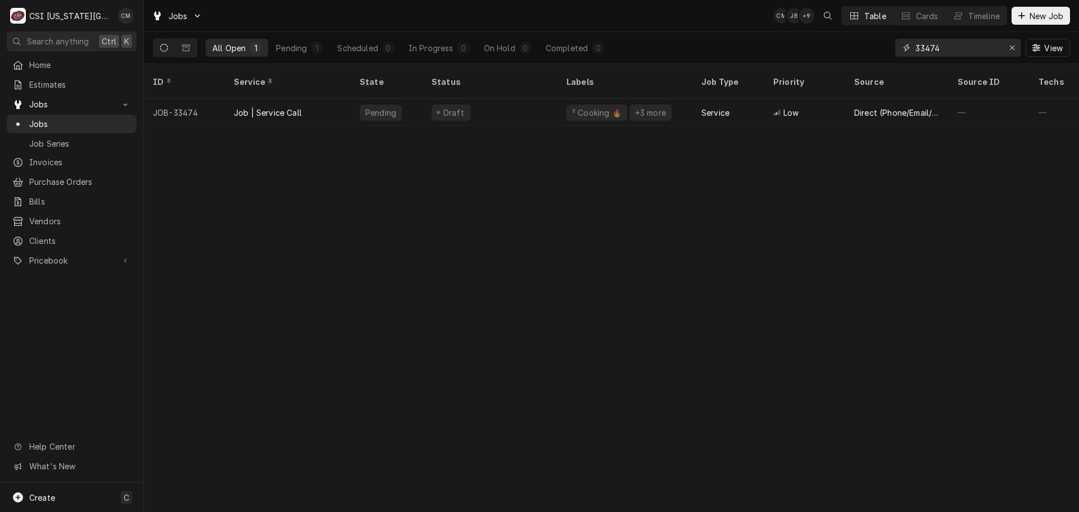
click at [971, 47] on input "33474" at bounding box center [957, 48] width 84 height 18
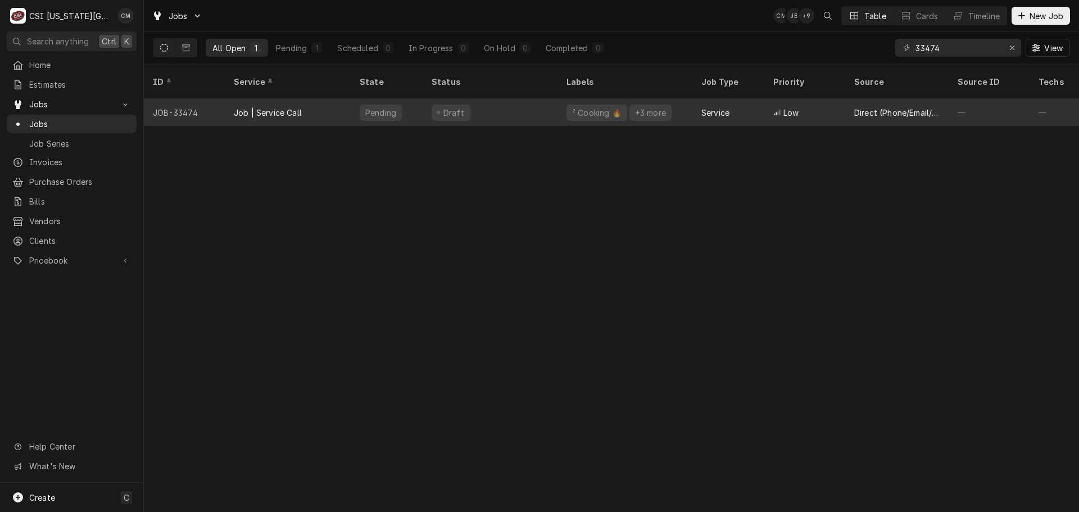
click at [679, 107] on div "² Cooking 🔥 +3 more" at bounding box center [624, 112] width 135 height 27
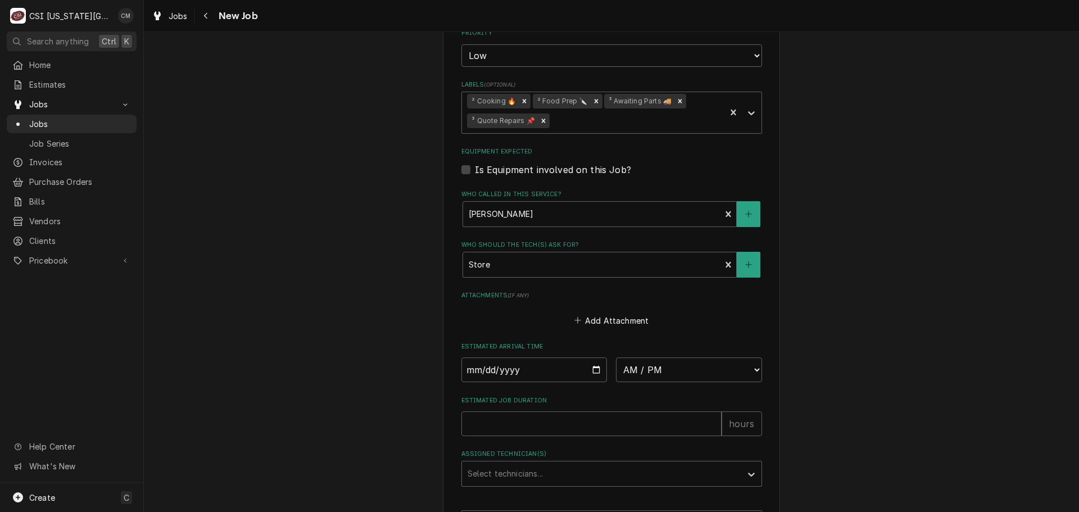
scroll to position [1216, 0]
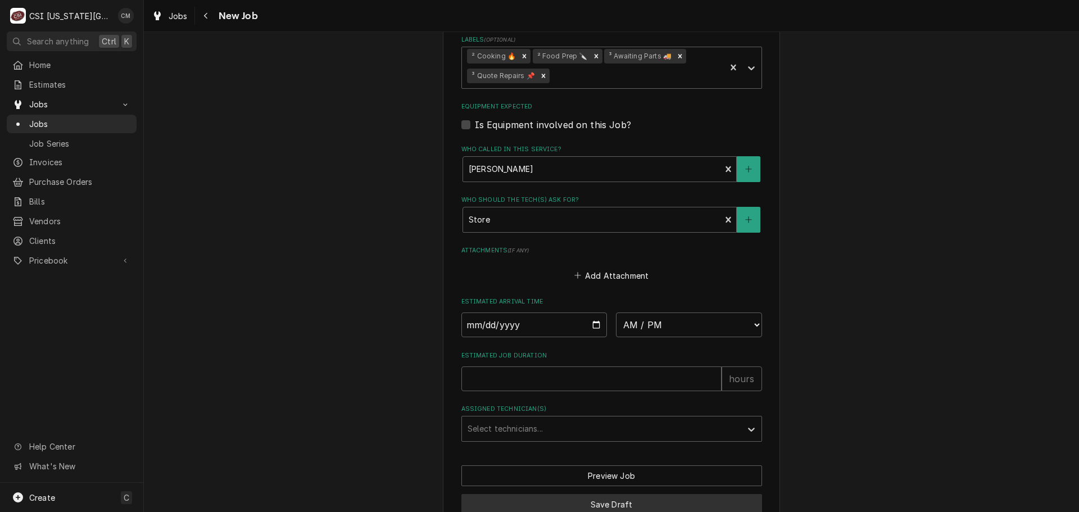
click at [673, 494] on button "Save Draft" at bounding box center [611, 504] width 301 height 21
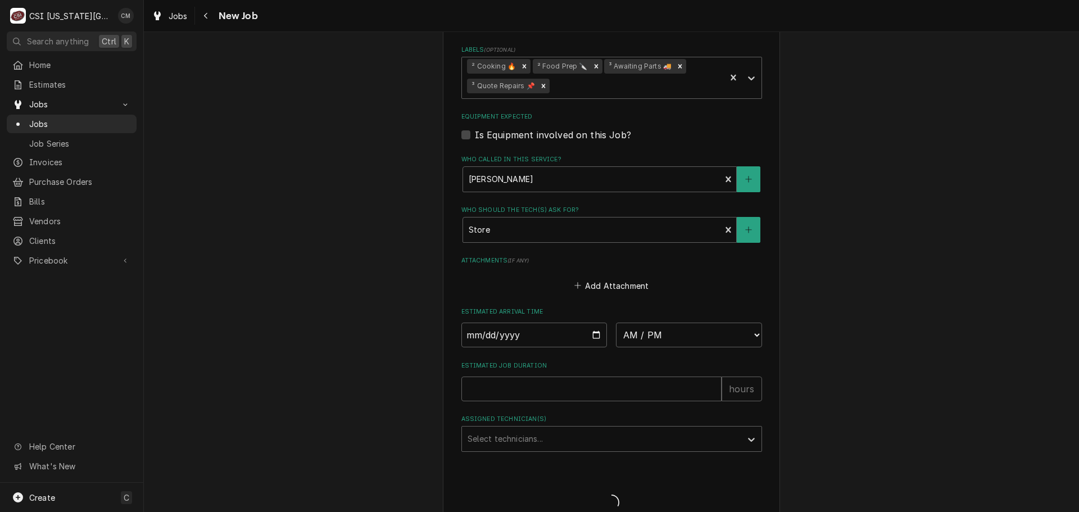
type textarea "x"
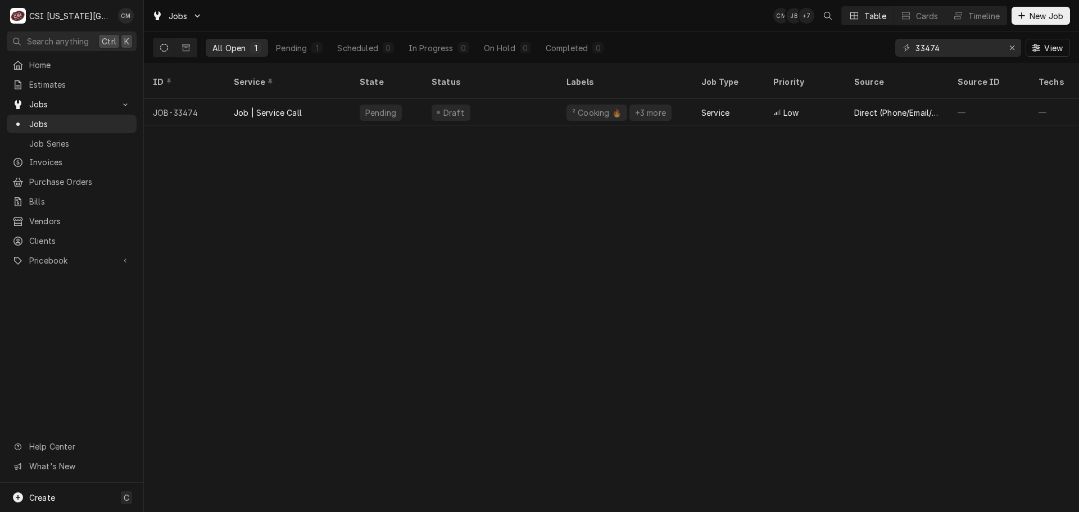
click at [753, 313] on div "ID Service State Status Labels Job Type Priority Source Source ID Techs Date Re…" at bounding box center [611, 288] width 935 height 448
drag, startPoint x: 946, startPoint y: 45, endPoint x: 895, endPoint y: 46, distance: 50.6
click at [895, 46] on div "33474" at bounding box center [958, 48] width 126 height 18
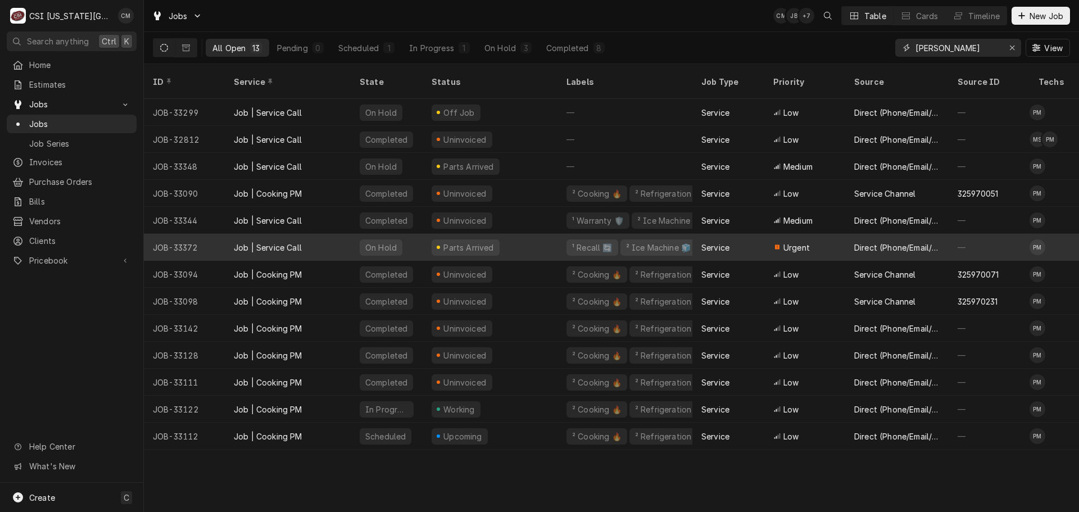
type input "[PERSON_NAME]"
click at [351, 234] on div "On Hold" at bounding box center [387, 247] width 72 height 27
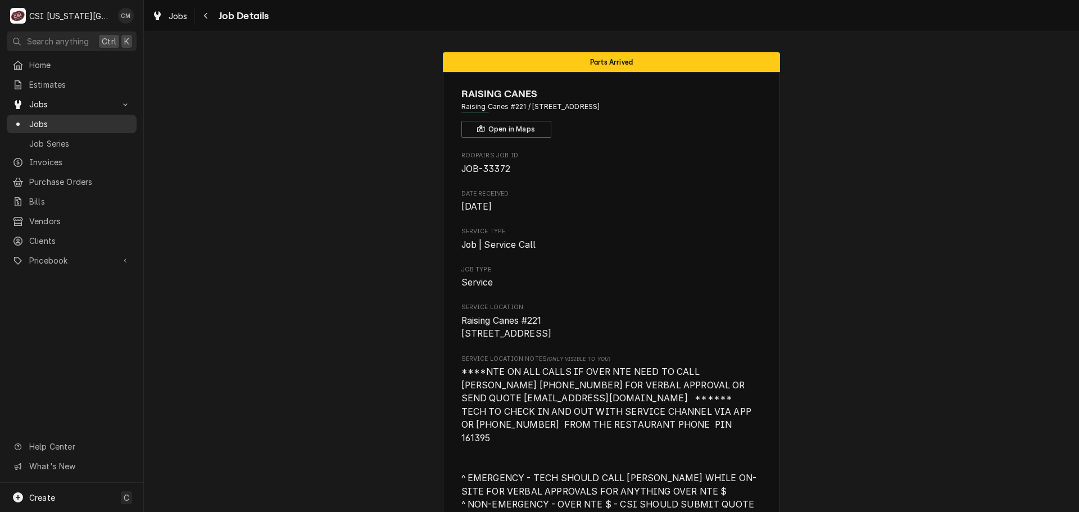
click at [67, 119] on span "Jobs" at bounding box center [80, 124] width 102 height 12
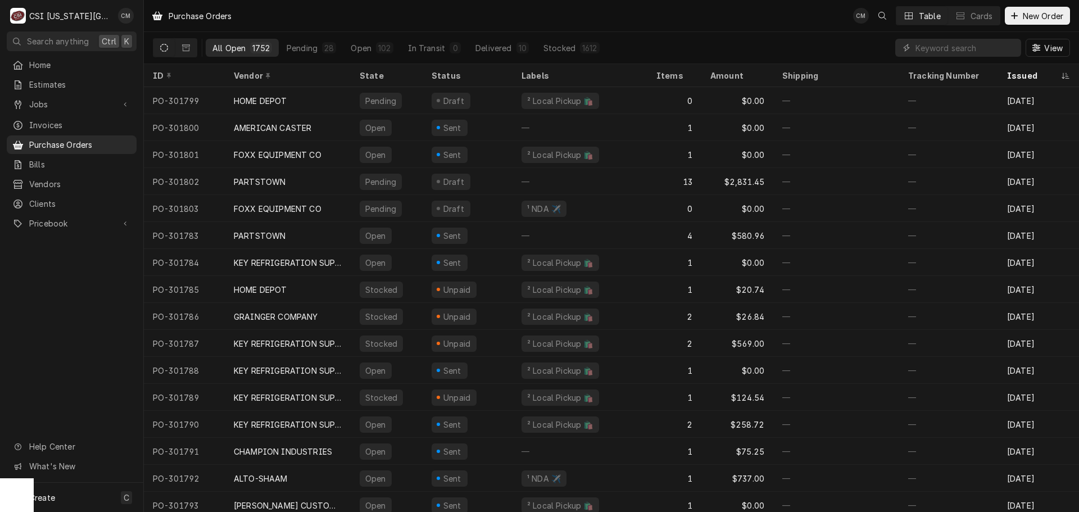
click at [940, 13] on button "Table" at bounding box center [921, 16] width 51 height 18
click at [941, 16] on button "Table" at bounding box center [921, 16] width 51 height 18
click at [948, 11] on button "Cards" at bounding box center [974, 16] width 52 height 18
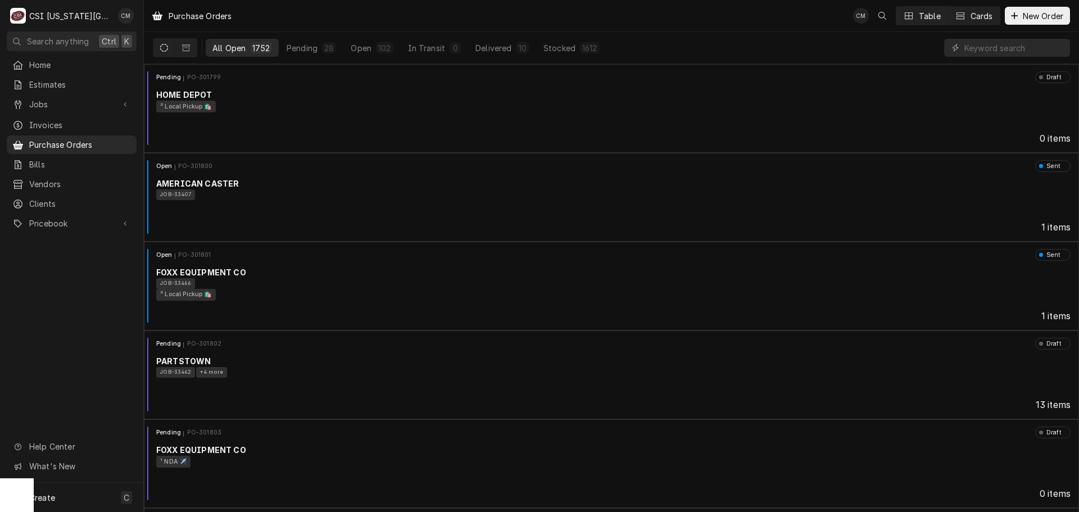
click at [912, 16] on icon "Dynamic Content Wrapper" at bounding box center [908, 15] width 8 height 7
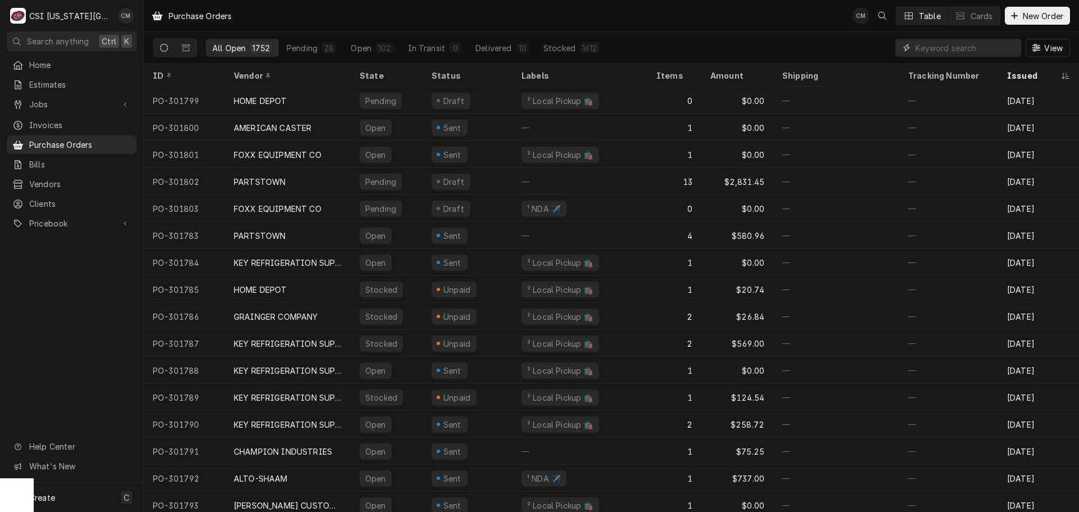
click at [949, 53] on input "Dynamic Content Wrapper" at bounding box center [965, 48] width 100 height 18
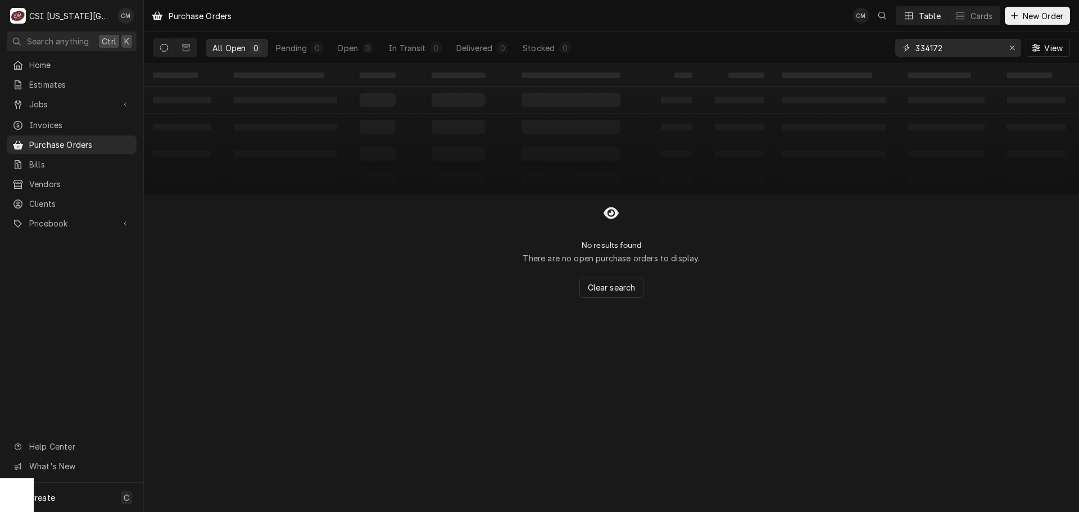
type input "334172"
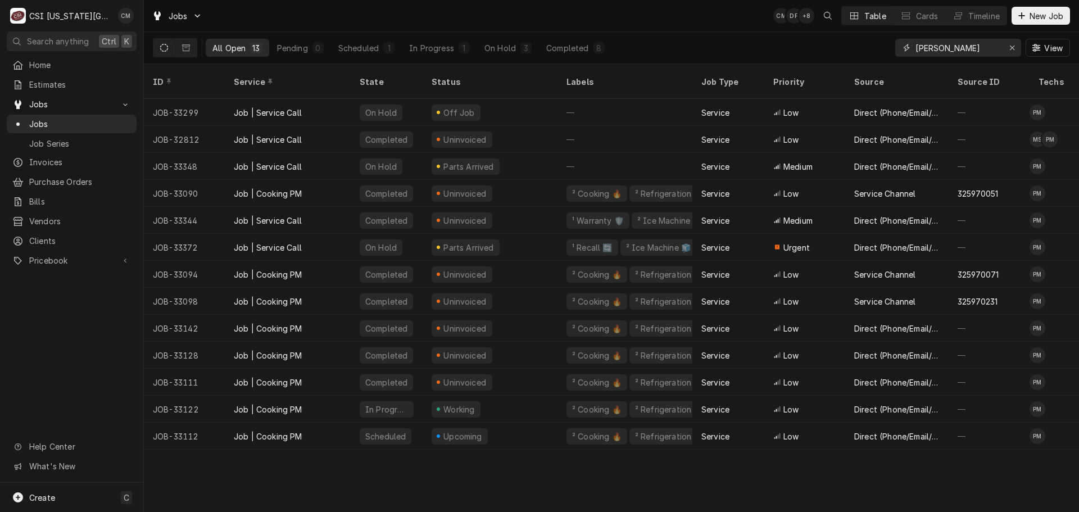
drag, startPoint x: 951, startPoint y: 46, endPoint x: 890, endPoint y: 46, distance: 61.2
click at [890, 46] on div "All Open 13 Pending 0 Scheduled 1 In Progress 1 On Hold 3 Completed 8 preston V…" at bounding box center [611, 47] width 917 height 31
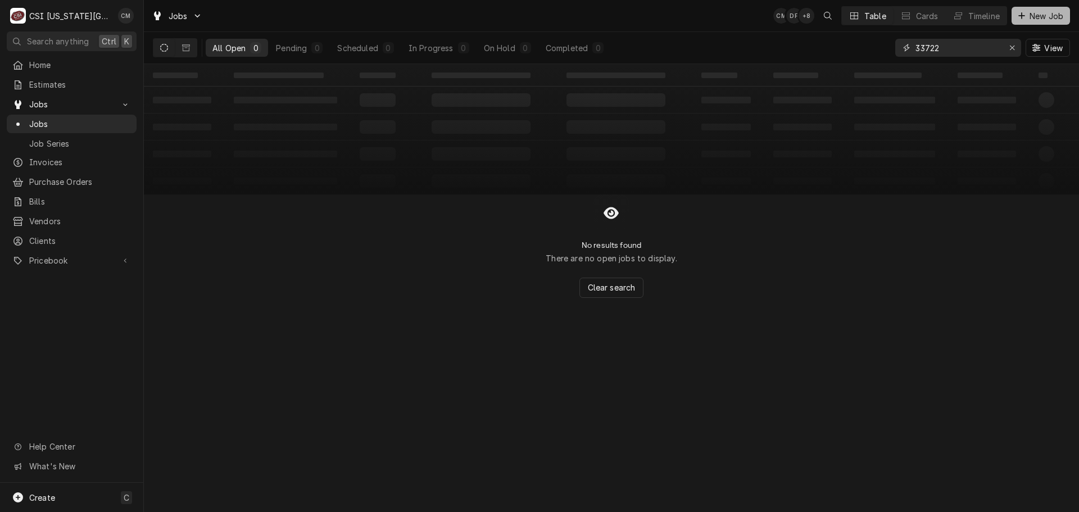
type input "33722"
click at [1038, 19] on span "New Job" at bounding box center [1046, 16] width 38 height 12
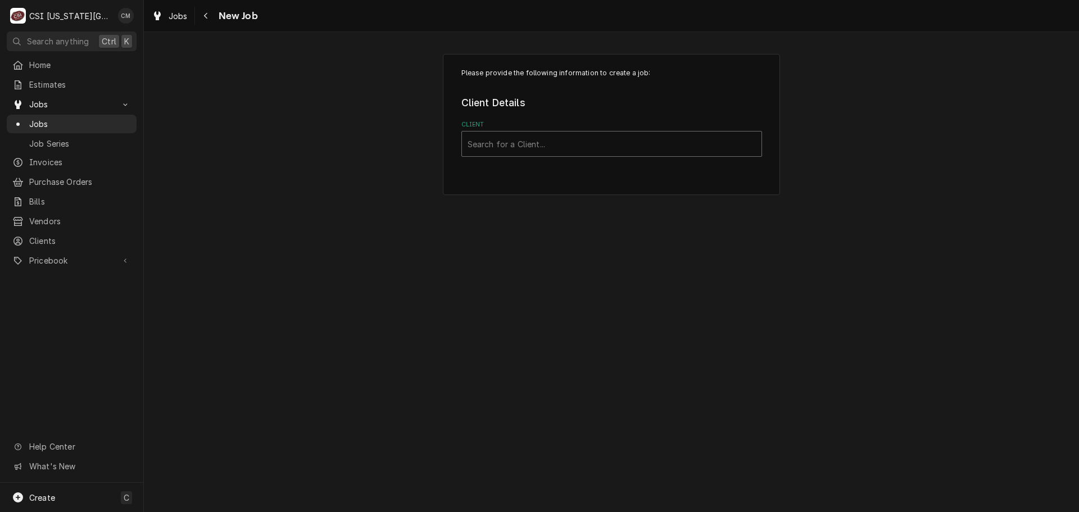
click at [584, 143] on div "Client" at bounding box center [611, 144] width 288 height 20
type input "[PERSON_NAME]"
click at [837, 164] on div "Please provide the following information to create a job: Client Details Client…" at bounding box center [611, 124] width 935 height 161
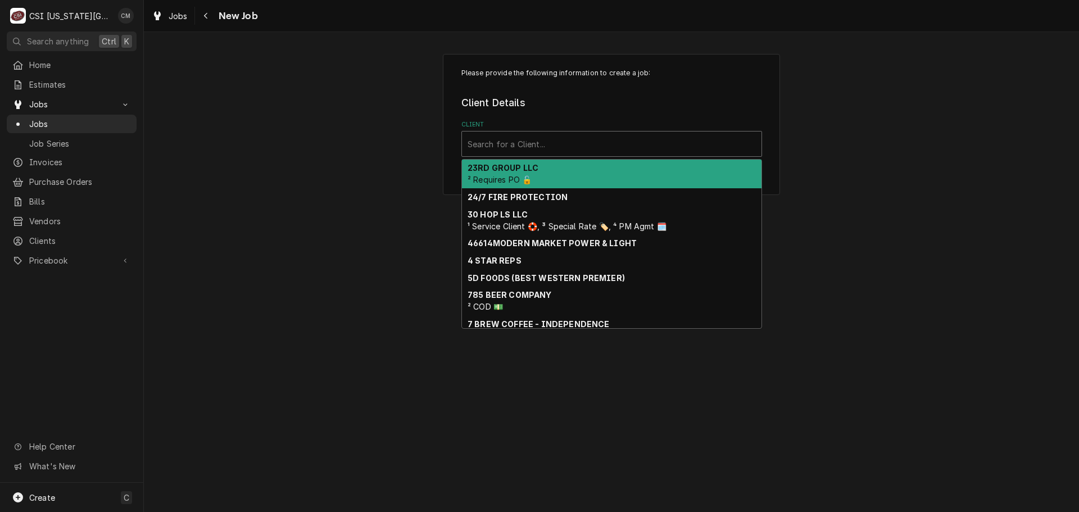
drag, startPoint x: 593, startPoint y: 137, endPoint x: 474, endPoint y: 130, distance: 119.3
click at [474, 130] on div "Client 10 results available. Use Up and Down to choose options, press Enter to …" at bounding box center [611, 138] width 301 height 37
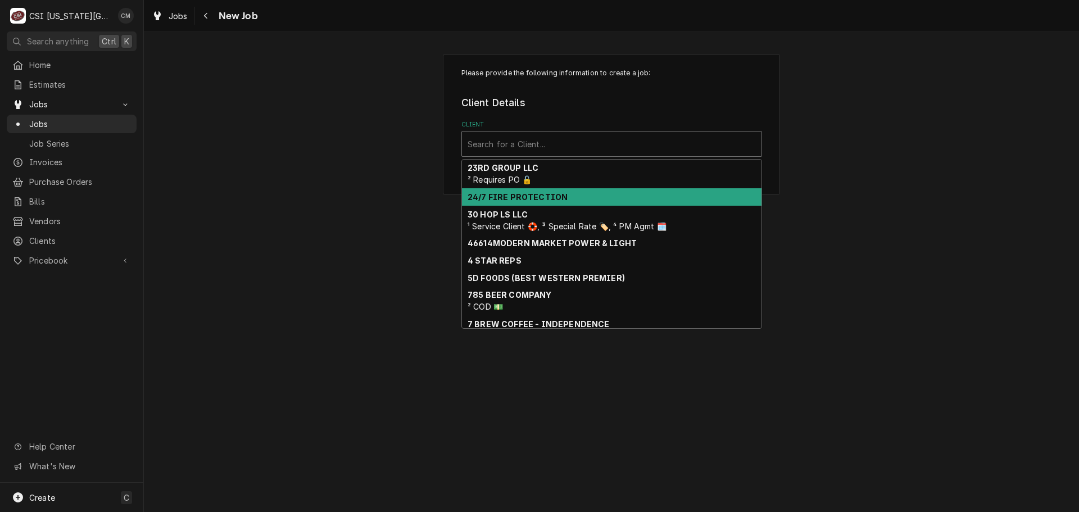
click at [370, 224] on div "Please provide the following information to create a job: Client Details Client…" at bounding box center [611, 272] width 935 height 480
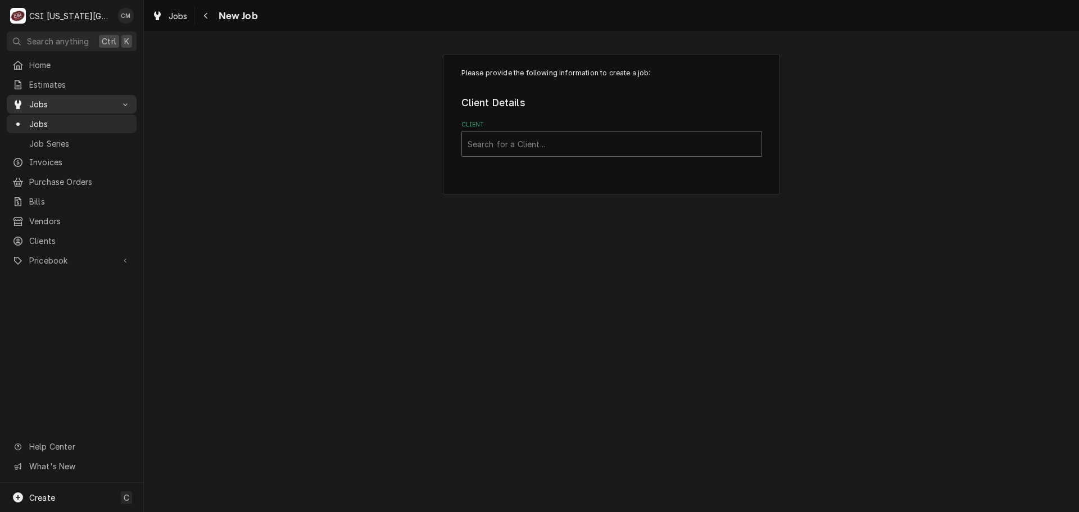
click at [85, 107] on div "Jobs" at bounding box center [71, 104] width 125 height 14
click at [83, 119] on span "Invoices" at bounding box center [80, 125] width 102 height 12
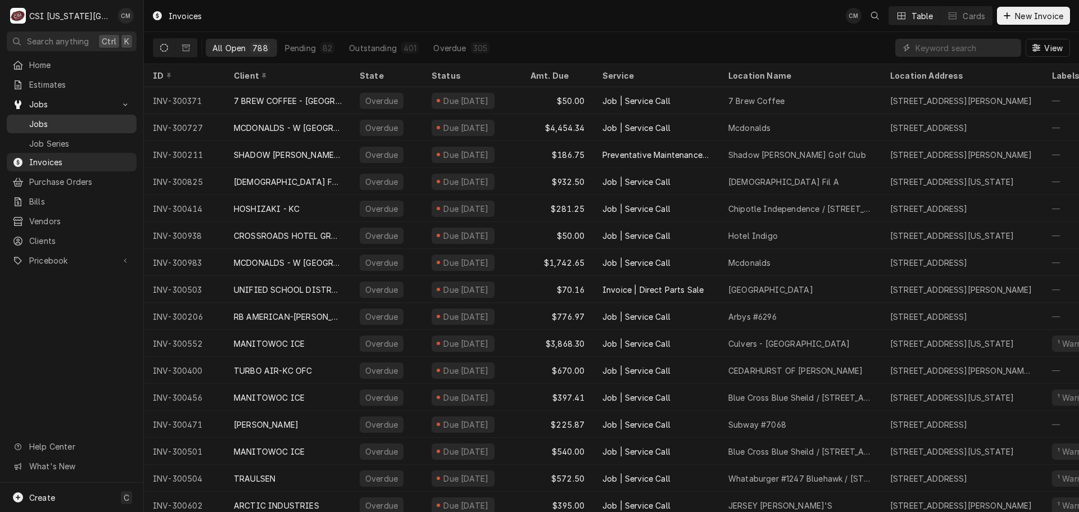
click at [85, 120] on span "Jobs" at bounding box center [80, 124] width 102 height 12
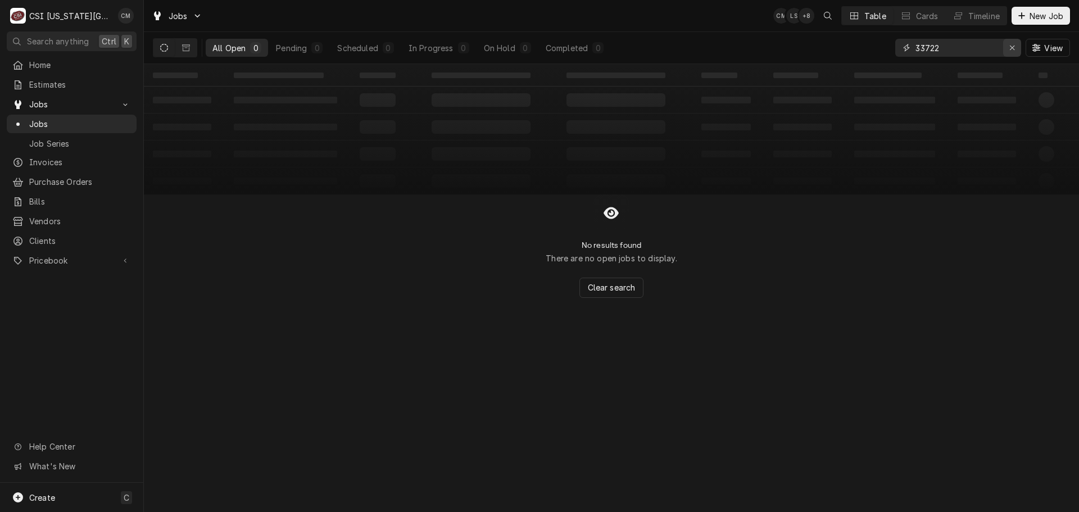
click at [1014, 47] on icon "Erase input" at bounding box center [1012, 48] width 6 height 8
click at [992, 45] on input "Dynamic Content Wrapper" at bounding box center [968, 48] width 106 height 18
